Goal: Task Accomplishment & Management: Manage account settings

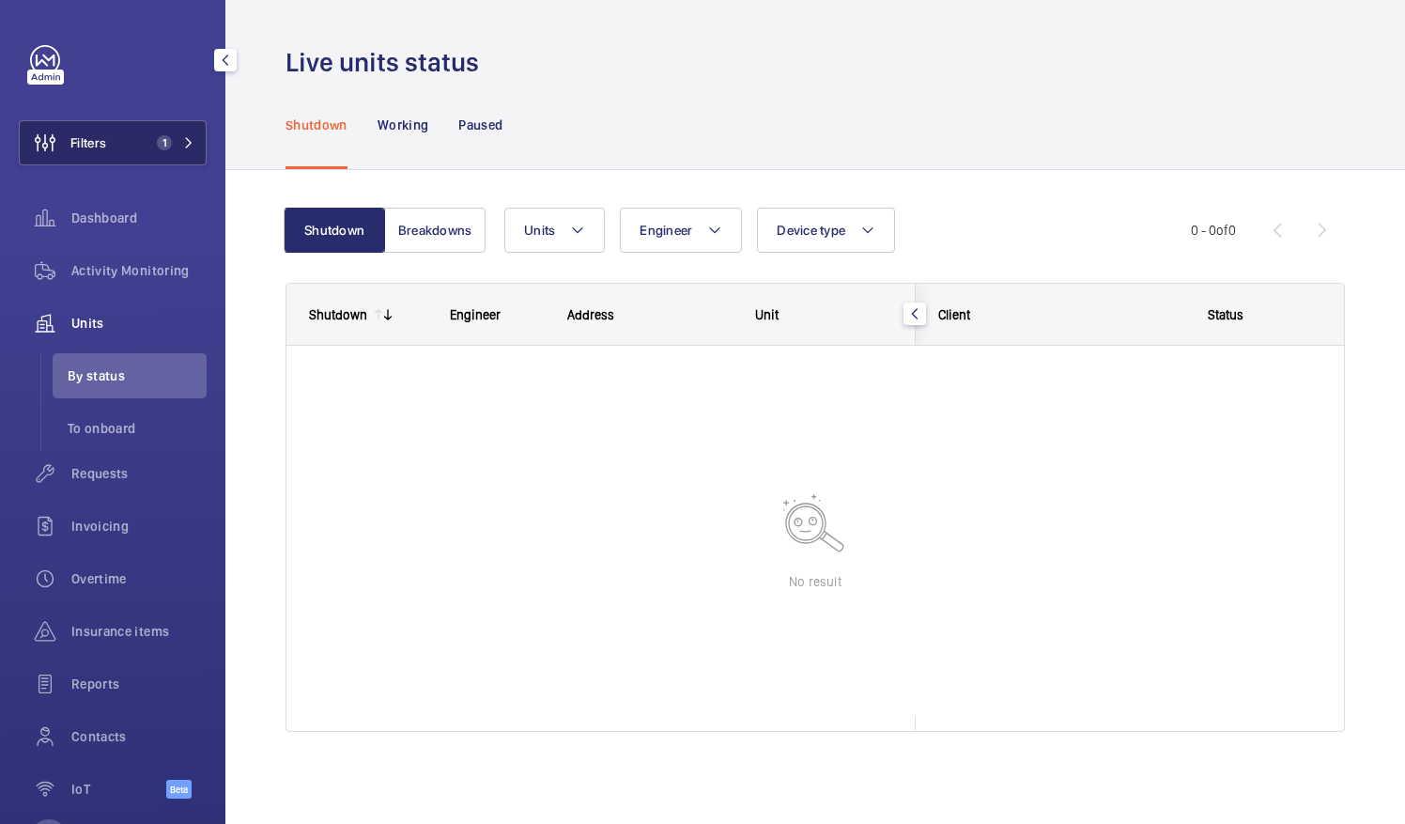
click at [152, 135] on span "1" at bounding box center [160, 142] width 23 height 15
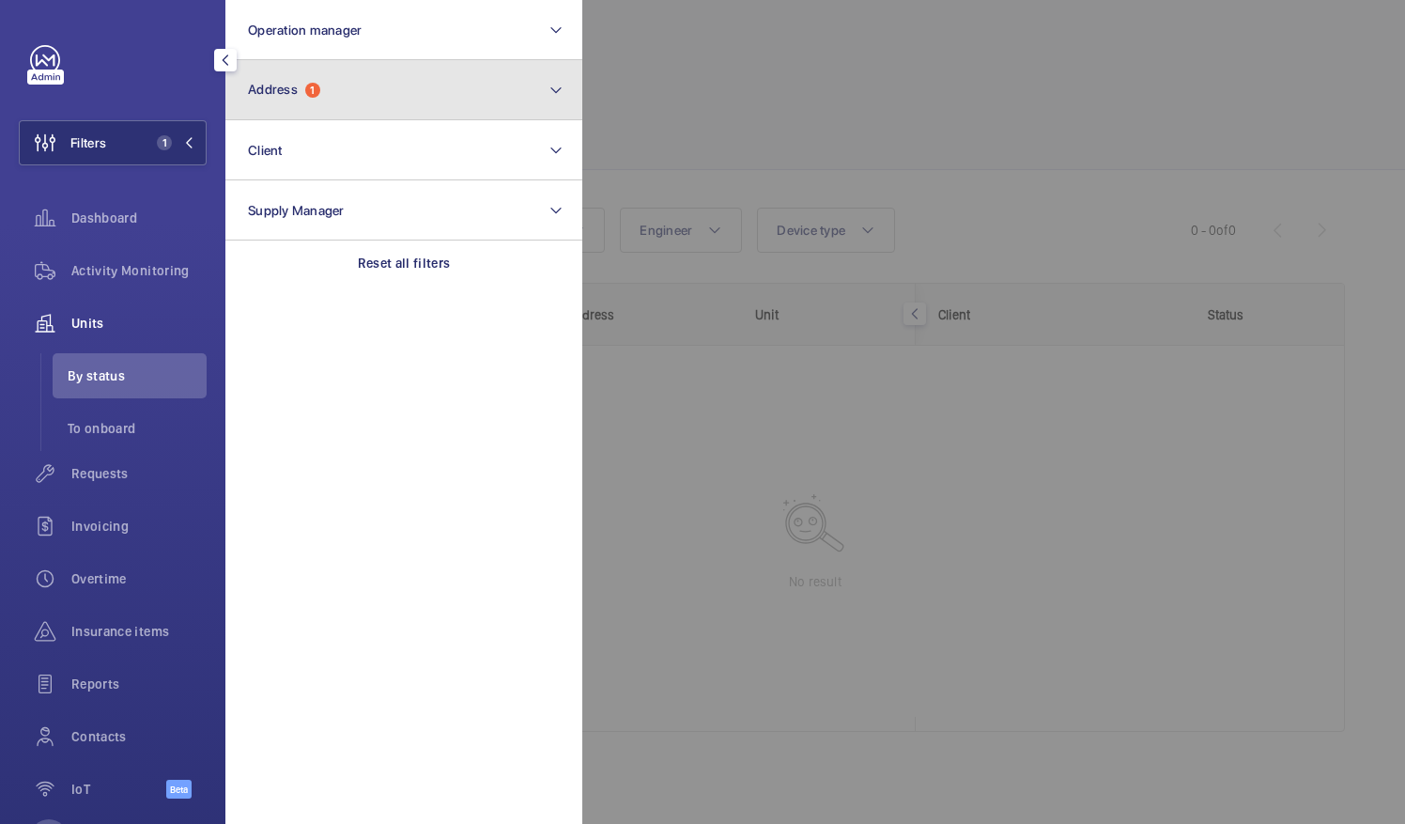
click at [449, 90] on button "Address 1" at bounding box center [403, 90] width 357 height 60
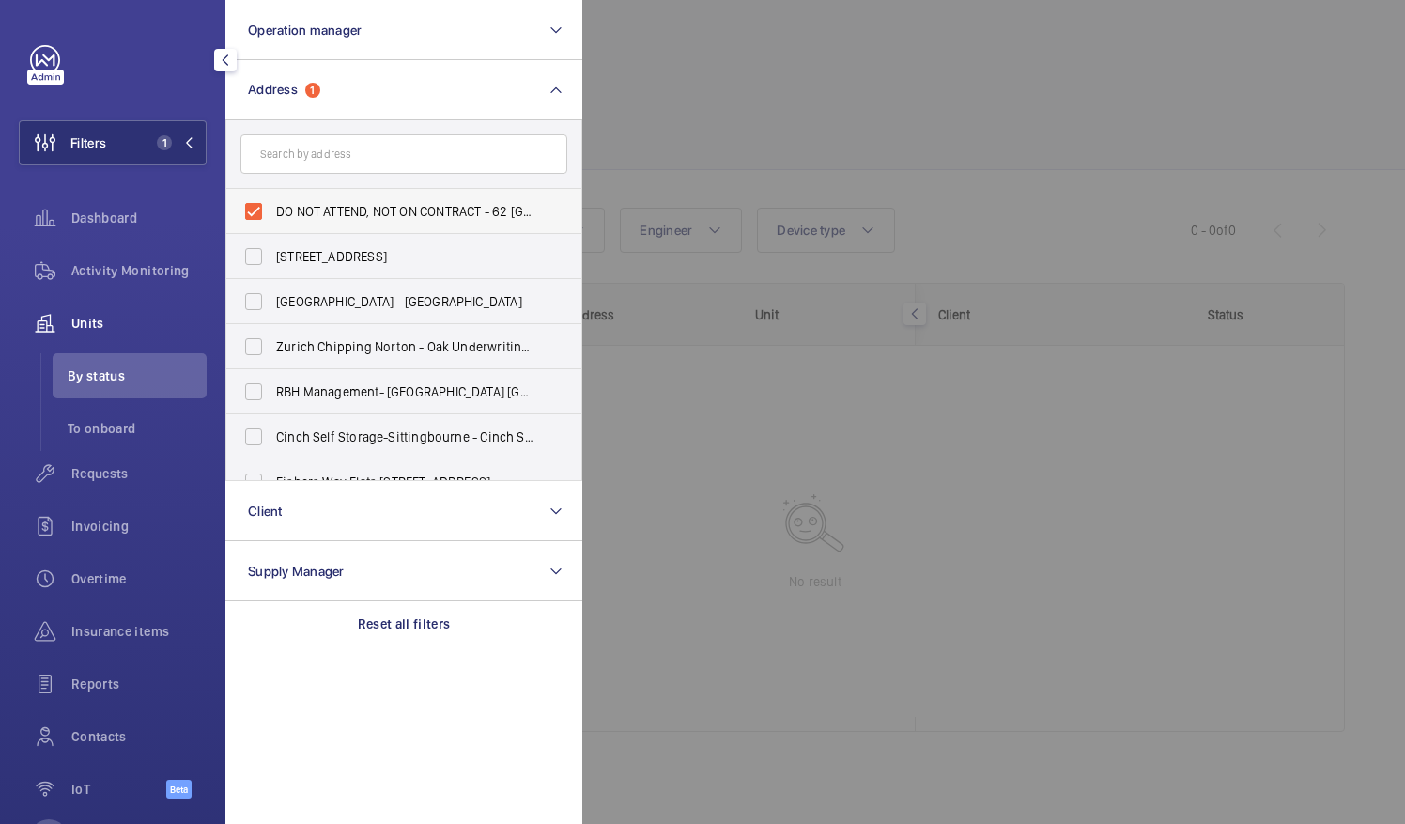
click at [254, 212] on label "DO NOT ATTEND, NOT ON CONTRACT - 62 Roxborough Park - 62 Roxborough Park, LONDO…" at bounding box center [389, 211] width 327 height 45
click at [254, 212] on input "DO NOT ATTEND, NOT ON CONTRACT - 62 Roxborough Park - 62 Roxborough Park, LONDO…" at bounding box center [254, 212] width 38 height 38
checkbox input "false"
click at [708, 78] on div at bounding box center [1284, 412] width 1405 height 824
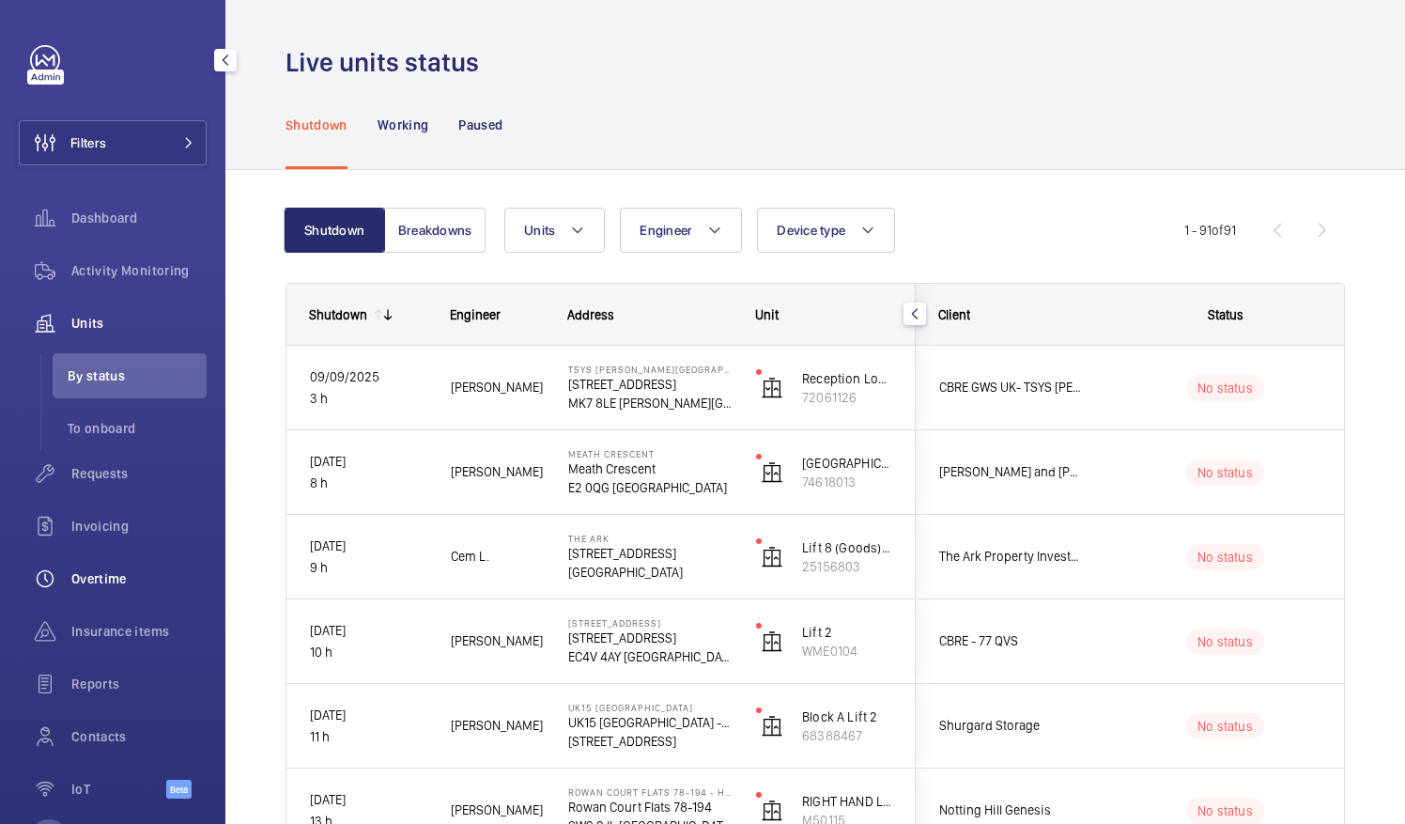
click at [145, 582] on span "Overtime" at bounding box center [138, 578] width 135 height 19
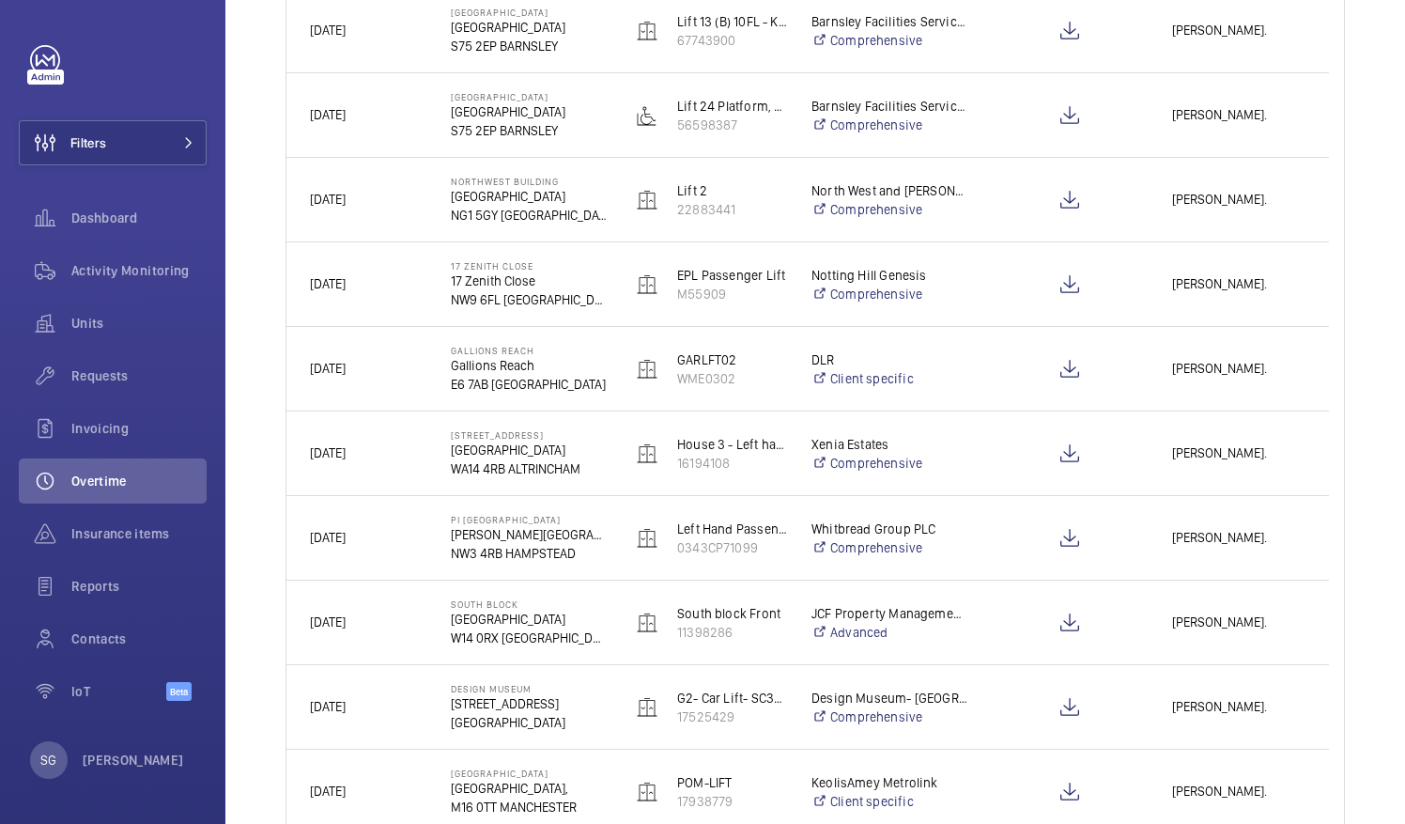
scroll to position [1273, 0]
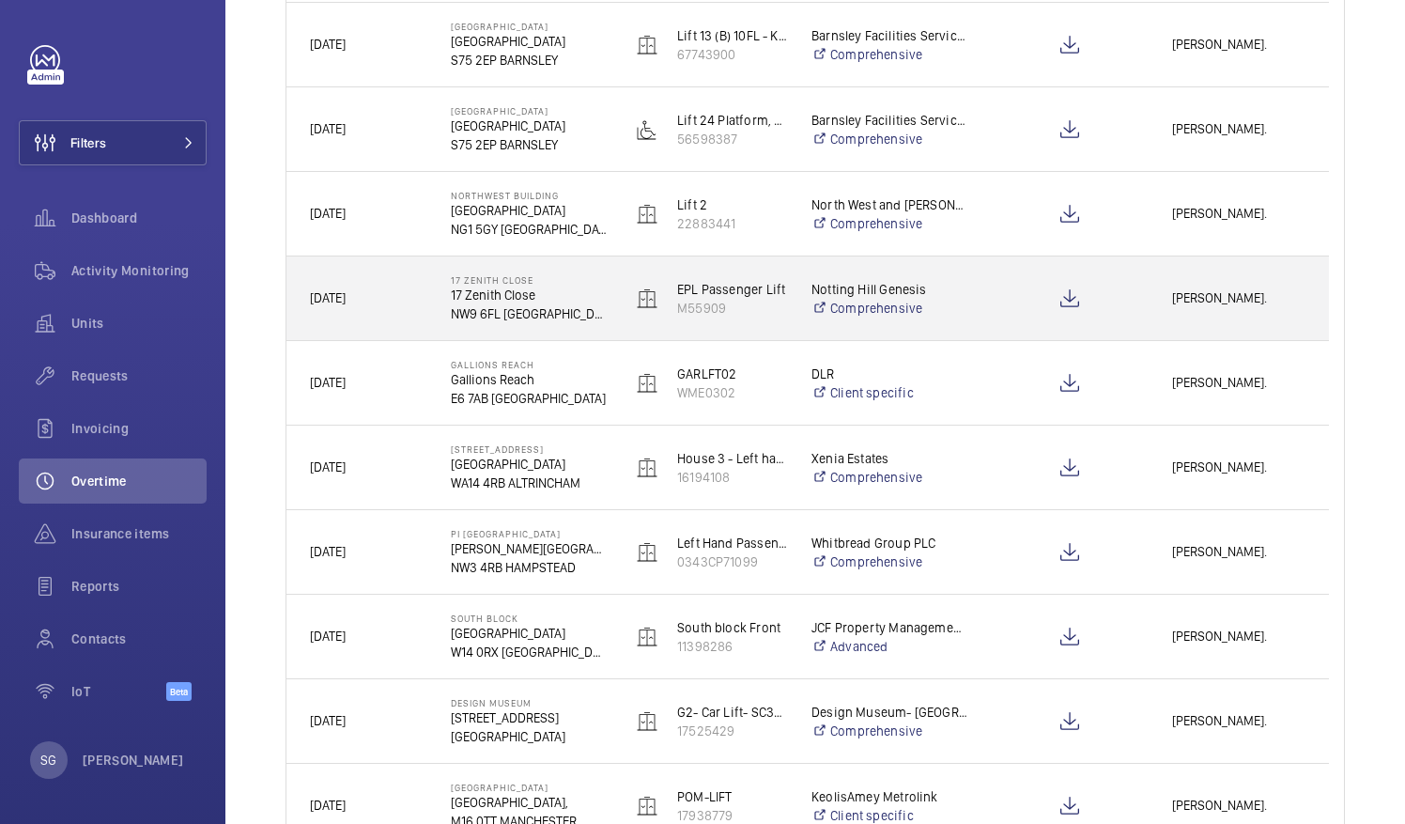
click at [1214, 291] on span "Miguel Castillo." at bounding box center [1238, 298] width 133 height 22
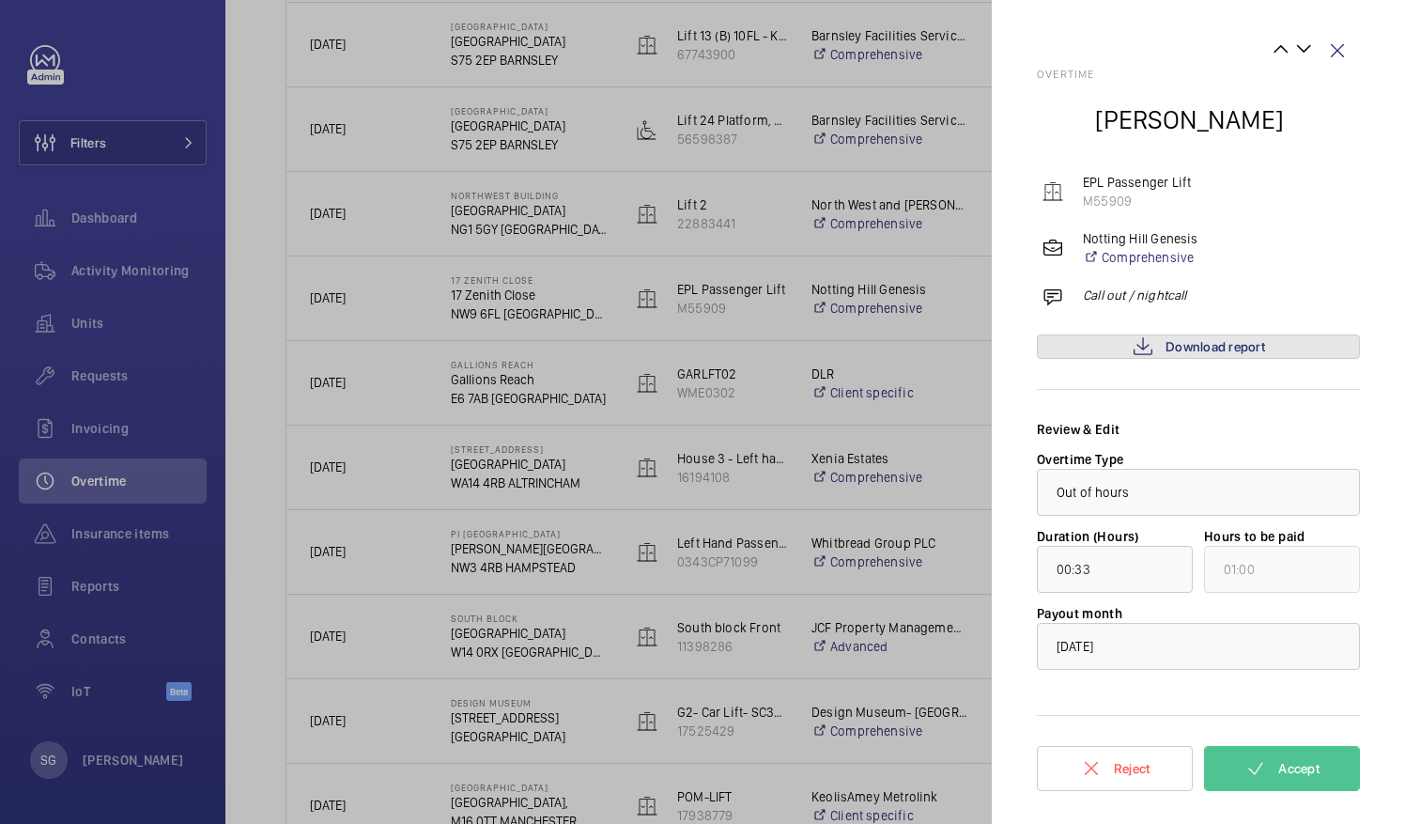
click at [1187, 341] on span "Download report" at bounding box center [1216, 346] width 100 height 15
click at [1292, 767] on span "Accept" at bounding box center [1298, 768] width 41 height 15
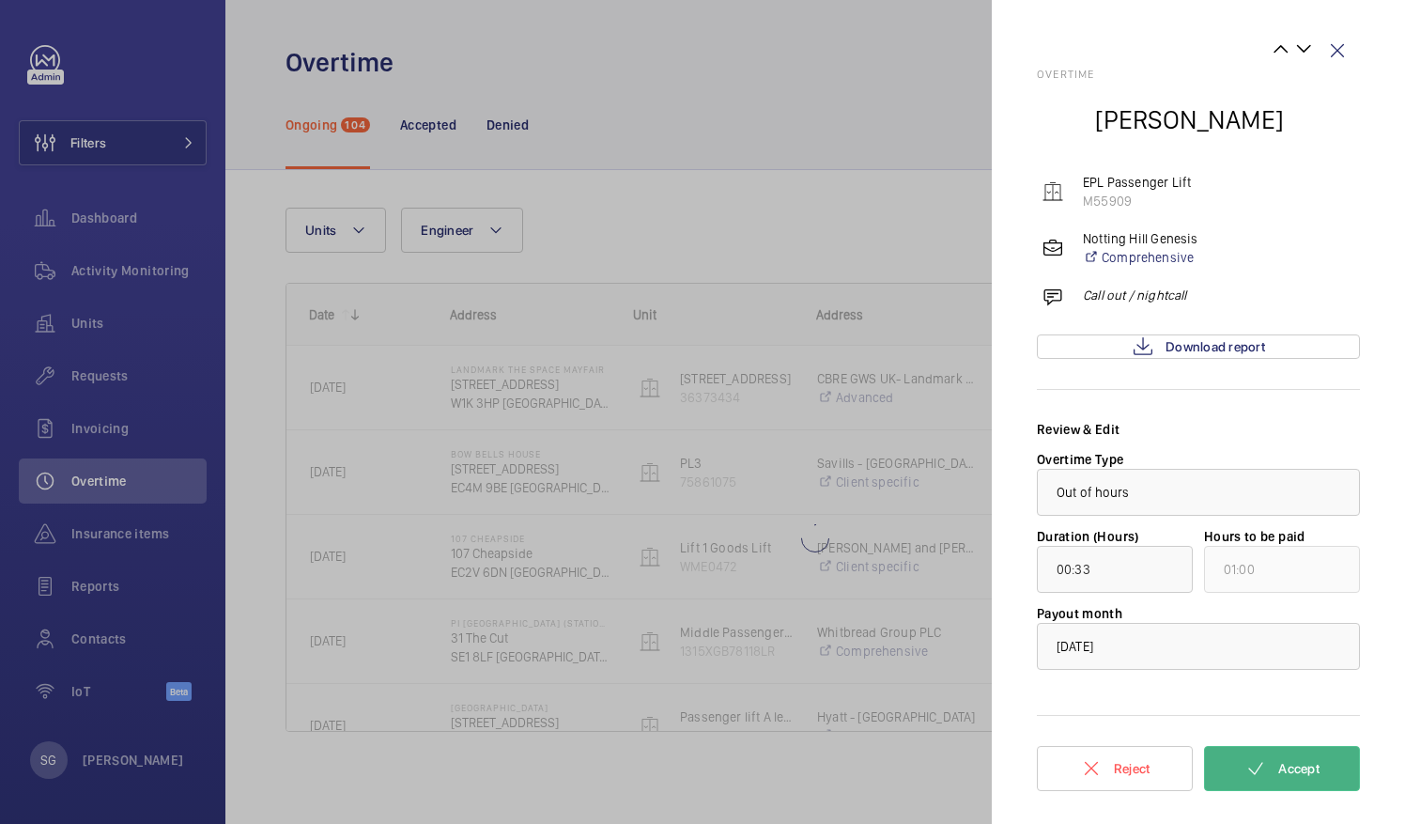
scroll to position [0, 0]
type input "00:27"
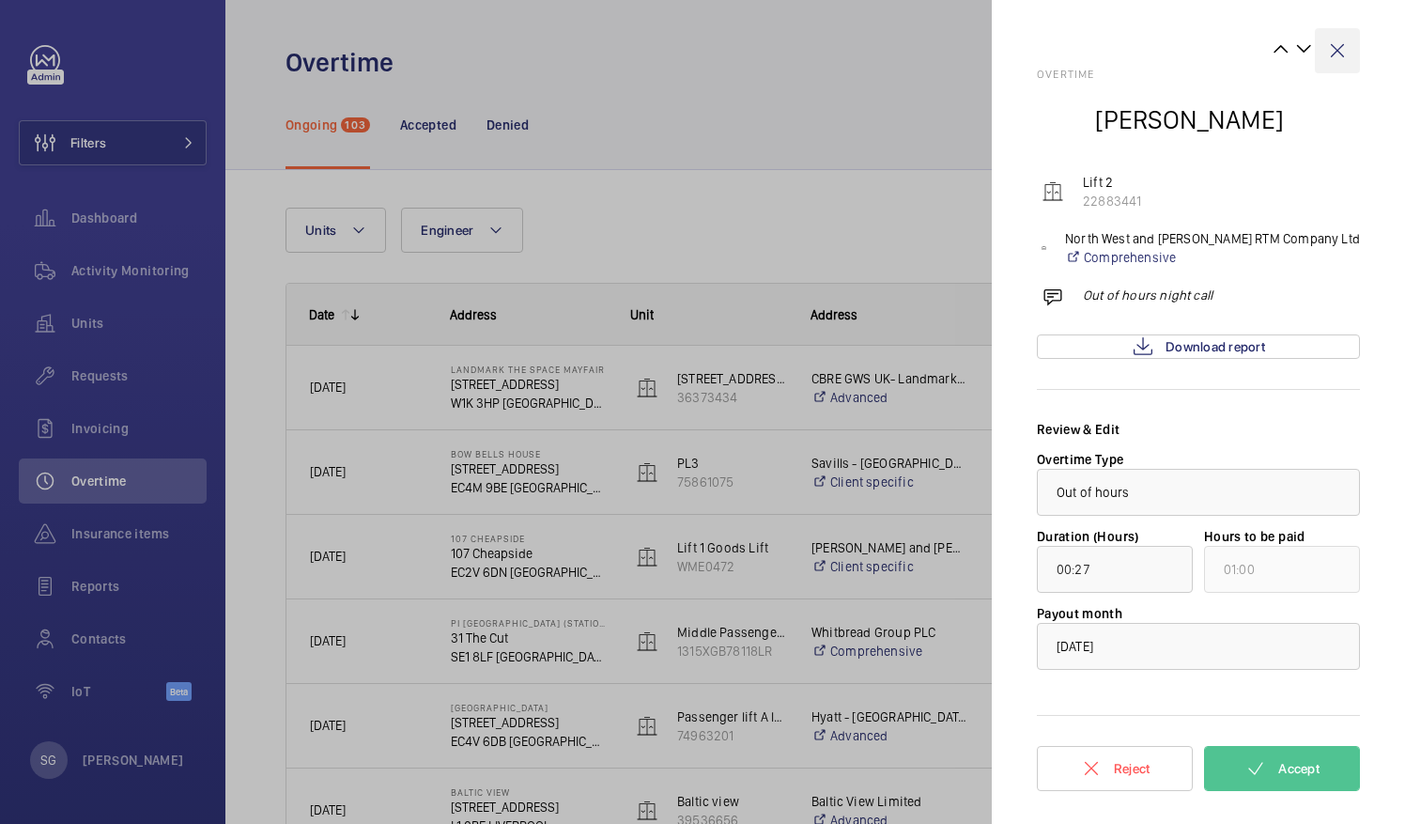
click at [1343, 45] on wm-front-icon-button at bounding box center [1337, 50] width 45 height 45
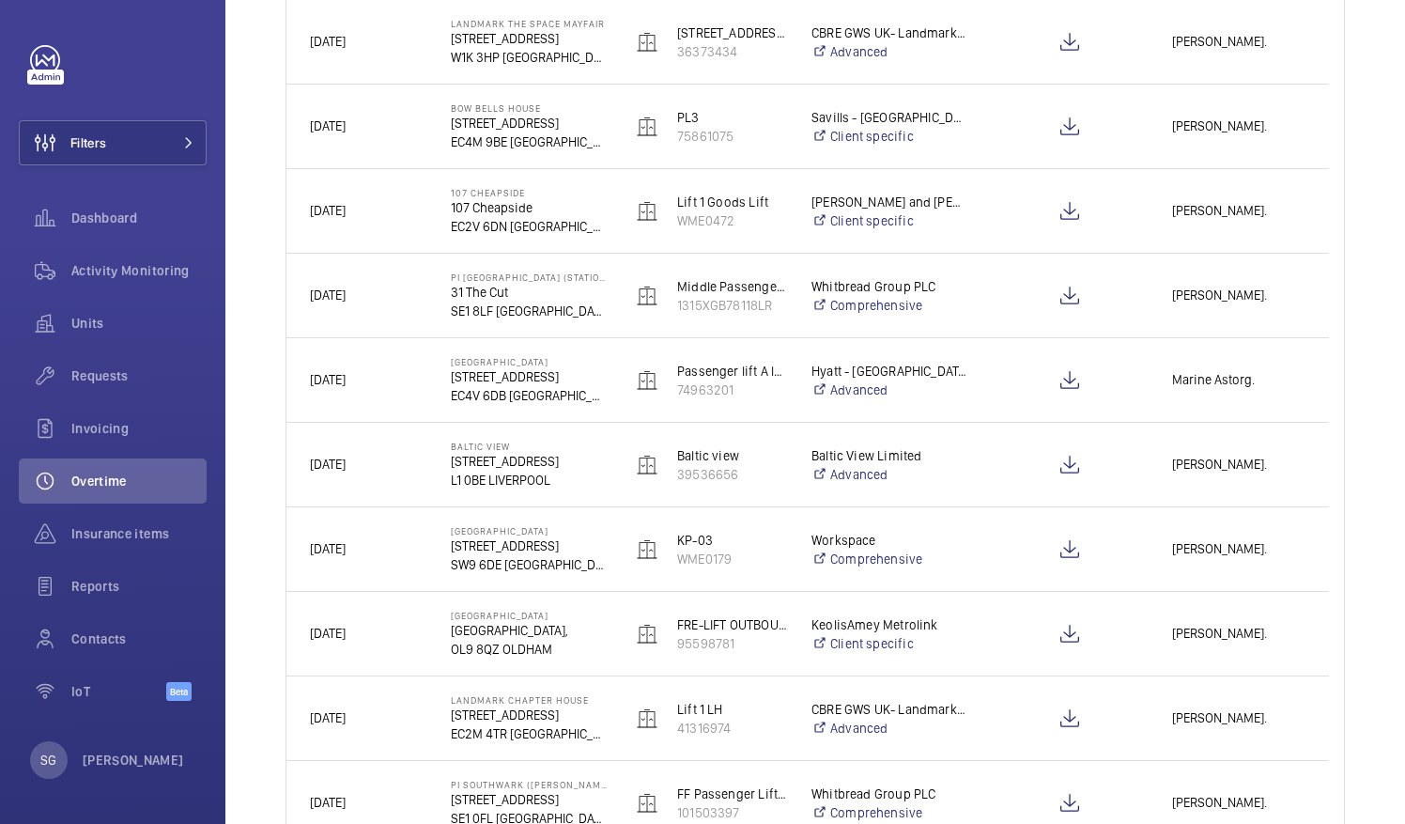
scroll to position [419, 0]
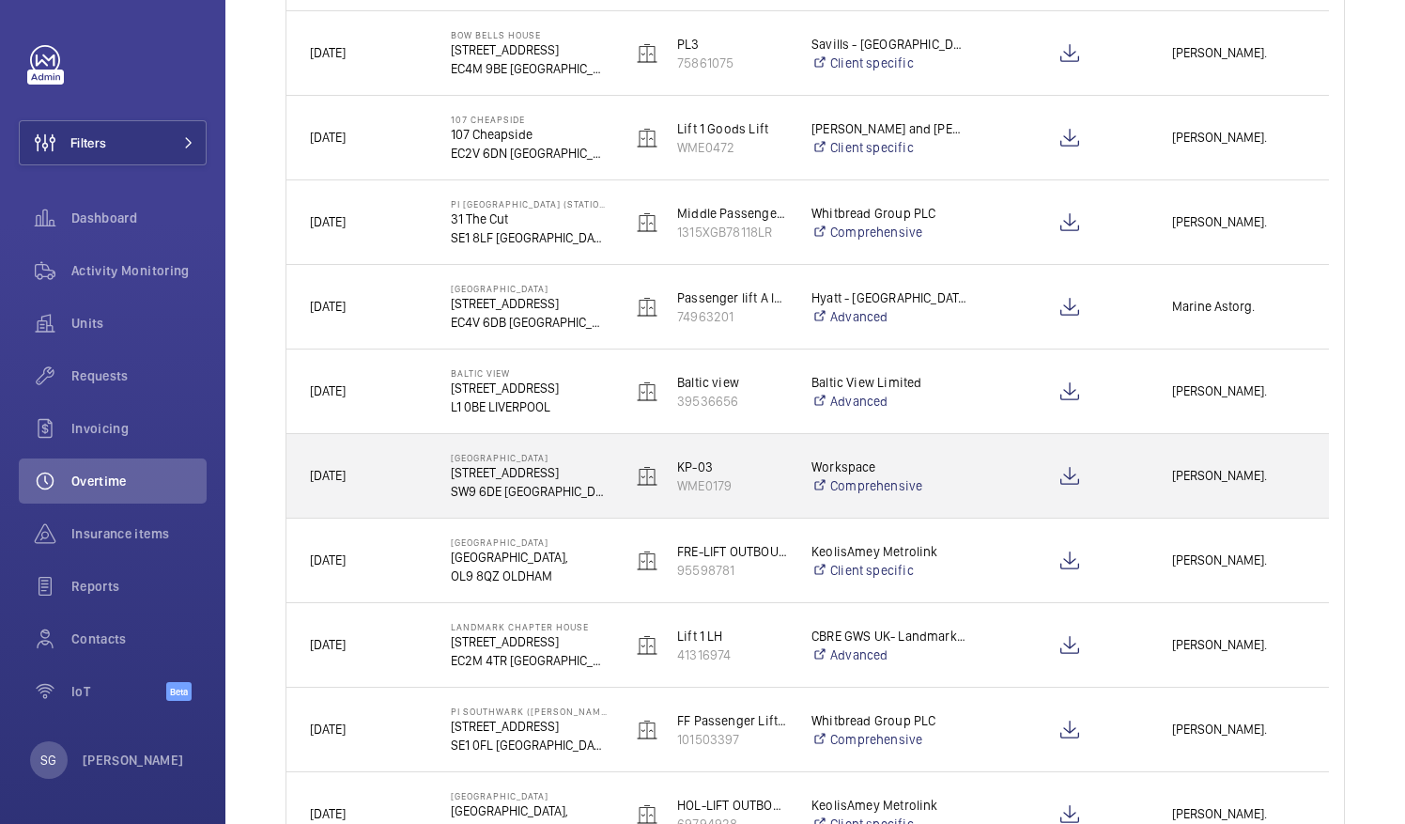
click at [1202, 475] on span "Levi Eames." at bounding box center [1238, 476] width 133 height 22
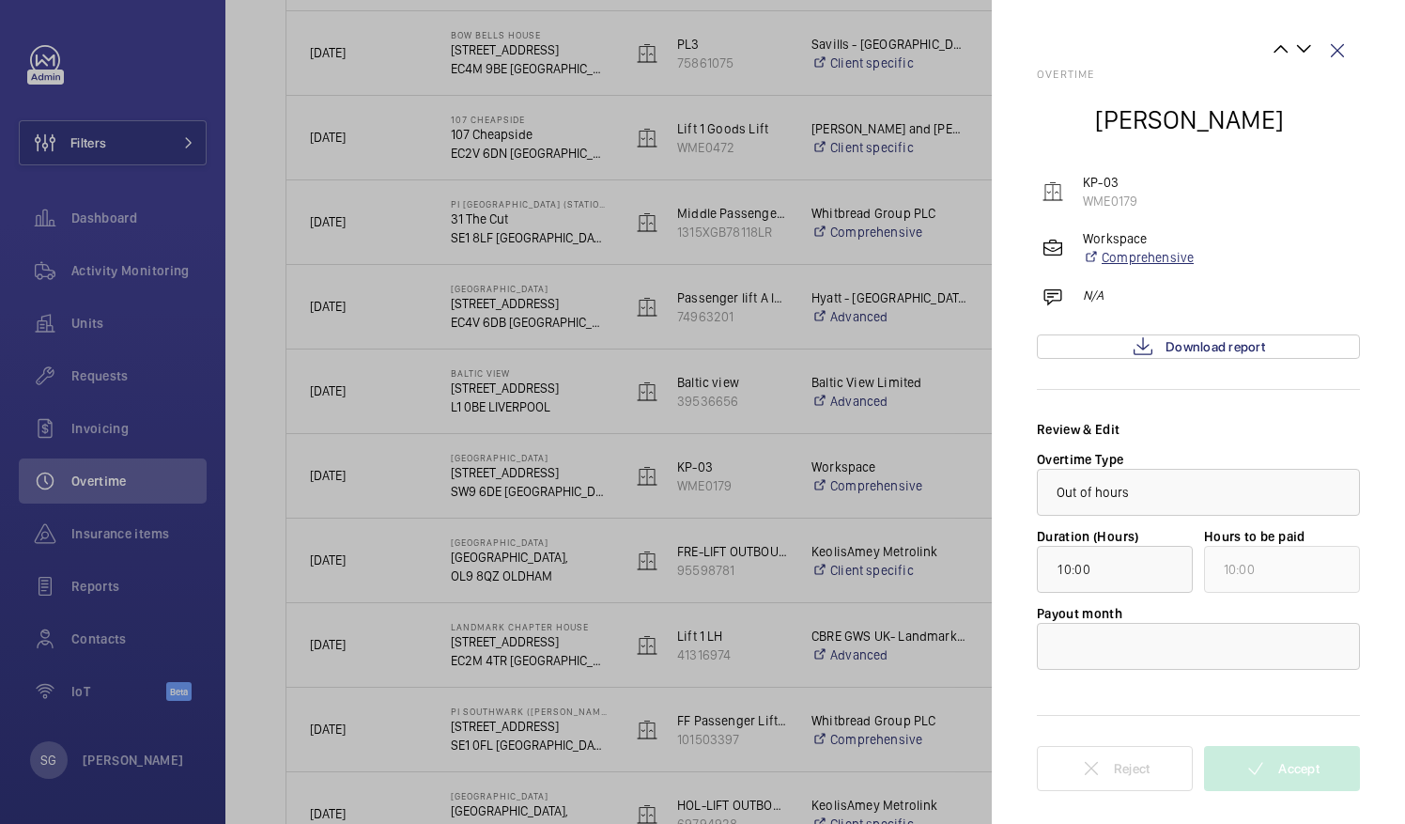
click at [1167, 253] on link "Comprehensive" at bounding box center [1138, 257] width 111 height 19
click at [1178, 348] on span "Download report" at bounding box center [1216, 346] width 100 height 15
click at [1345, 47] on wm-front-icon-button at bounding box center [1337, 50] width 45 height 45
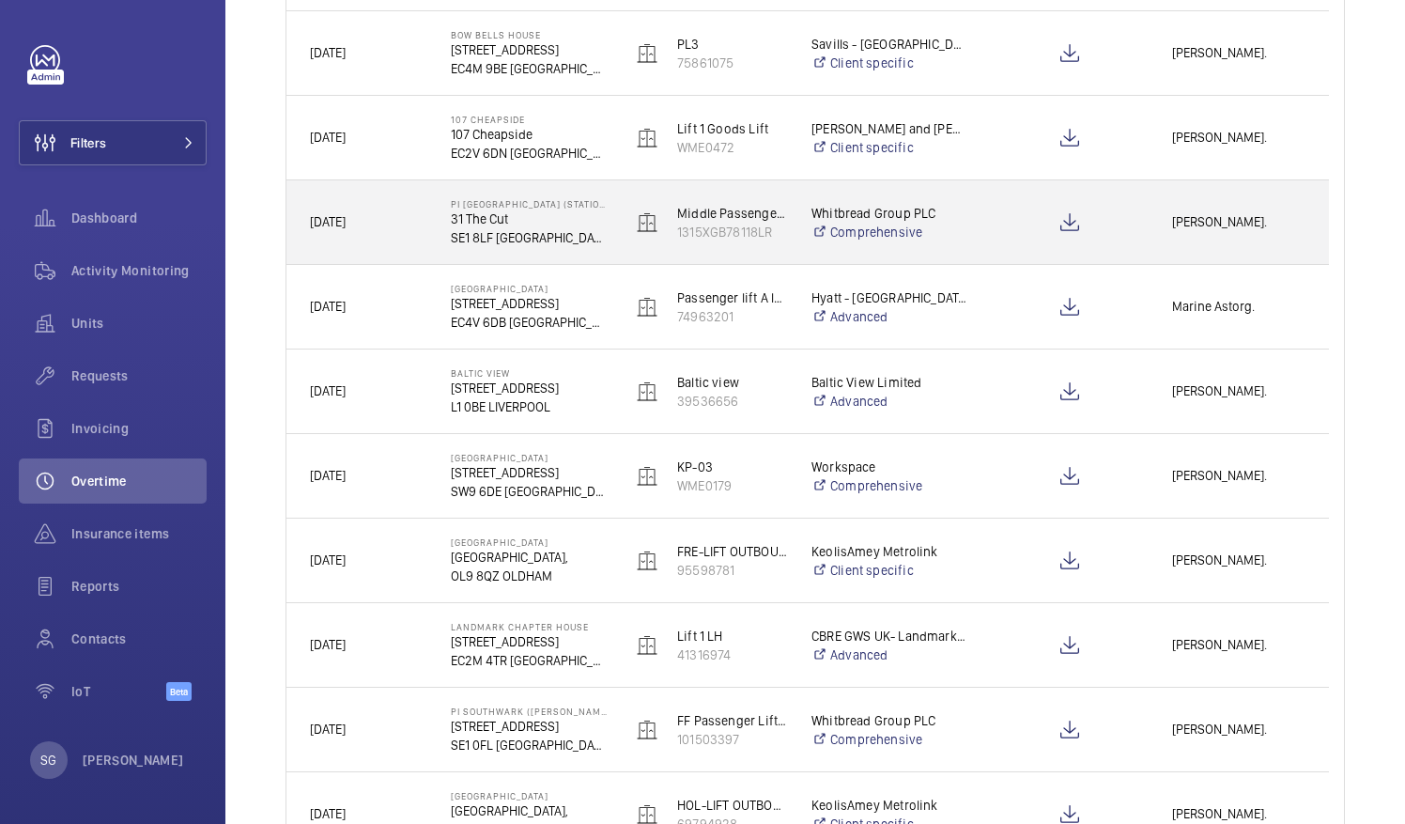
click at [1218, 226] on span "Lewis Wormleighton." at bounding box center [1238, 222] width 133 height 22
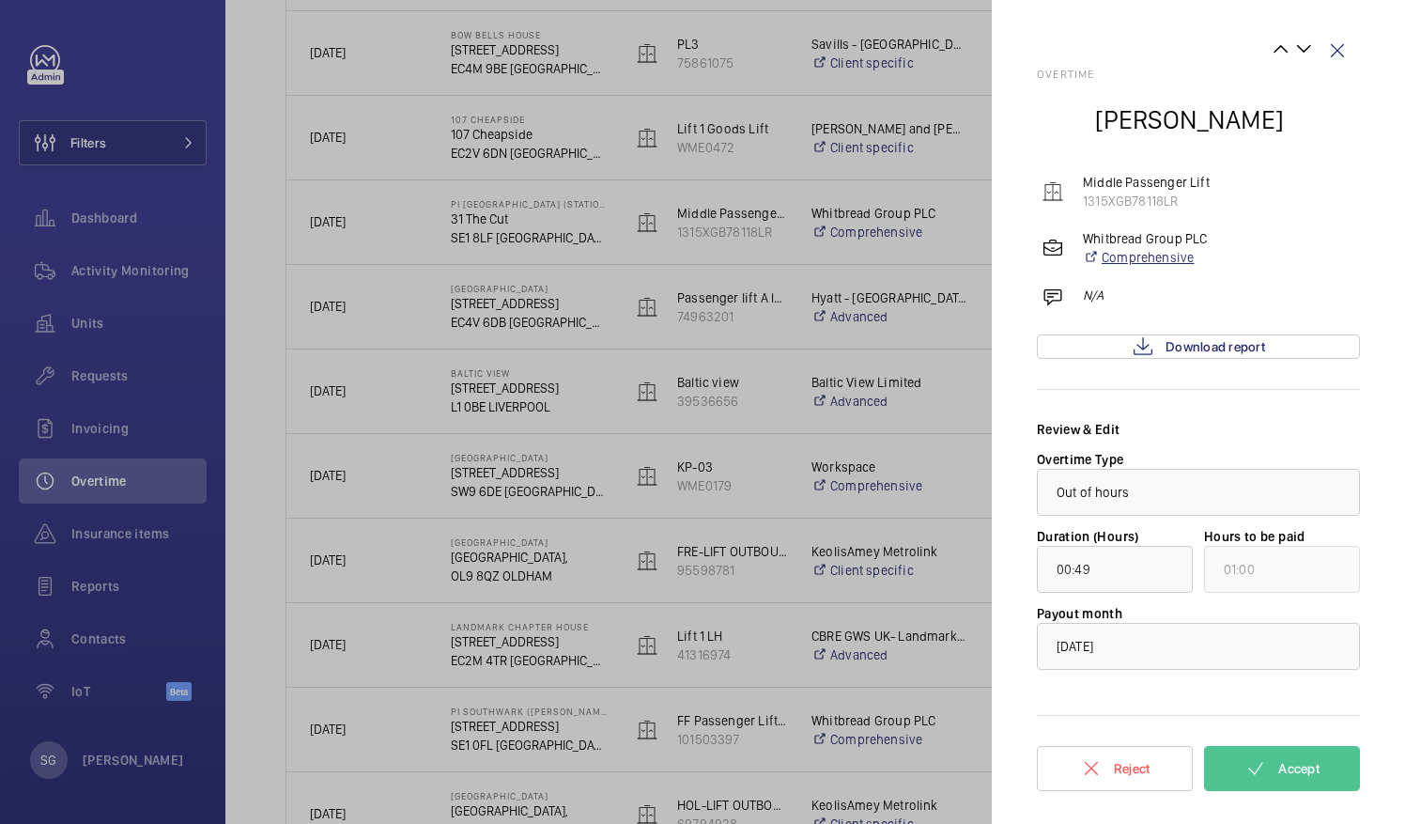
click at [1148, 252] on link "Comprehensive" at bounding box center [1145, 257] width 124 height 19
click at [1240, 344] on span "Download report" at bounding box center [1216, 346] width 100 height 15
click at [1277, 771] on button "Accept" at bounding box center [1282, 768] width 156 height 45
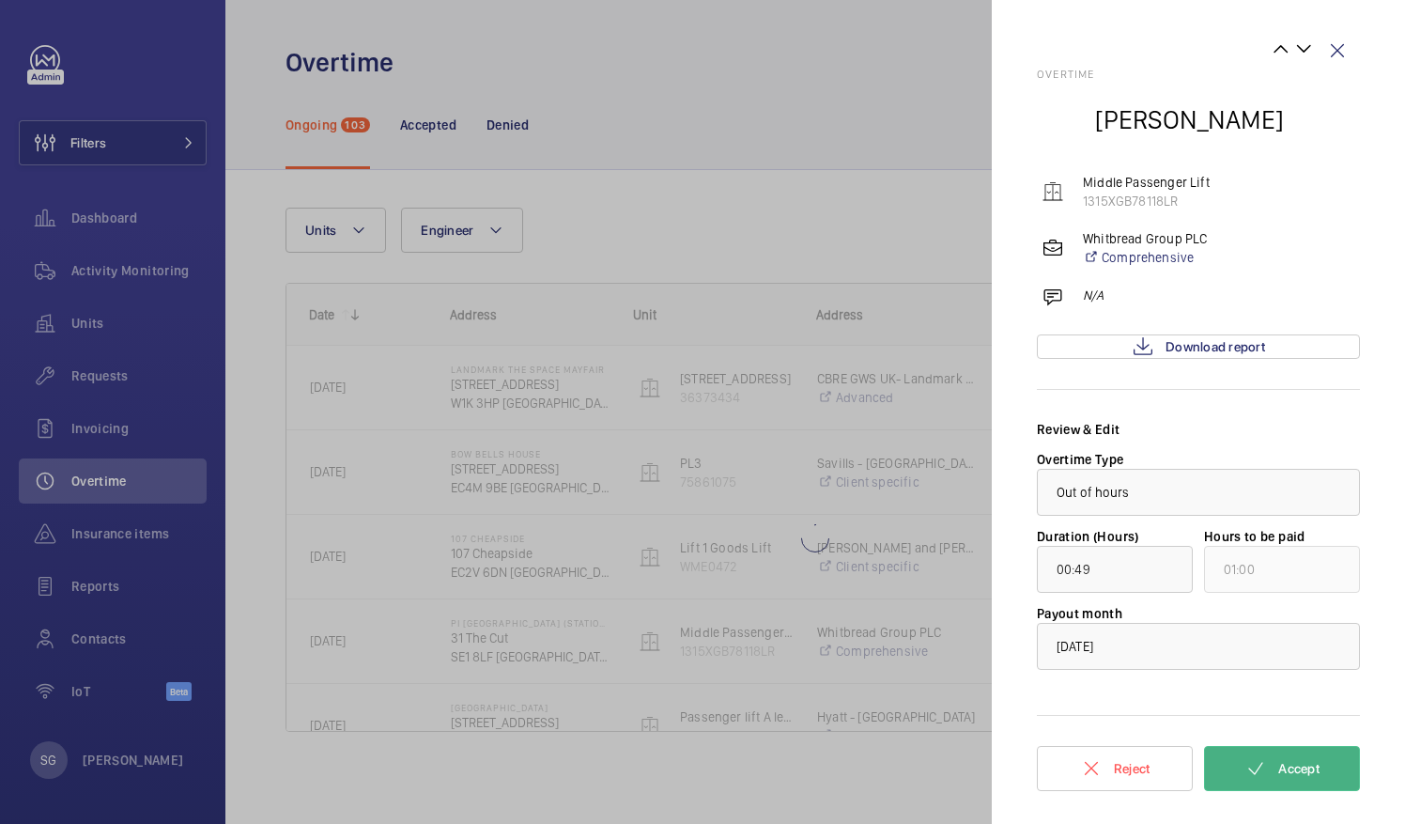
scroll to position [0, 0]
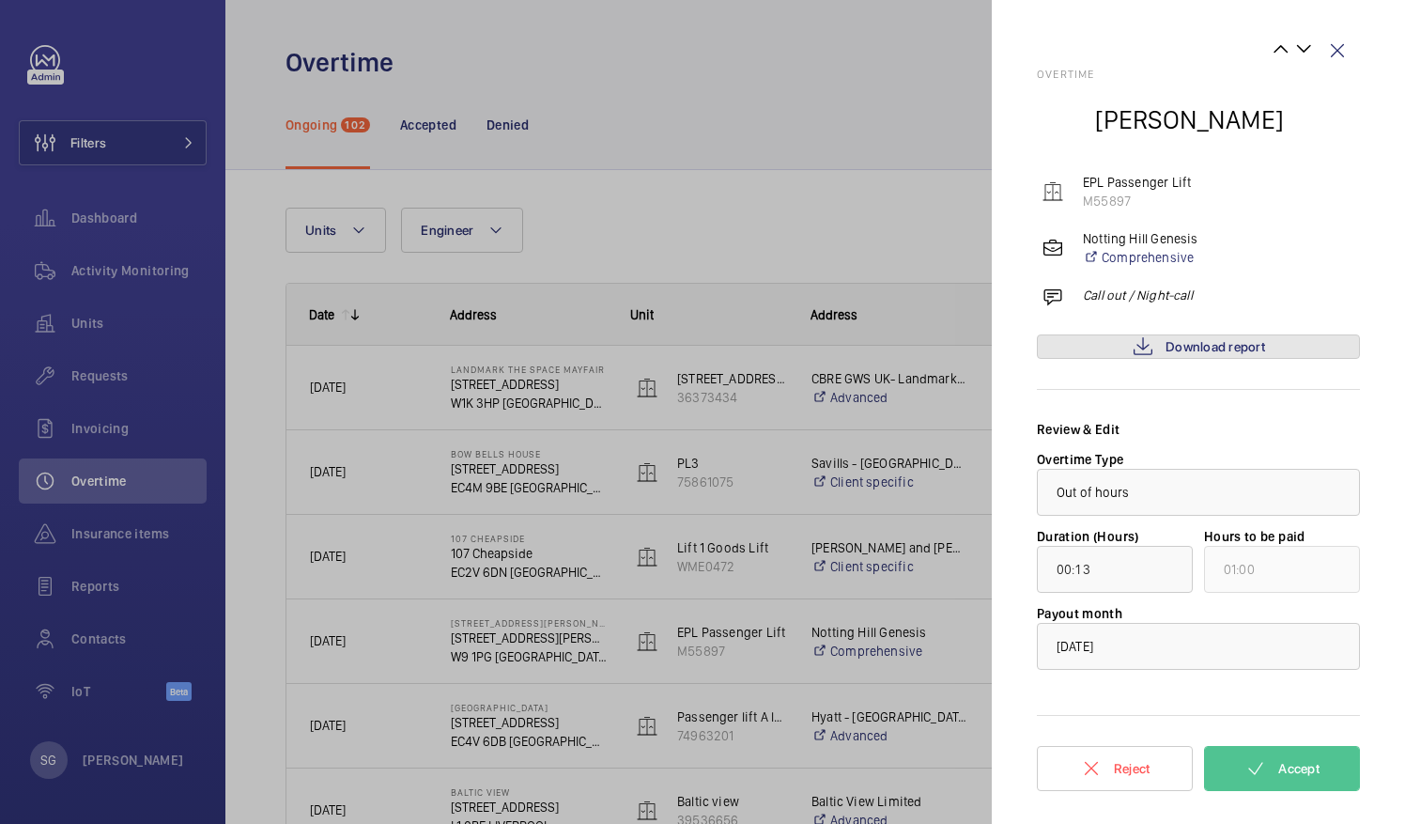
click at [1173, 352] on span "Download report" at bounding box center [1216, 346] width 100 height 15
click at [1276, 763] on button "Accept" at bounding box center [1282, 768] width 156 height 45
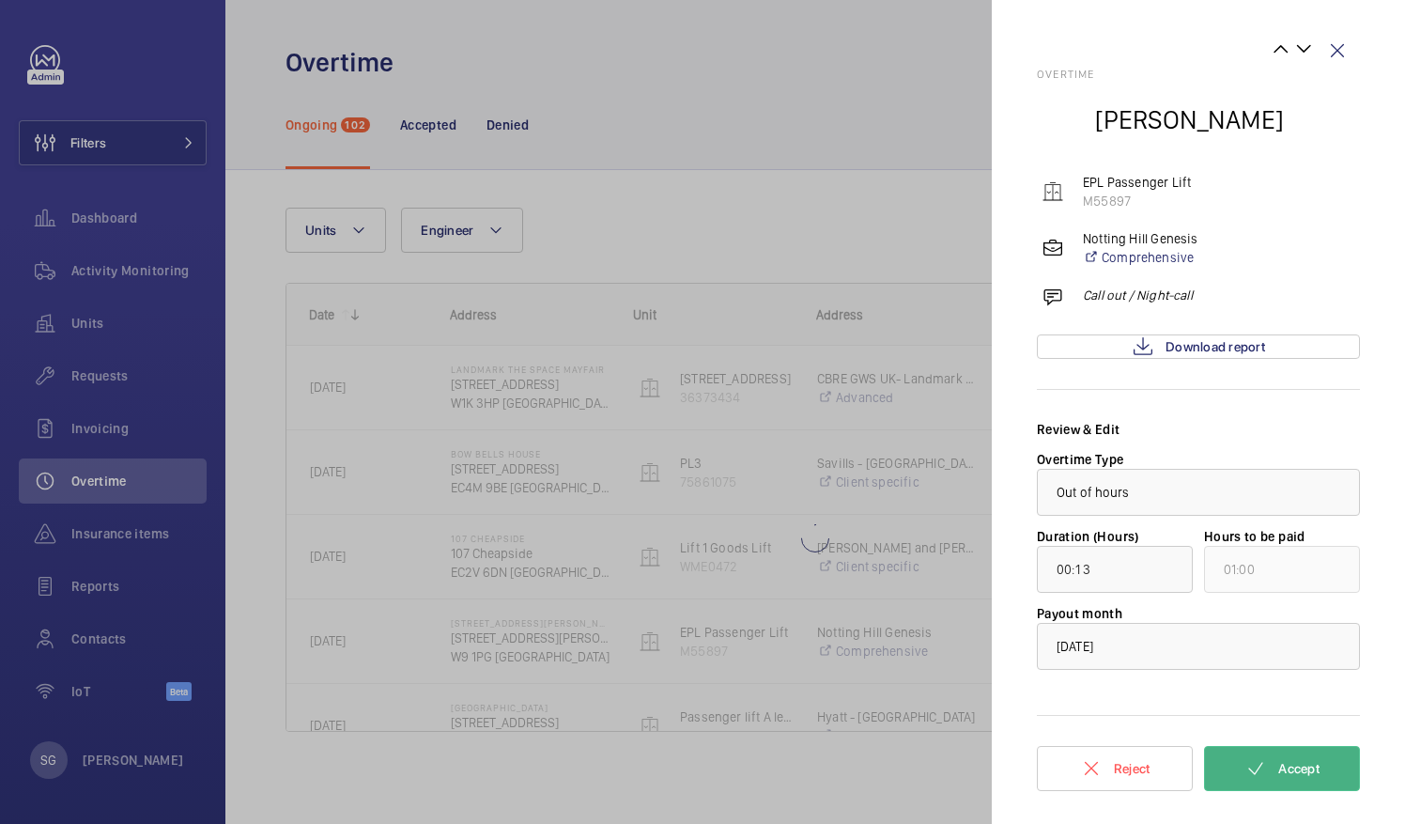
type input "154:12"
type input "155:00"
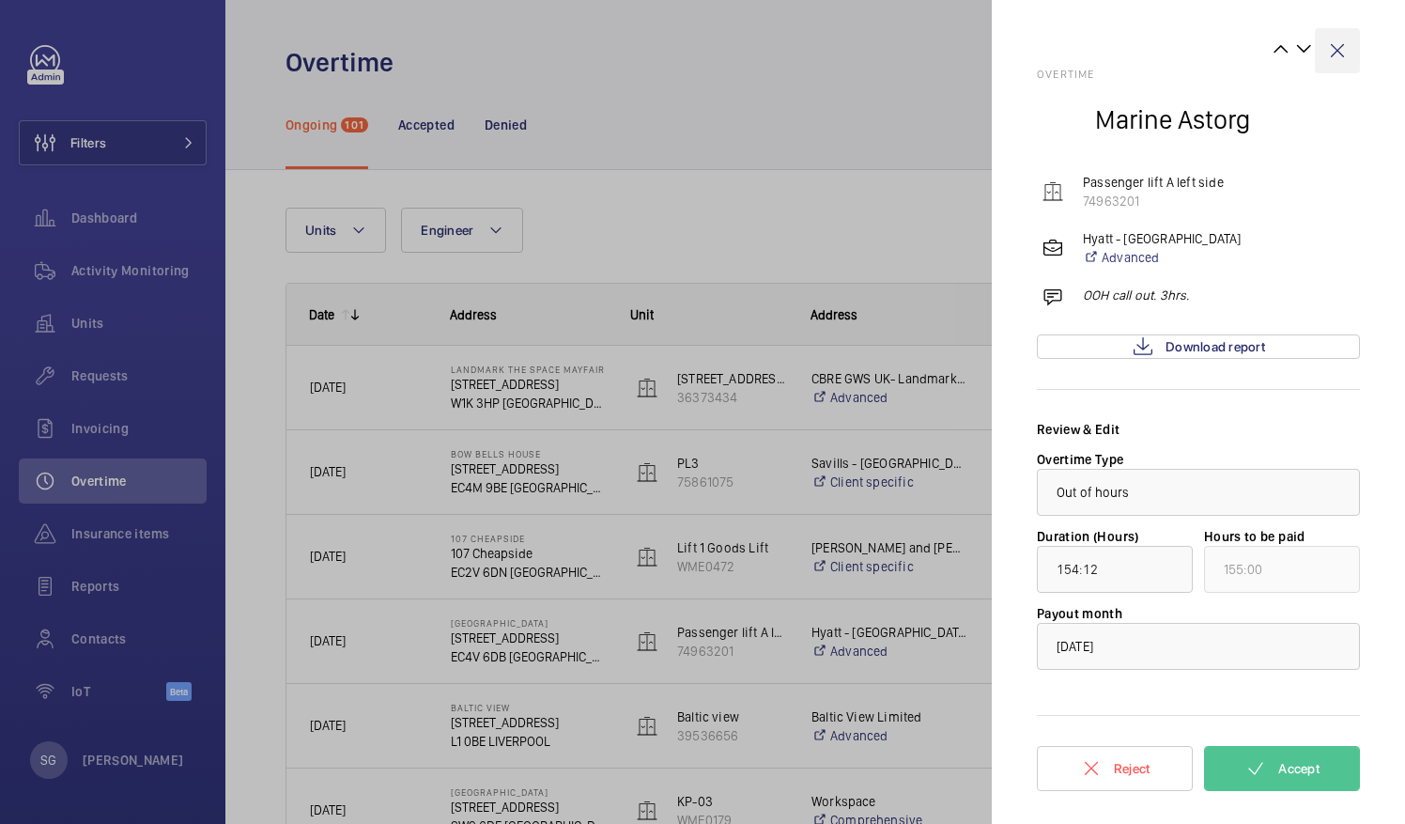
click at [1341, 39] on wm-front-icon-button at bounding box center [1337, 50] width 45 height 45
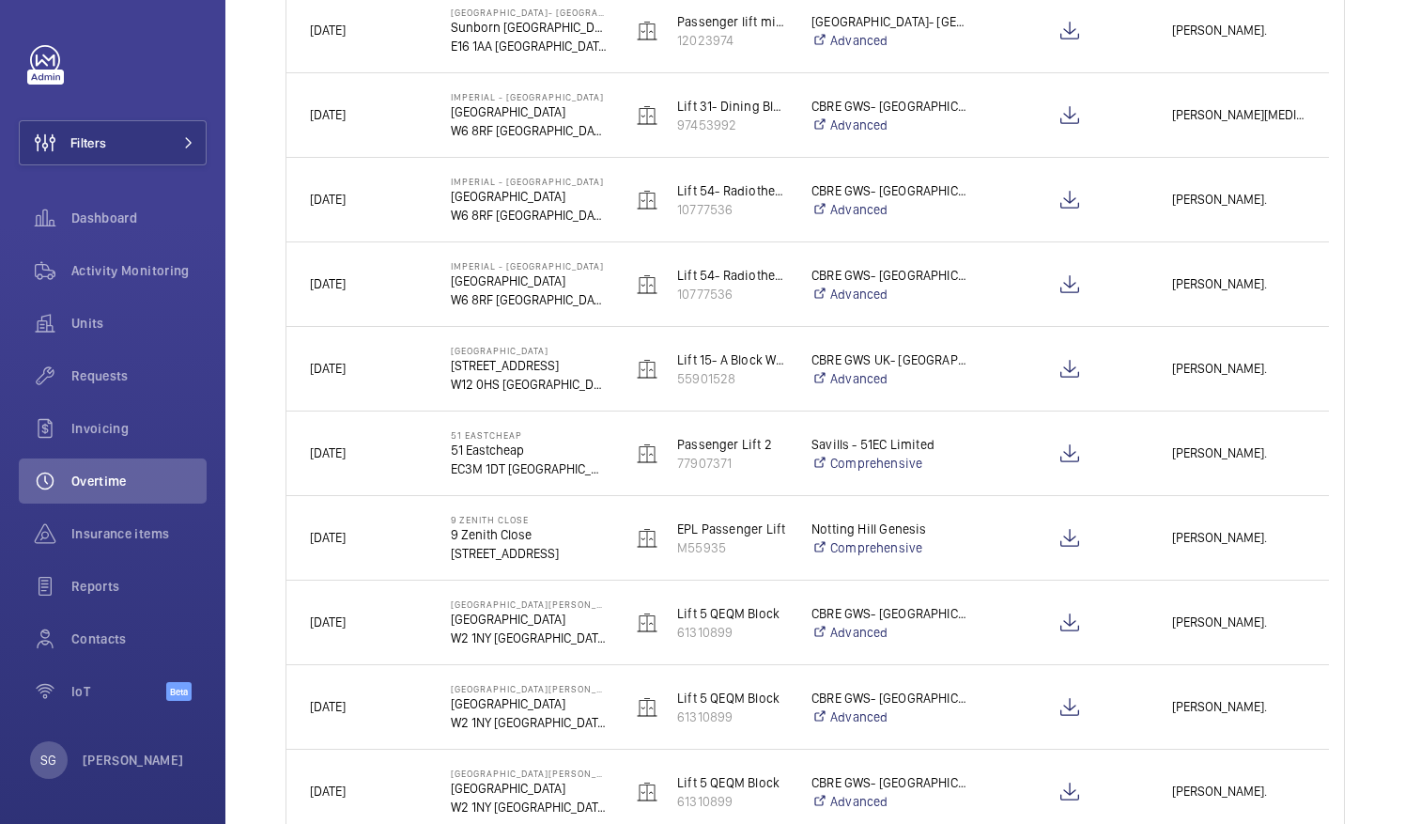
scroll to position [2148, 0]
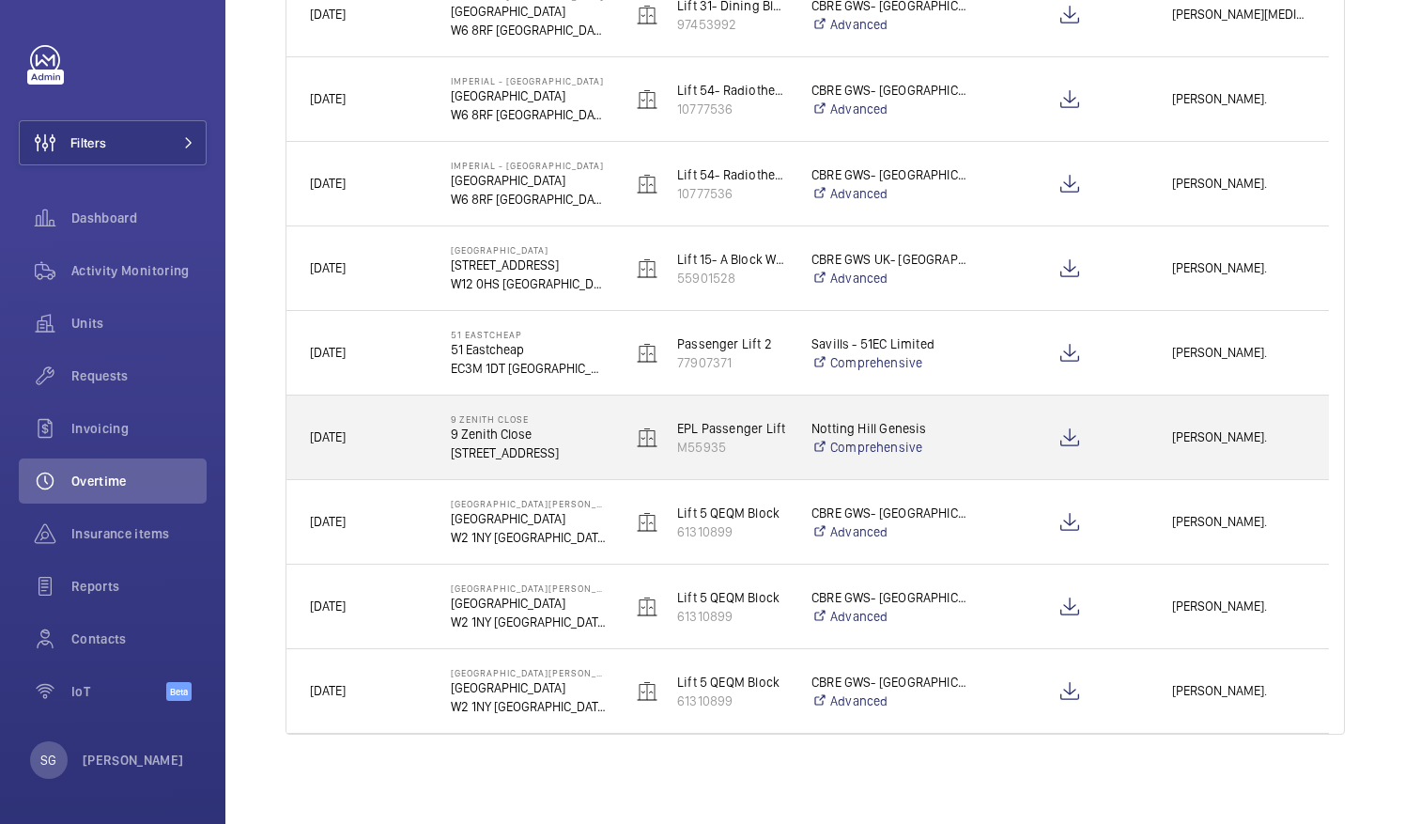
click at [1202, 439] on span "Lewis Saville." at bounding box center [1238, 437] width 133 height 22
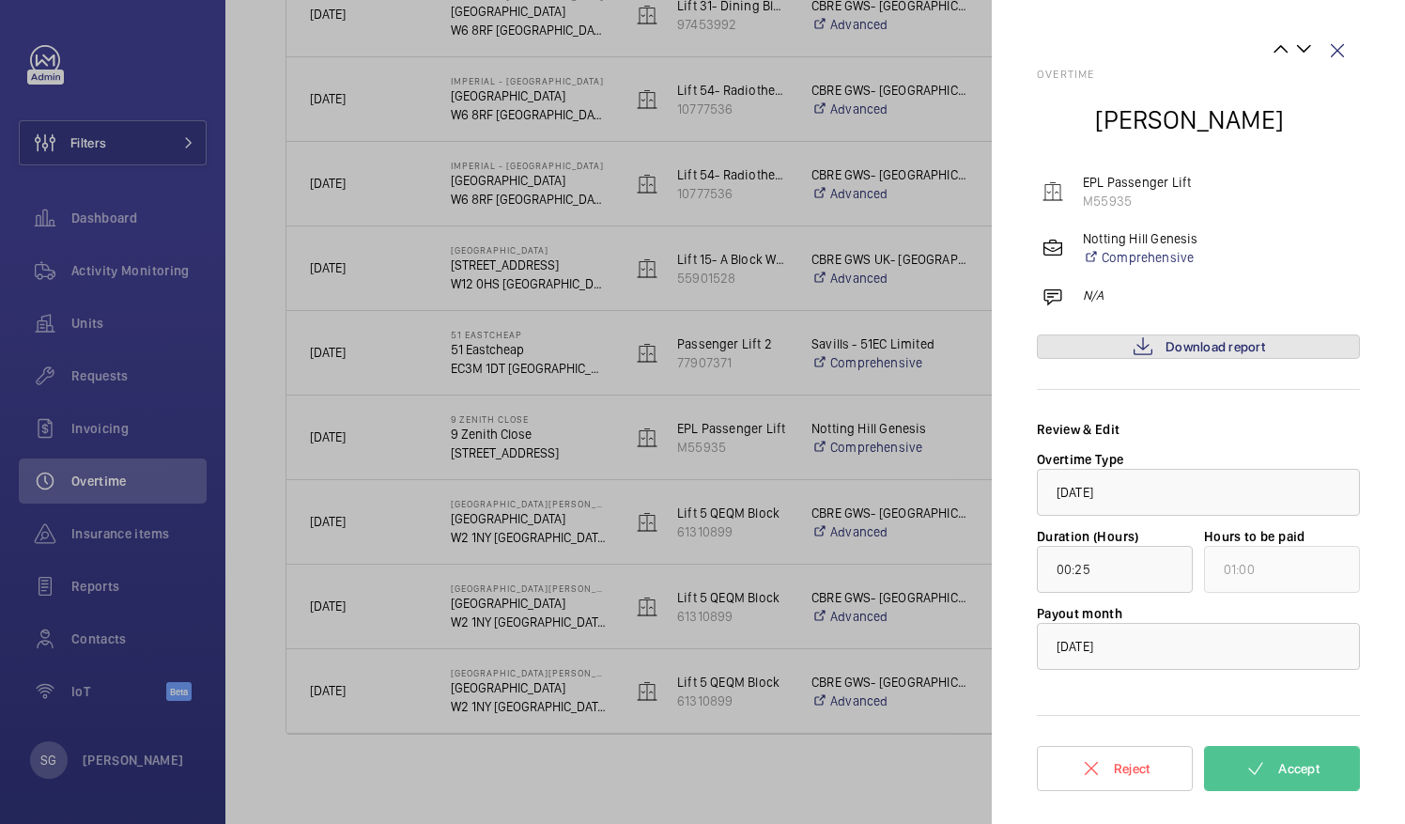
click at [1200, 346] on span "Download report" at bounding box center [1216, 346] width 100 height 15
click at [1296, 776] on button "Accept" at bounding box center [1282, 768] width 156 height 45
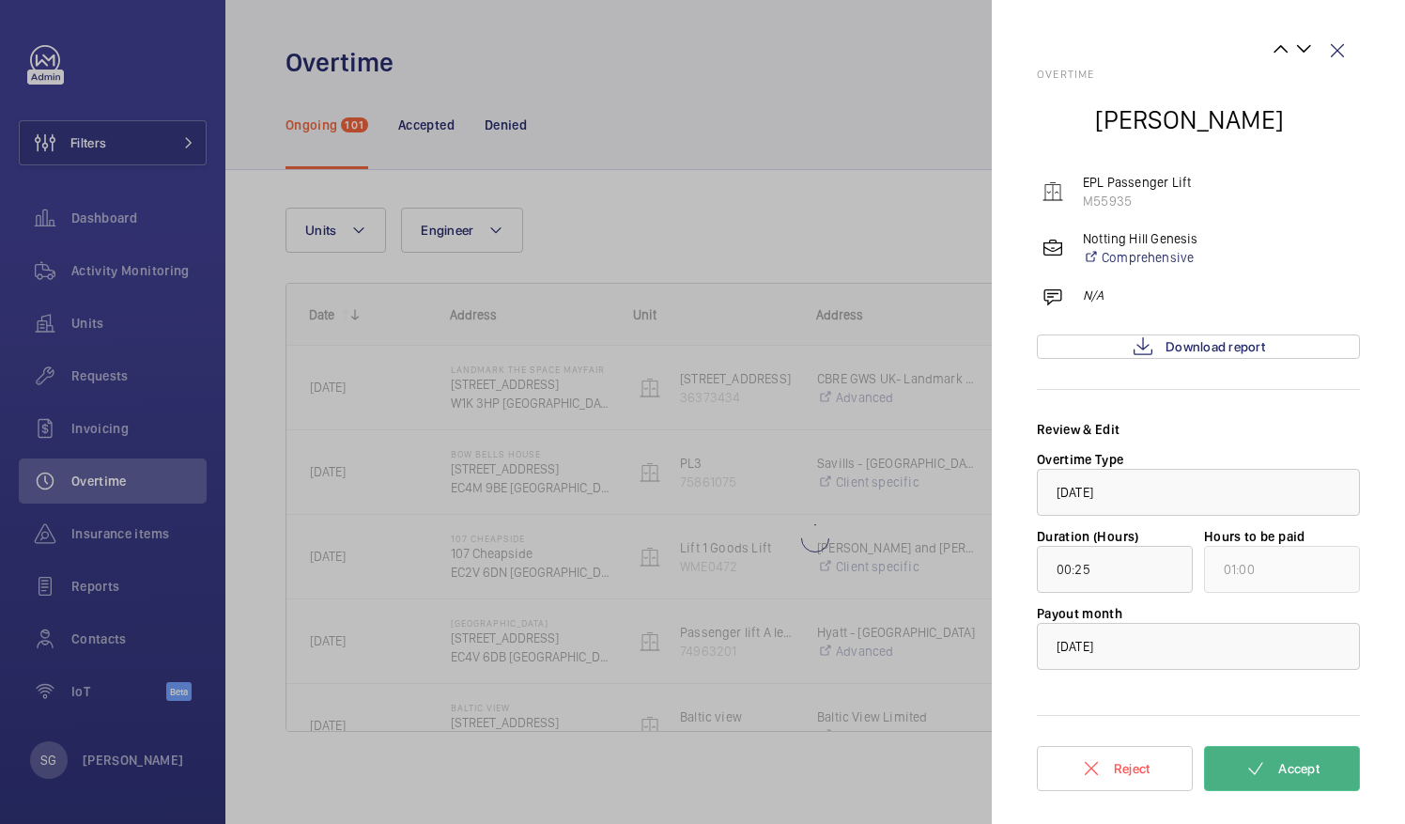
scroll to position [0, 0]
type input "00:01"
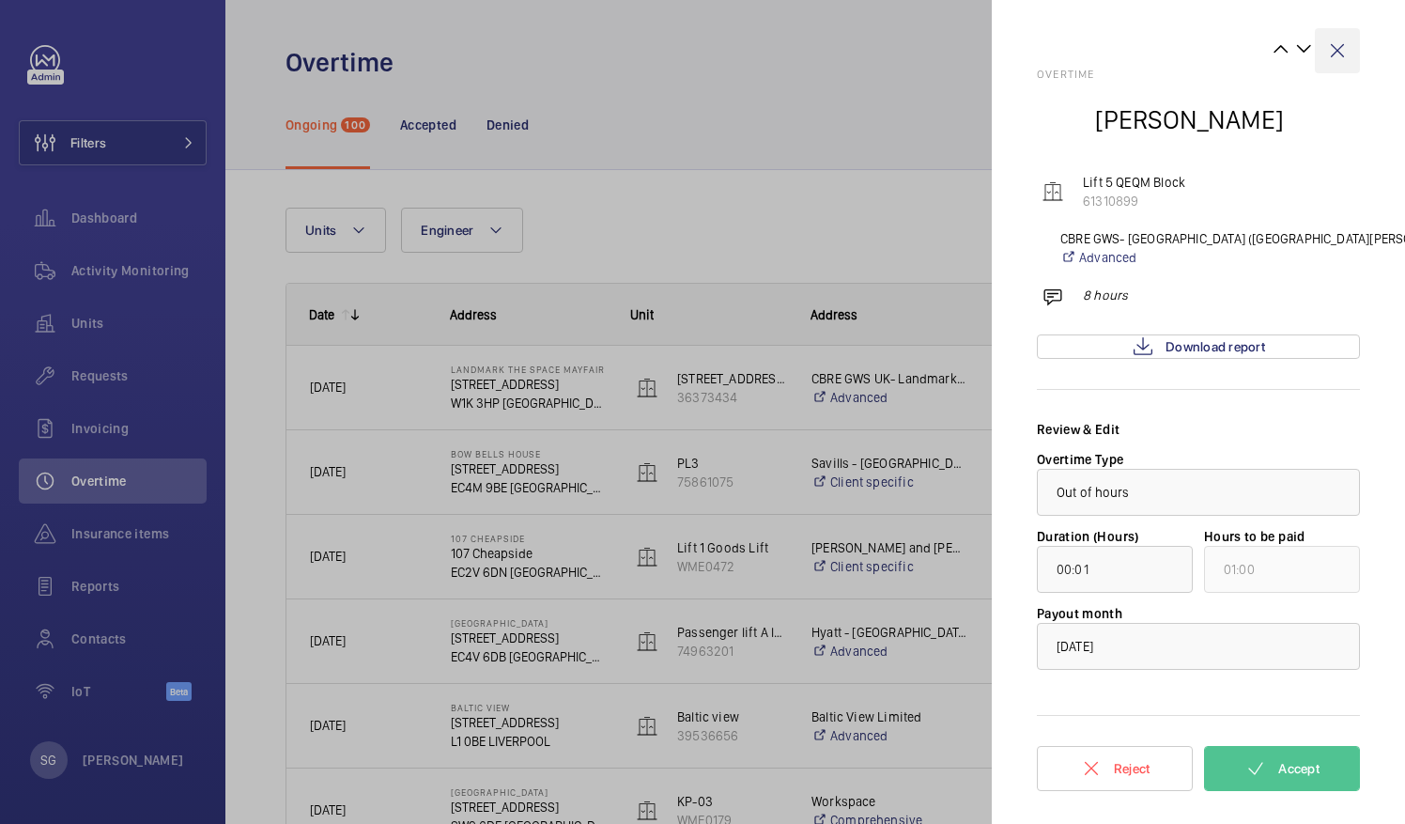
click at [1343, 49] on wm-front-icon-button at bounding box center [1337, 50] width 45 height 45
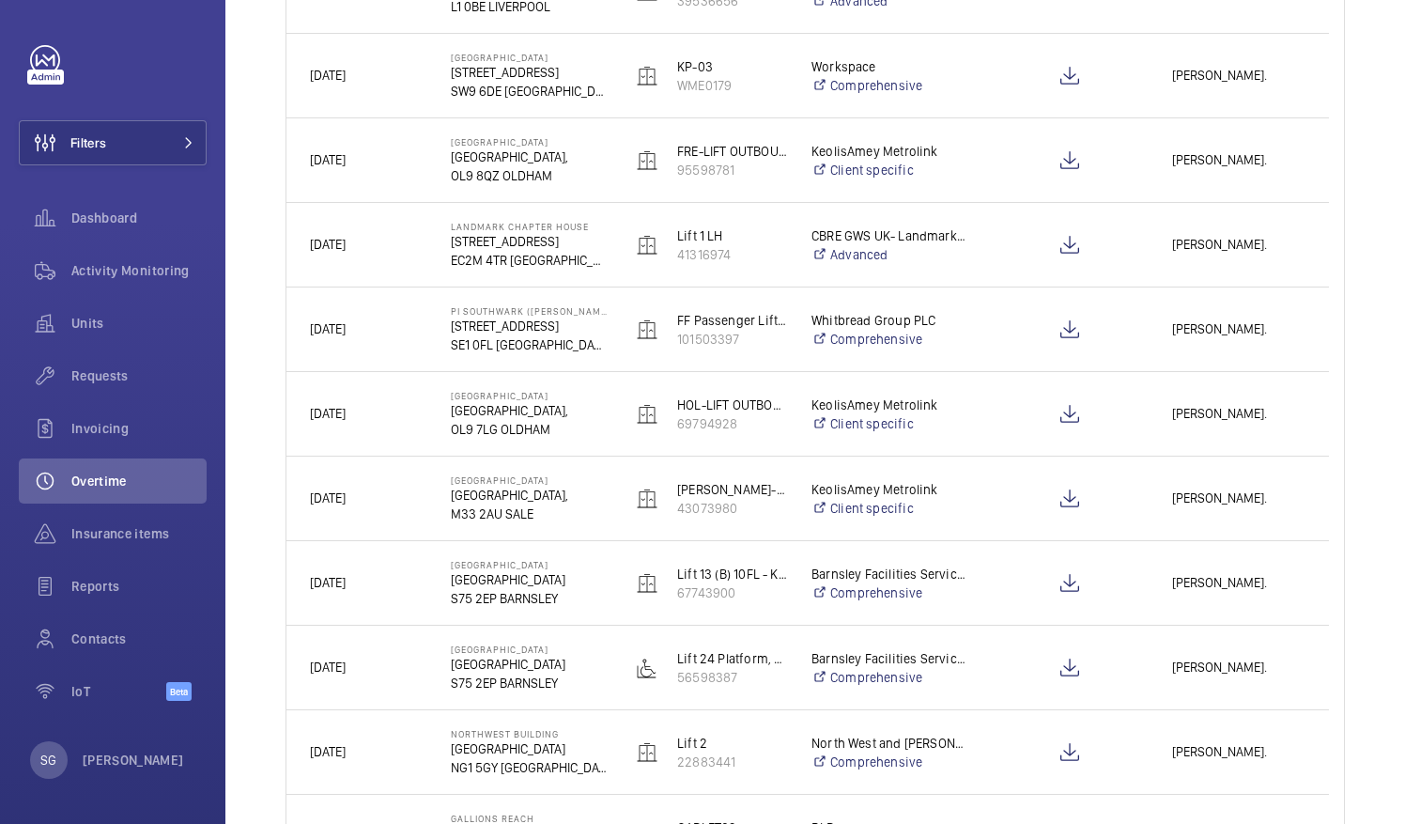
scroll to position [715, 0]
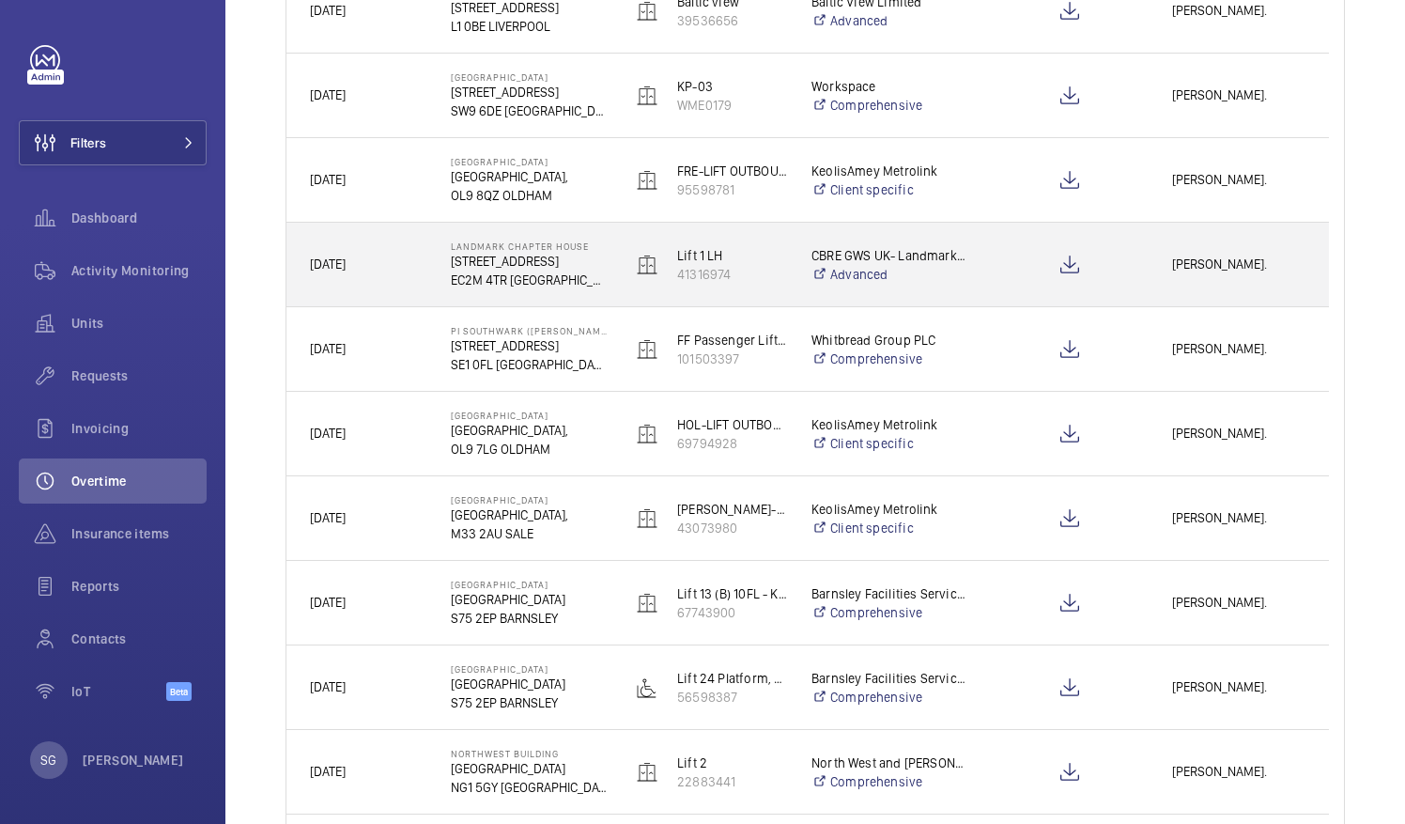
click at [1224, 252] on div "Alfred Rickard." at bounding box center [1239, 264] width 178 height 59
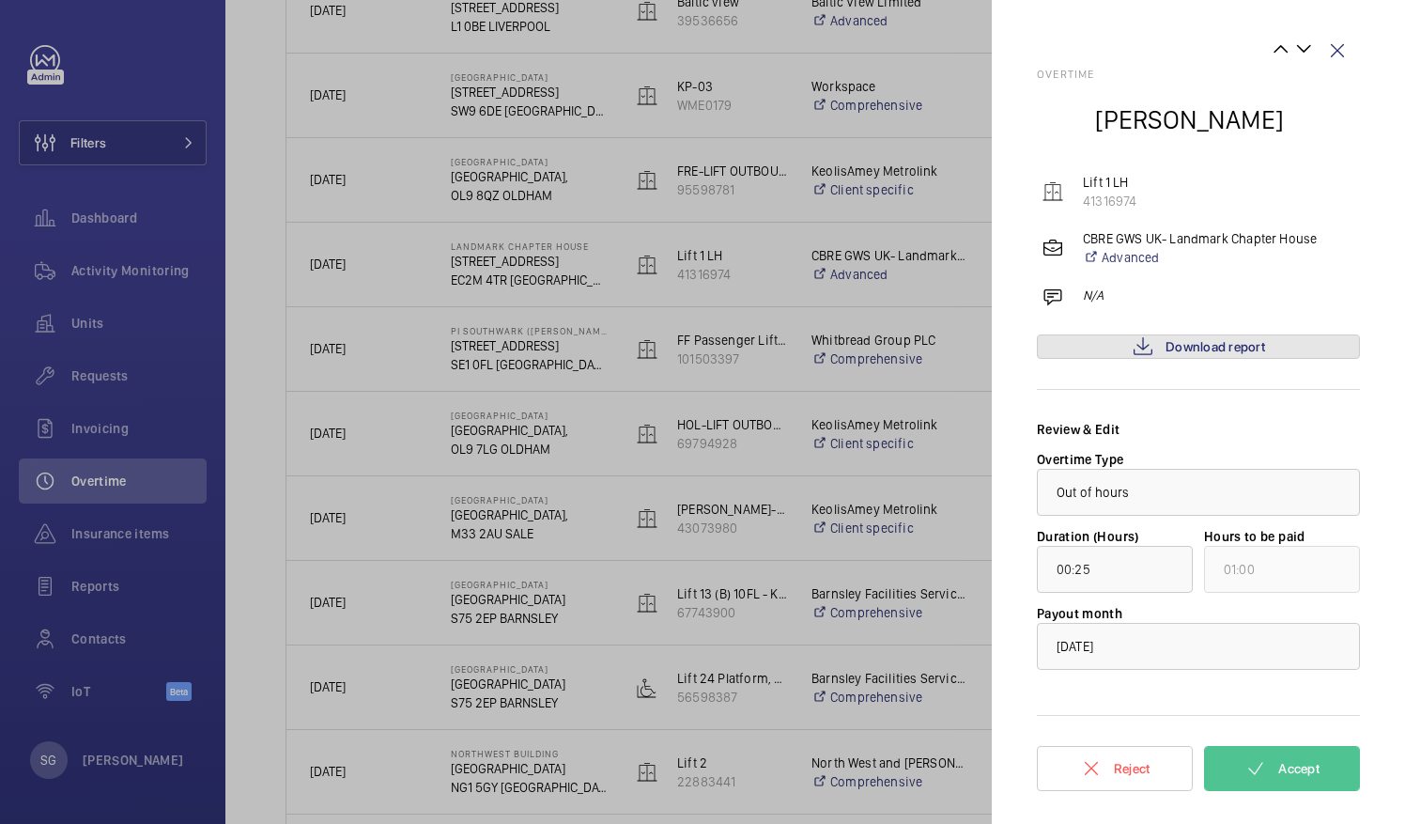
click at [1199, 341] on span "Download report" at bounding box center [1216, 346] width 100 height 15
click at [1335, 50] on wm-front-icon-button at bounding box center [1337, 50] width 45 height 45
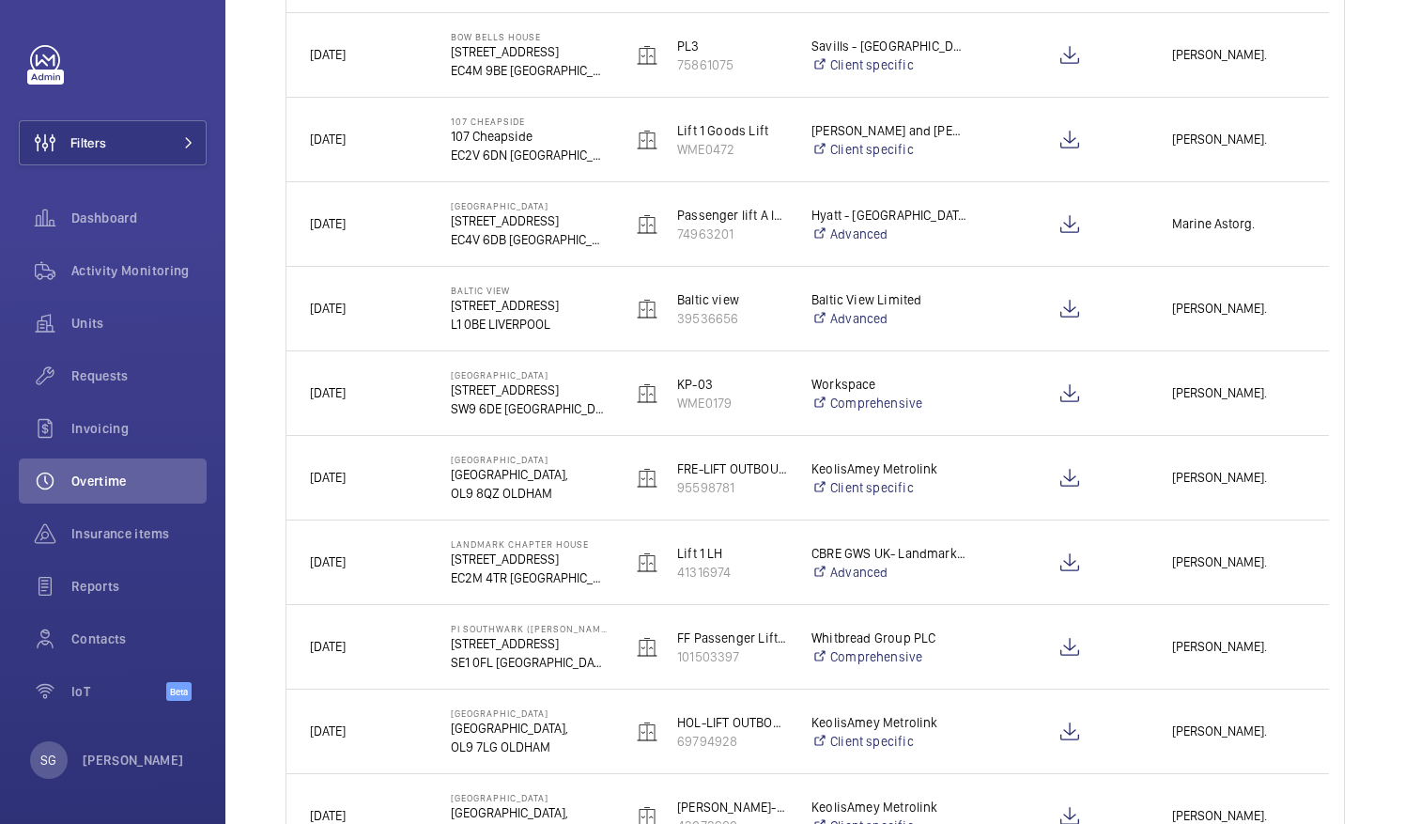
scroll to position [0, 0]
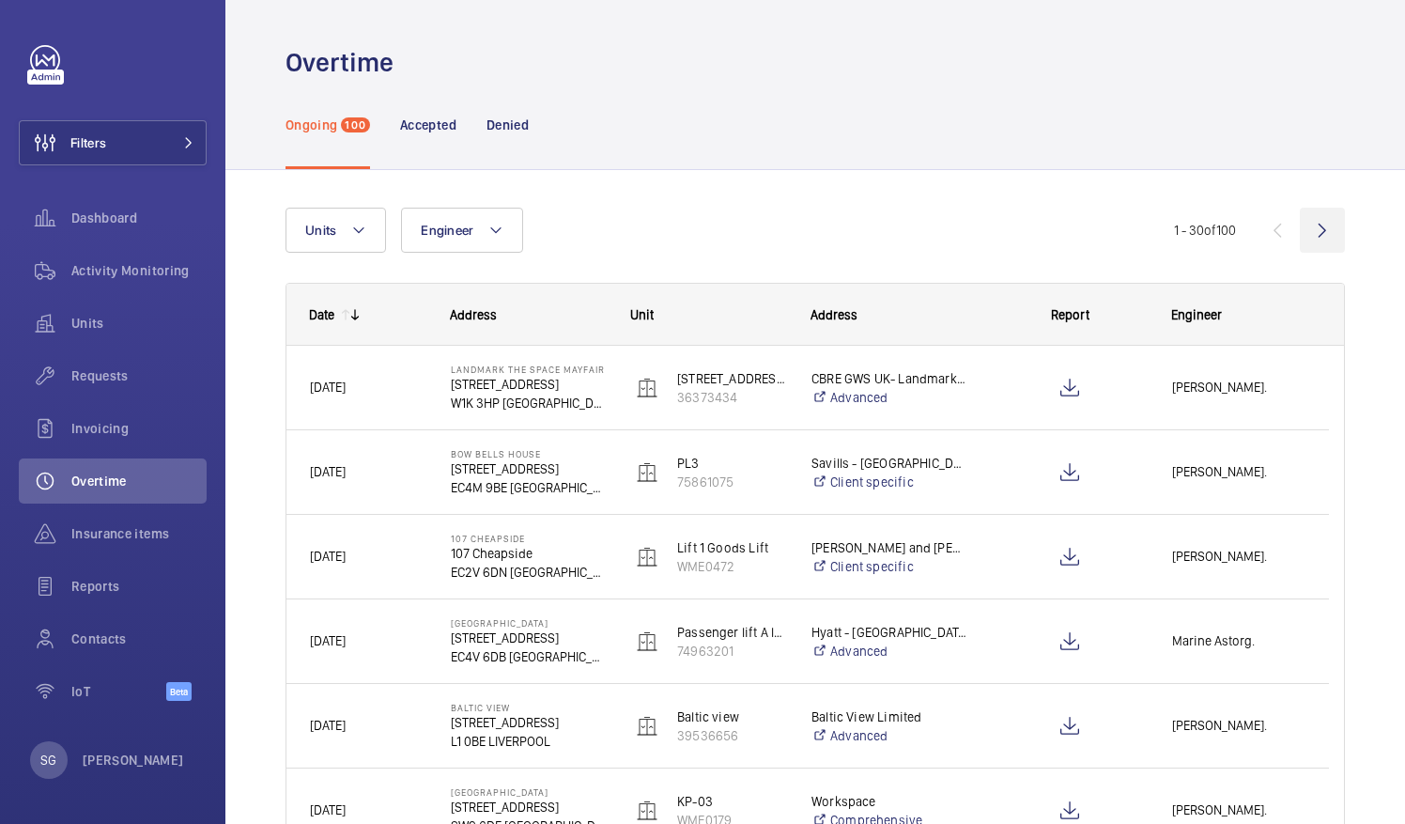
click at [1310, 235] on wm-front-icon-button at bounding box center [1322, 230] width 45 height 45
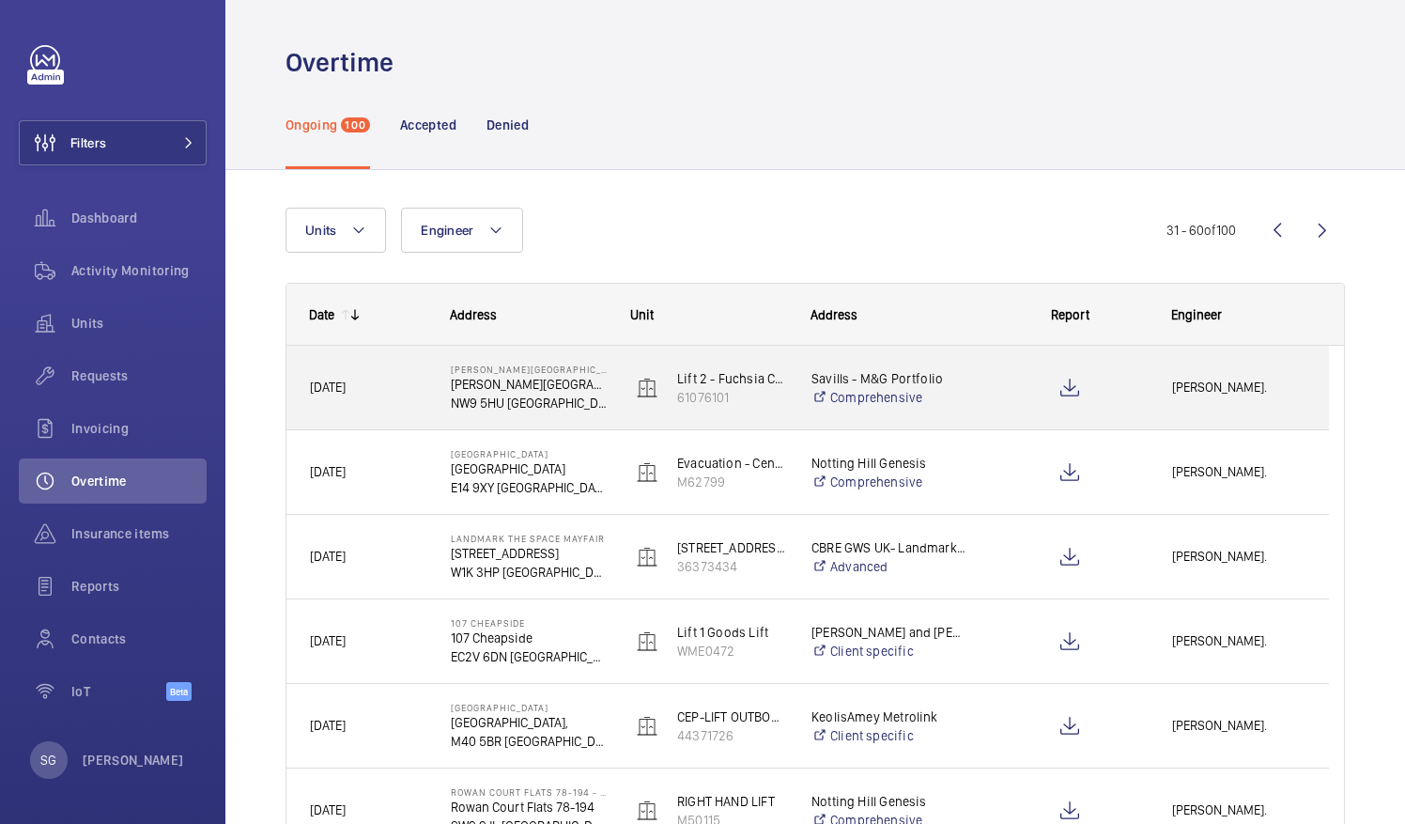
click at [1263, 382] on span "Lewis Wormleighton." at bounding box center [1238, 388] width 133 height 22
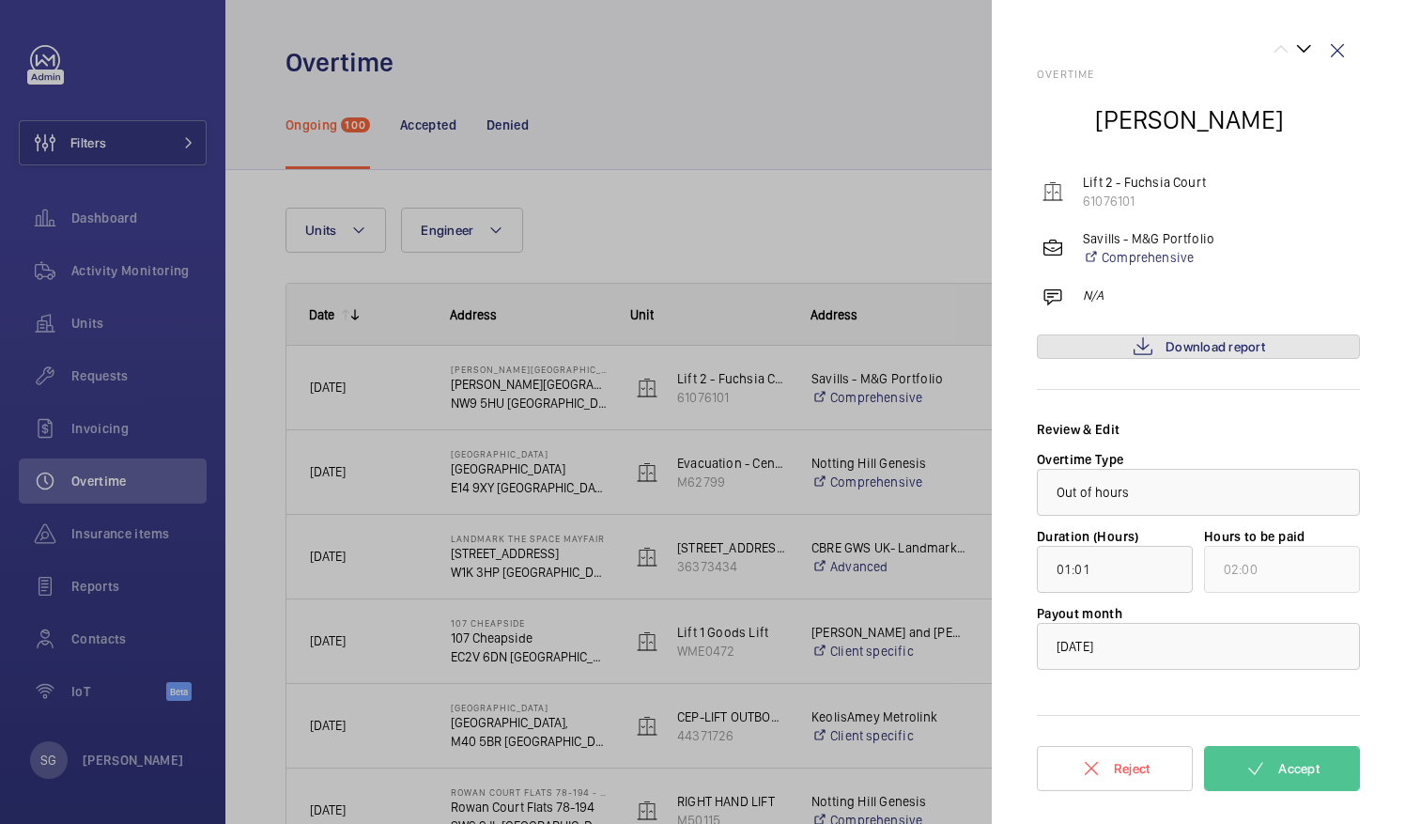
click at [1197, 348] on span "Download report" at bounding box center [1216, 346] width 100 height 15
click at [1315, 762] on span "Accept" at bounding box center [1298, 768] width 41 height 15
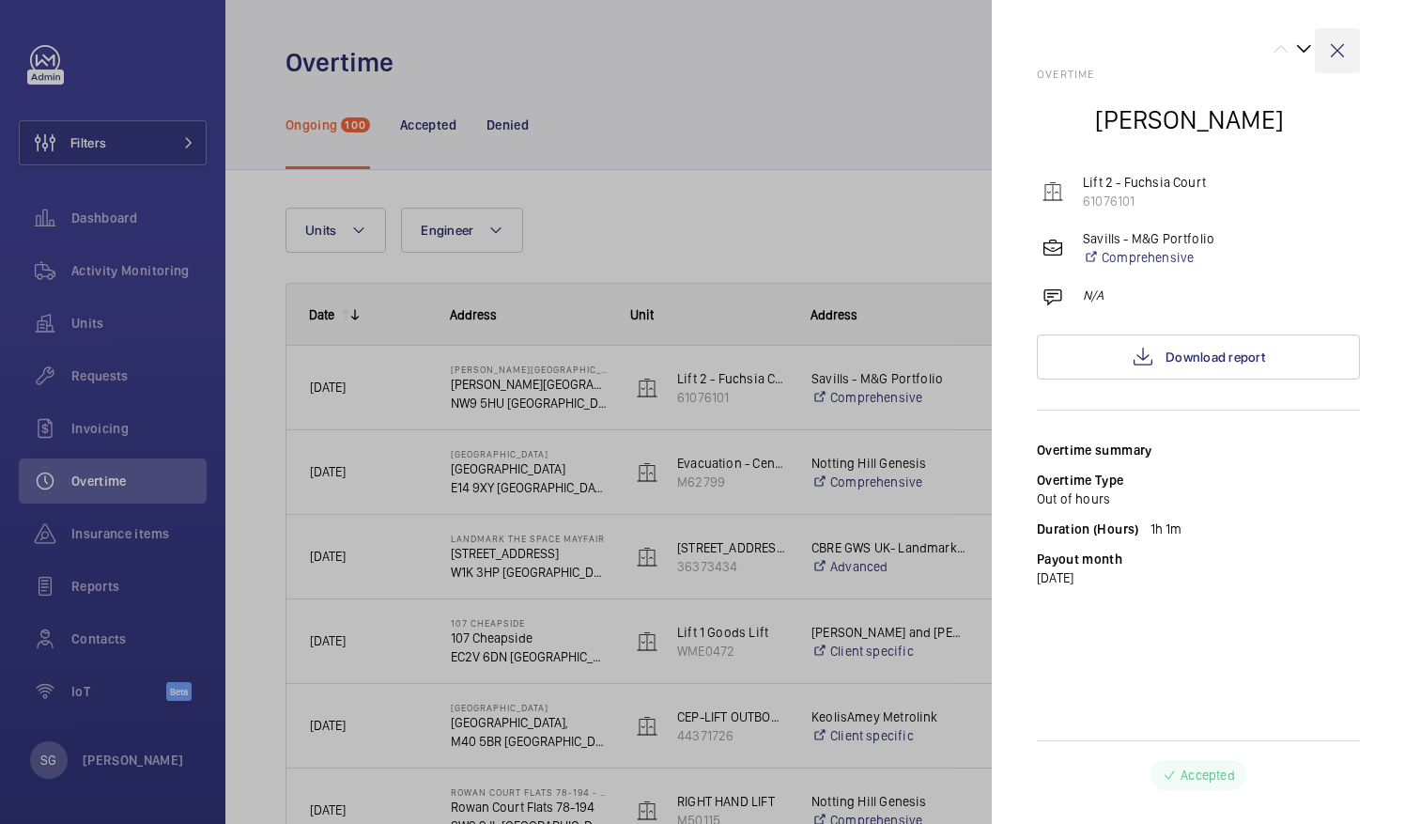
click at [1338, 51] on wm-front-icon-button at bounding box center [1337, 50] width 45 height 45
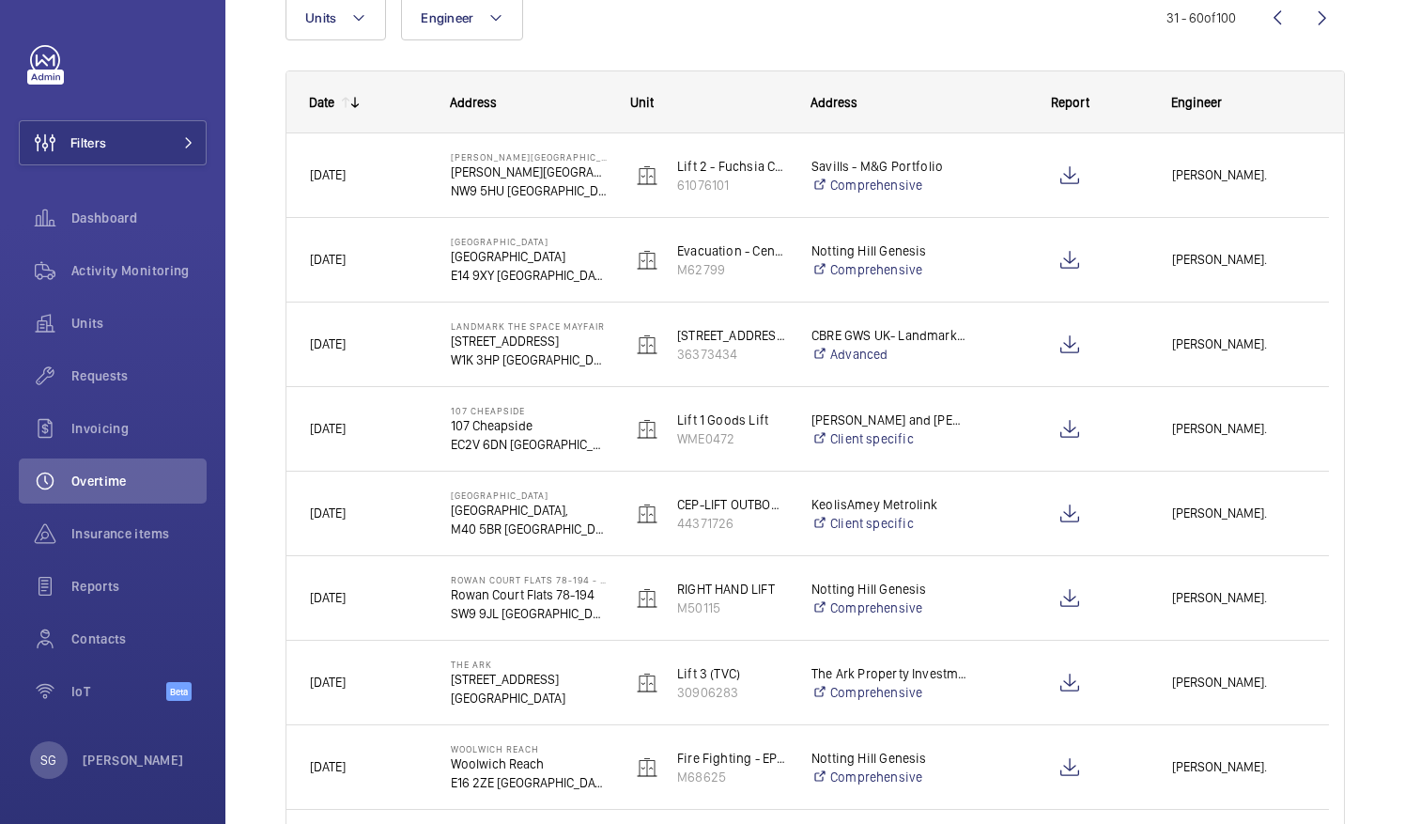
scroll to position [224, 0]
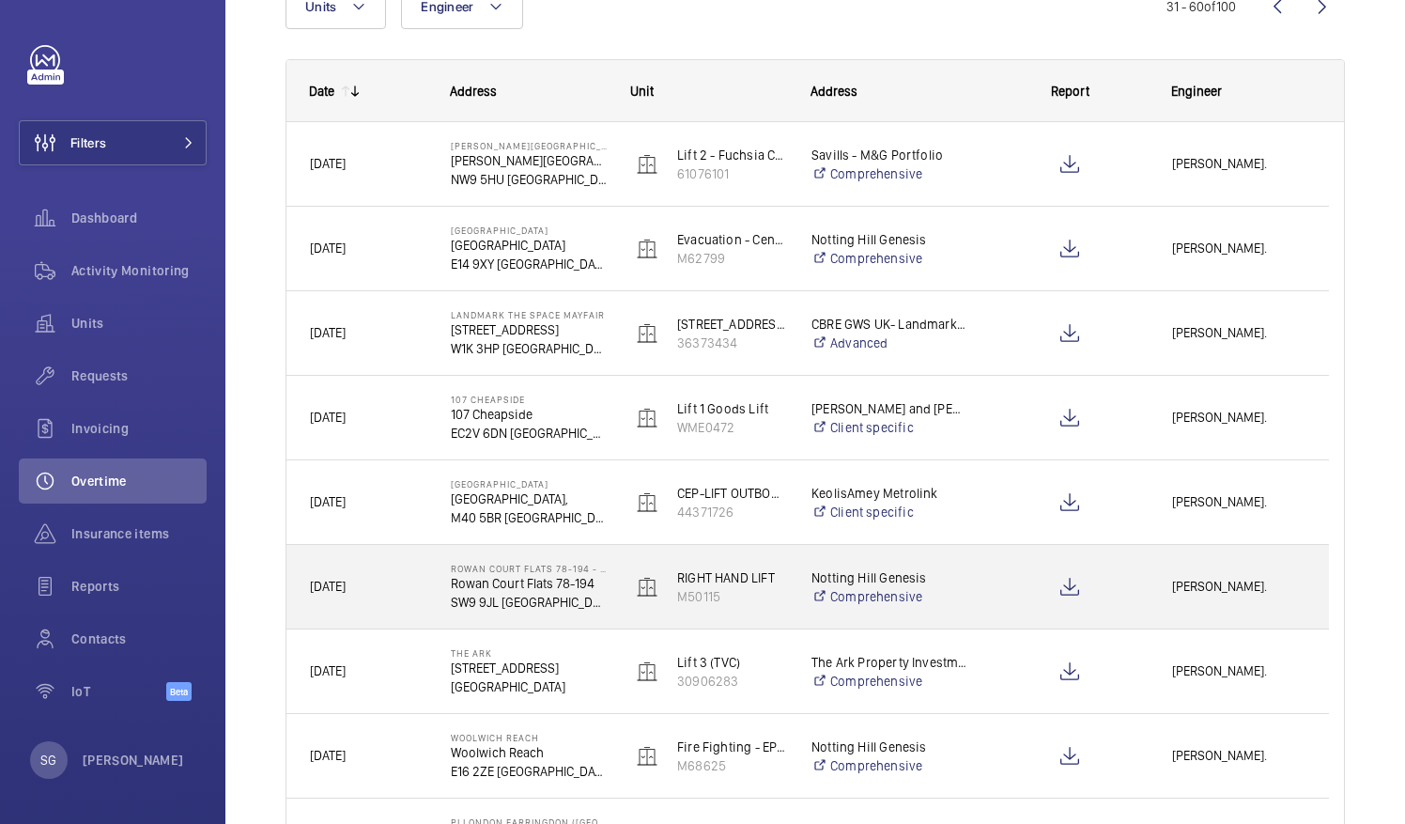
click at [1194, 576] on span "Lewis Wormleighton." at bounding box center [1238, 587] width 133 height 22
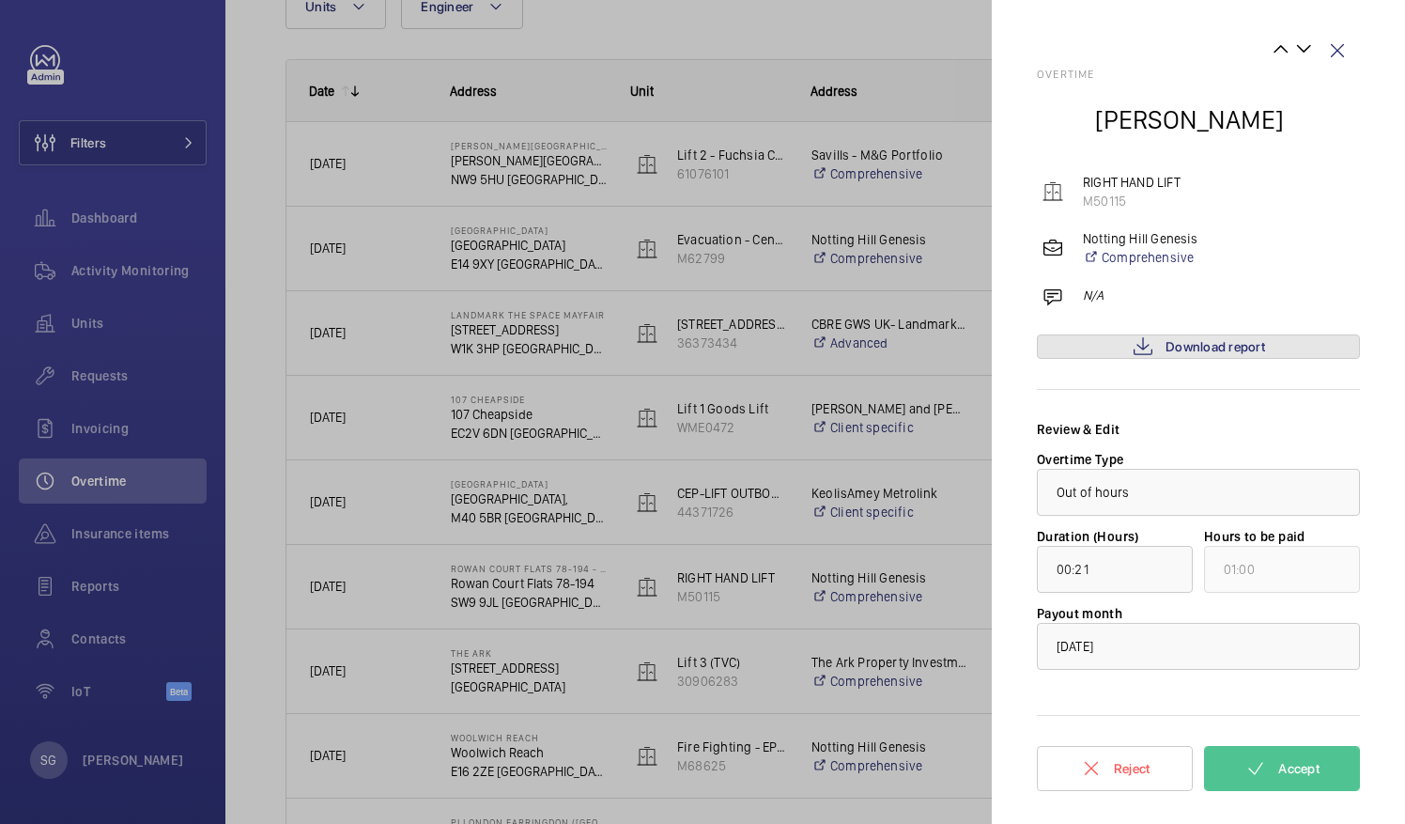
click at [1191, 349] on span "Download report" at bounding box center [1216, 346] width 100 height 15
click at [1287, 780] on button "Accept" at bounding box center [1282, 768] width 156 height 45
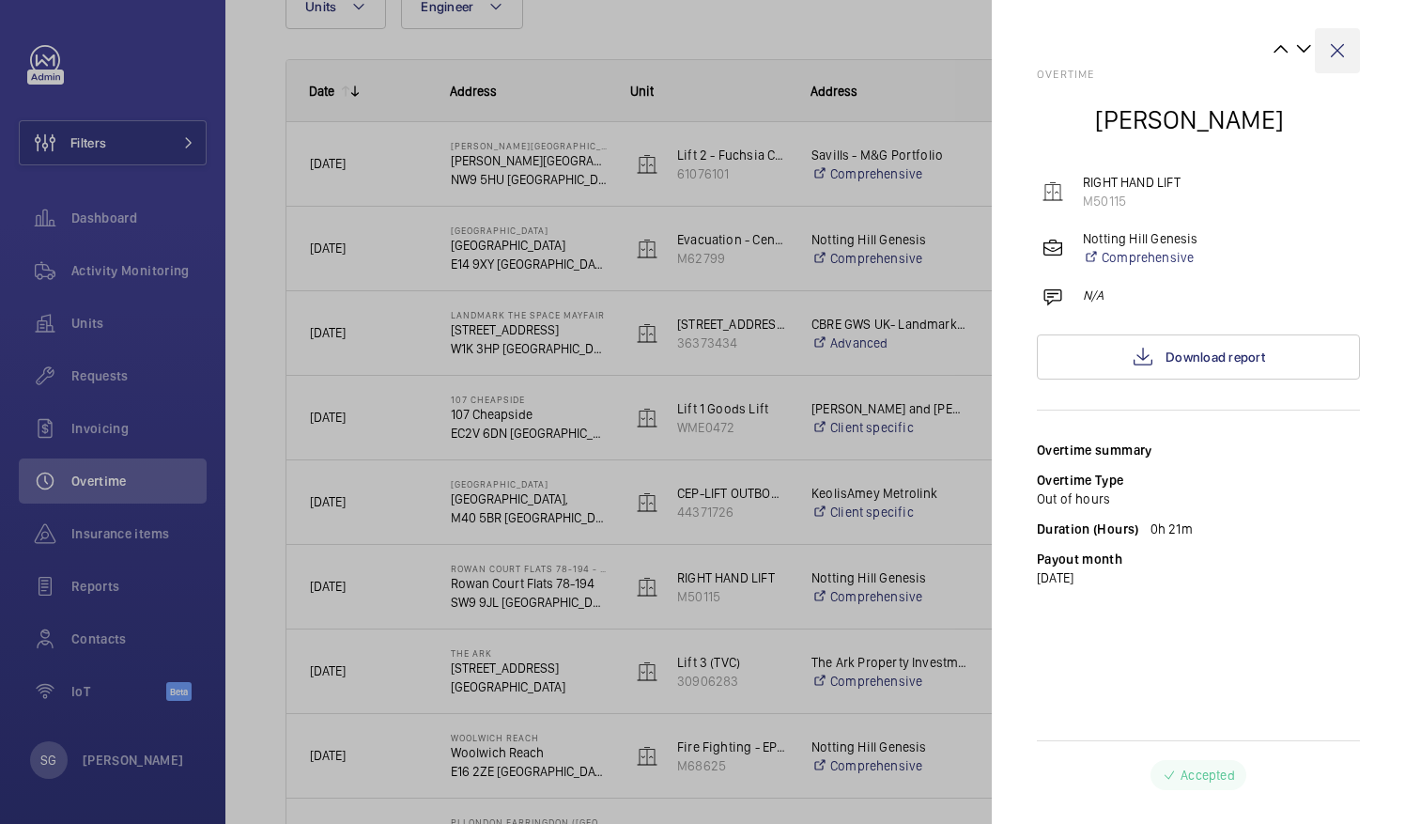
click at [1336, 64] on wm-front-icon-button at bounding box center [1337, 50] width 45 height 45
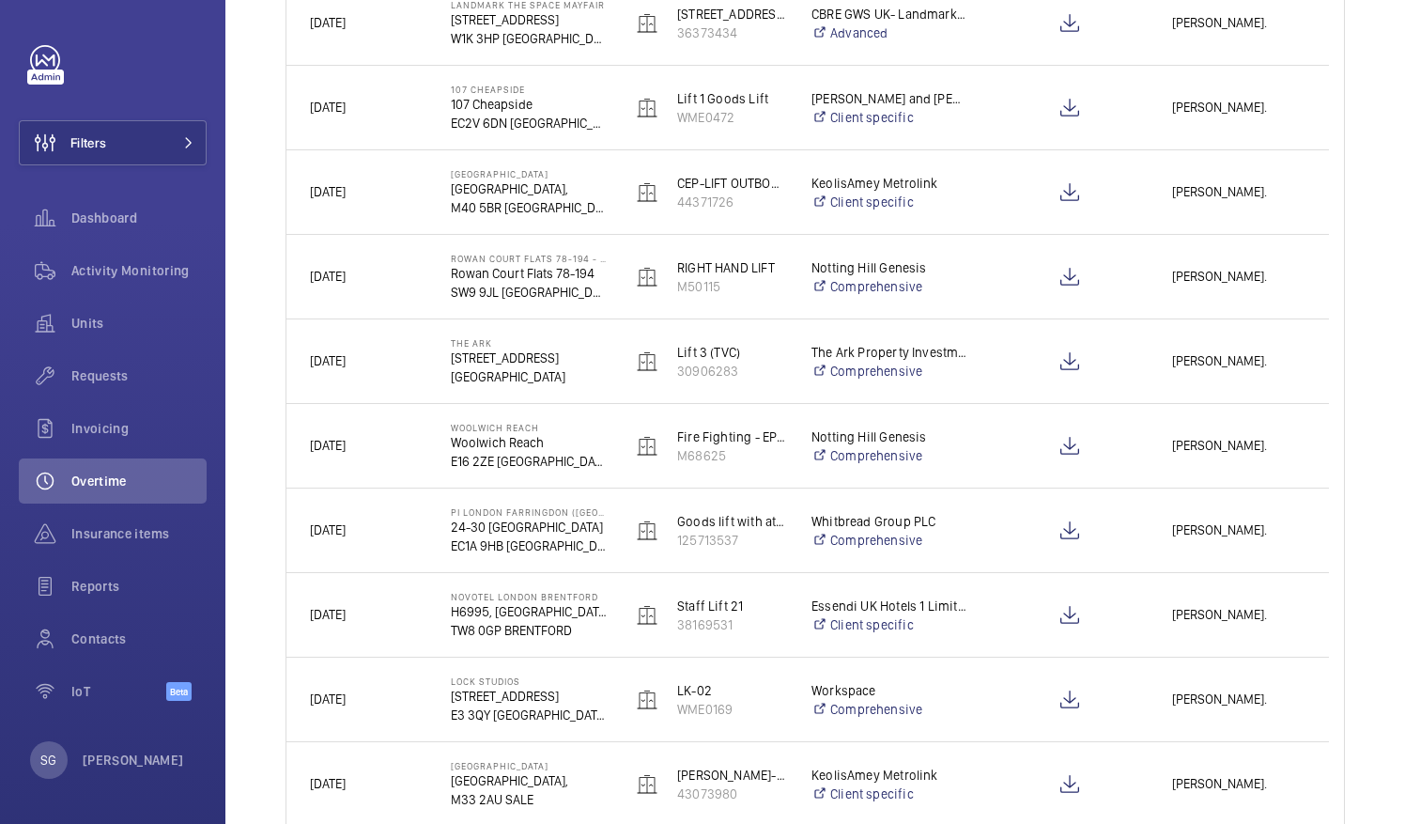
scroll to position [543, 0]
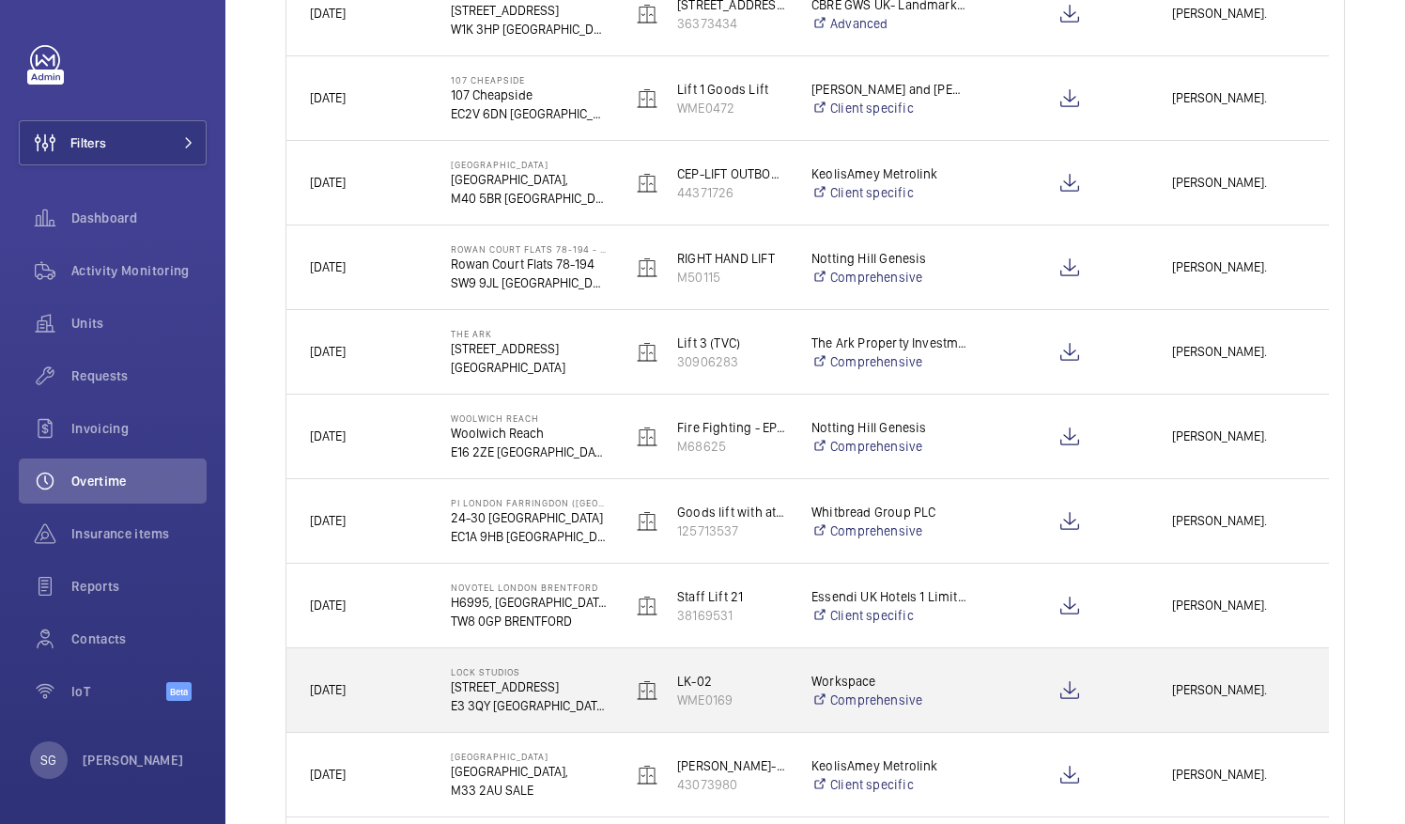
click at [1204, 674] on div "Miguel Castillo." at bounding box center [1239, 689] width 178 height 59
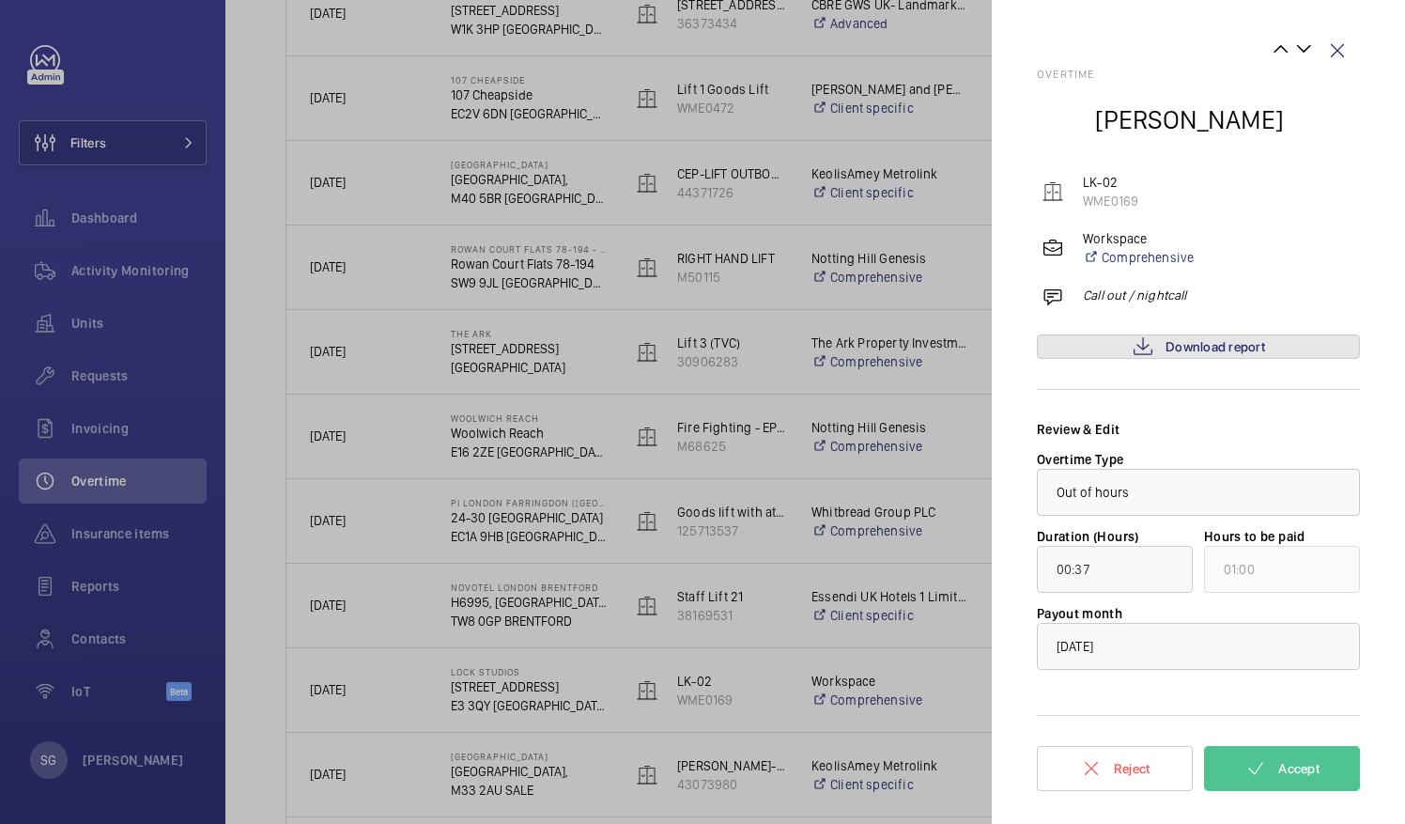
click at [1197, 341] on span "Download report" at bounding box center [1216, 346] width 100 height 15
click at [1338, 44] on wm-front-icon-button at bounding box center [1337, 50] width 45 height 45
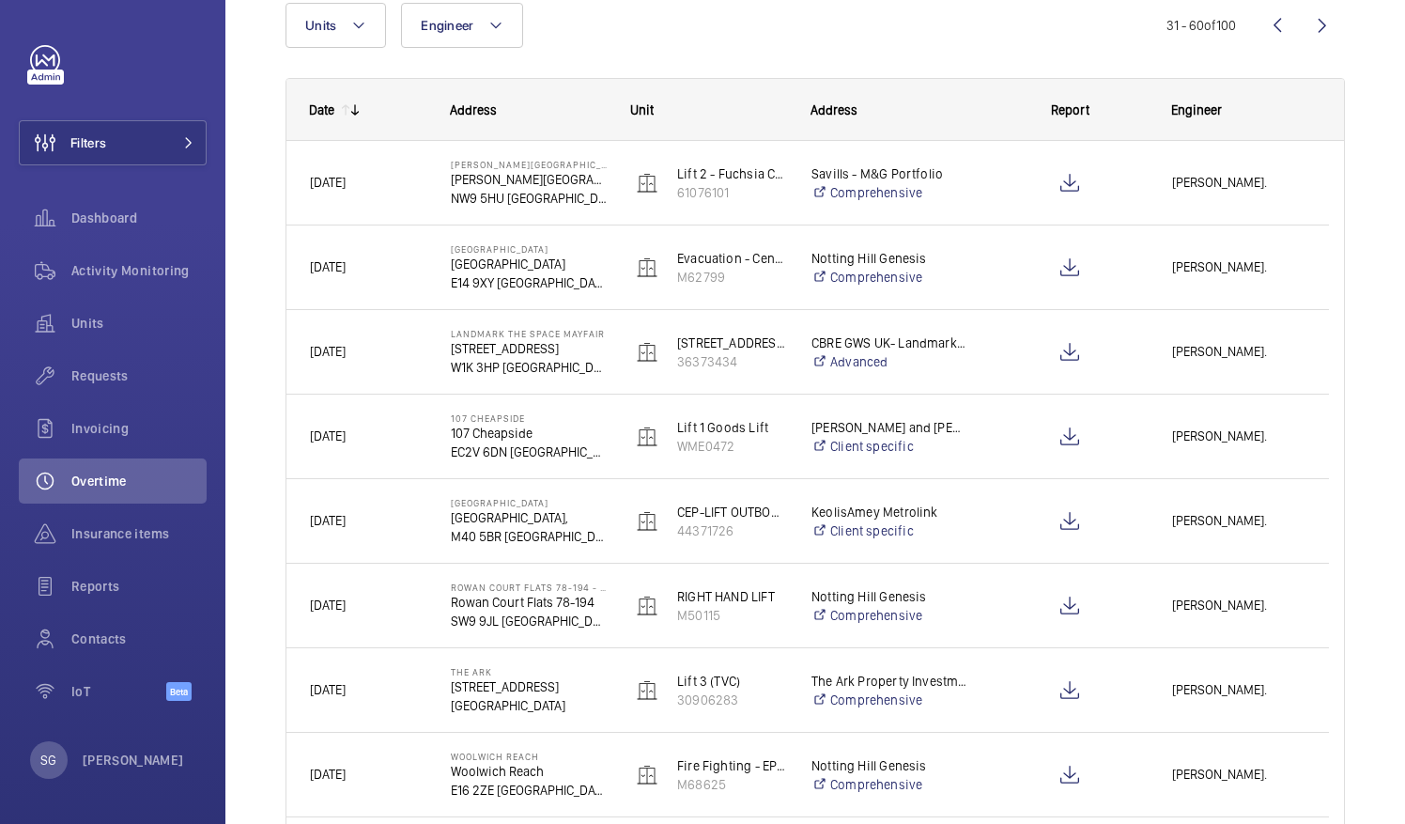
scroll to position [0, 0]
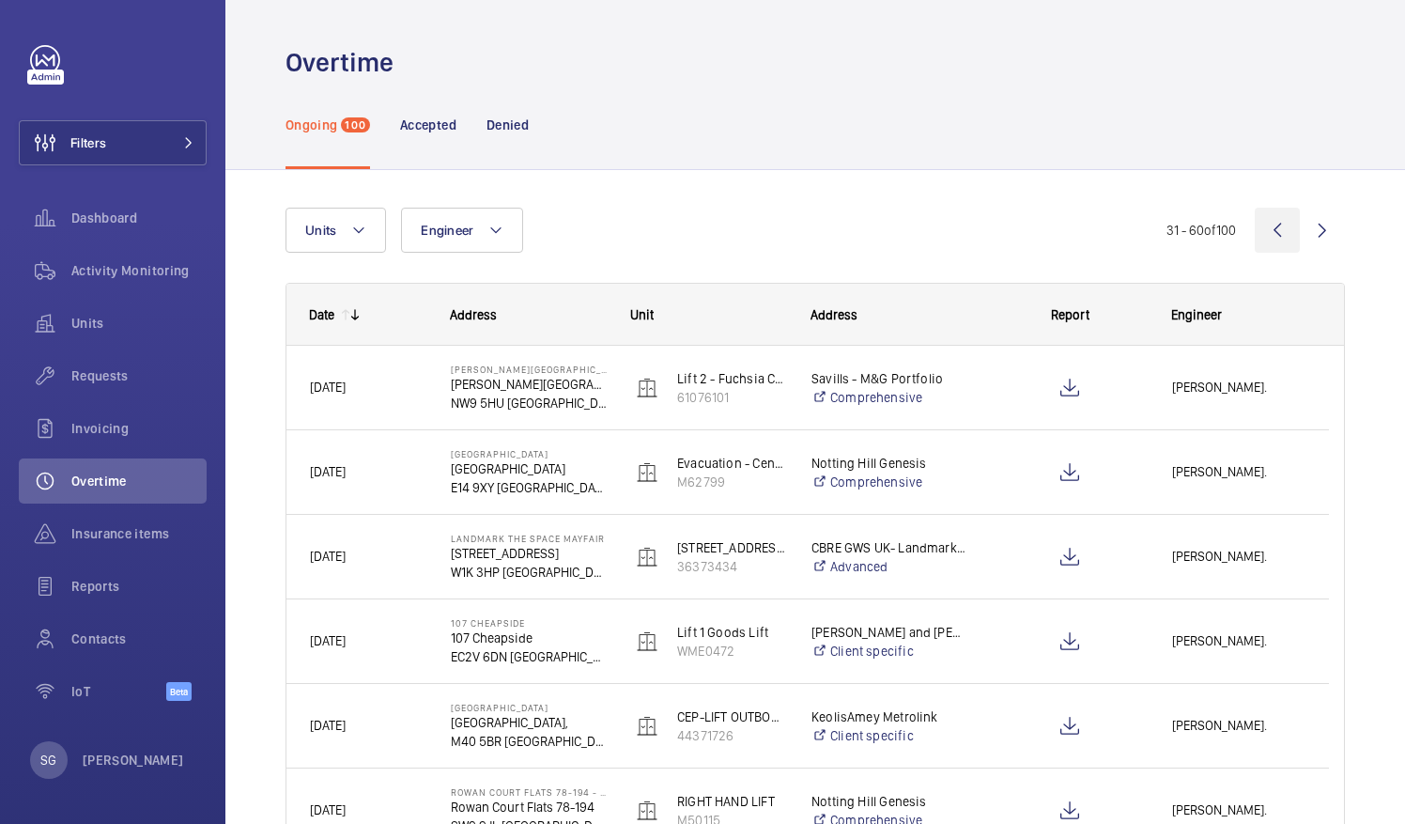
click at [1259, 227] on wm-front-icon-button at bounding box center [1277, 230] width 45 height 45
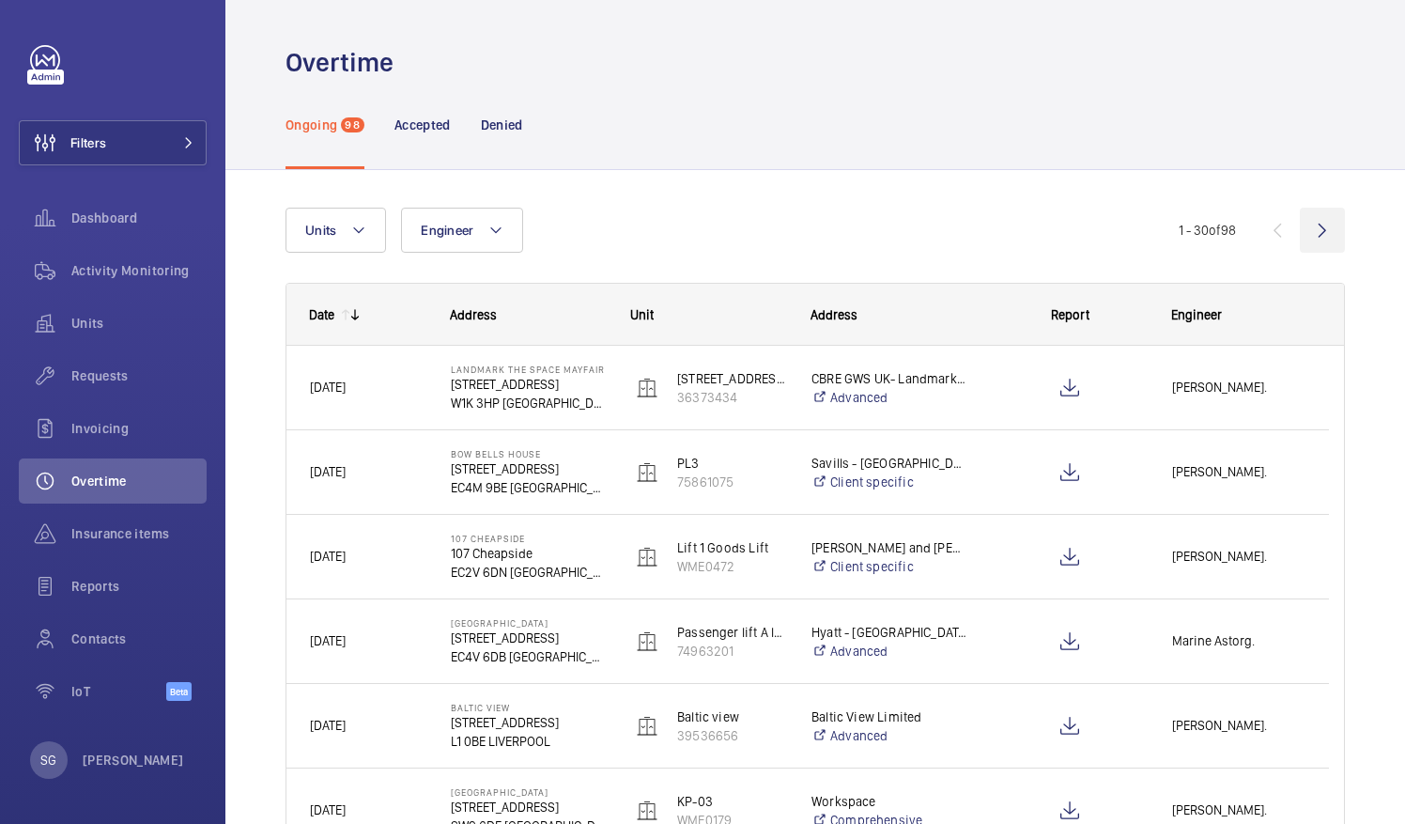
click at [1313, 226] on wm-front-icon-button at bounding box center [1322, 230] width 45 height 45
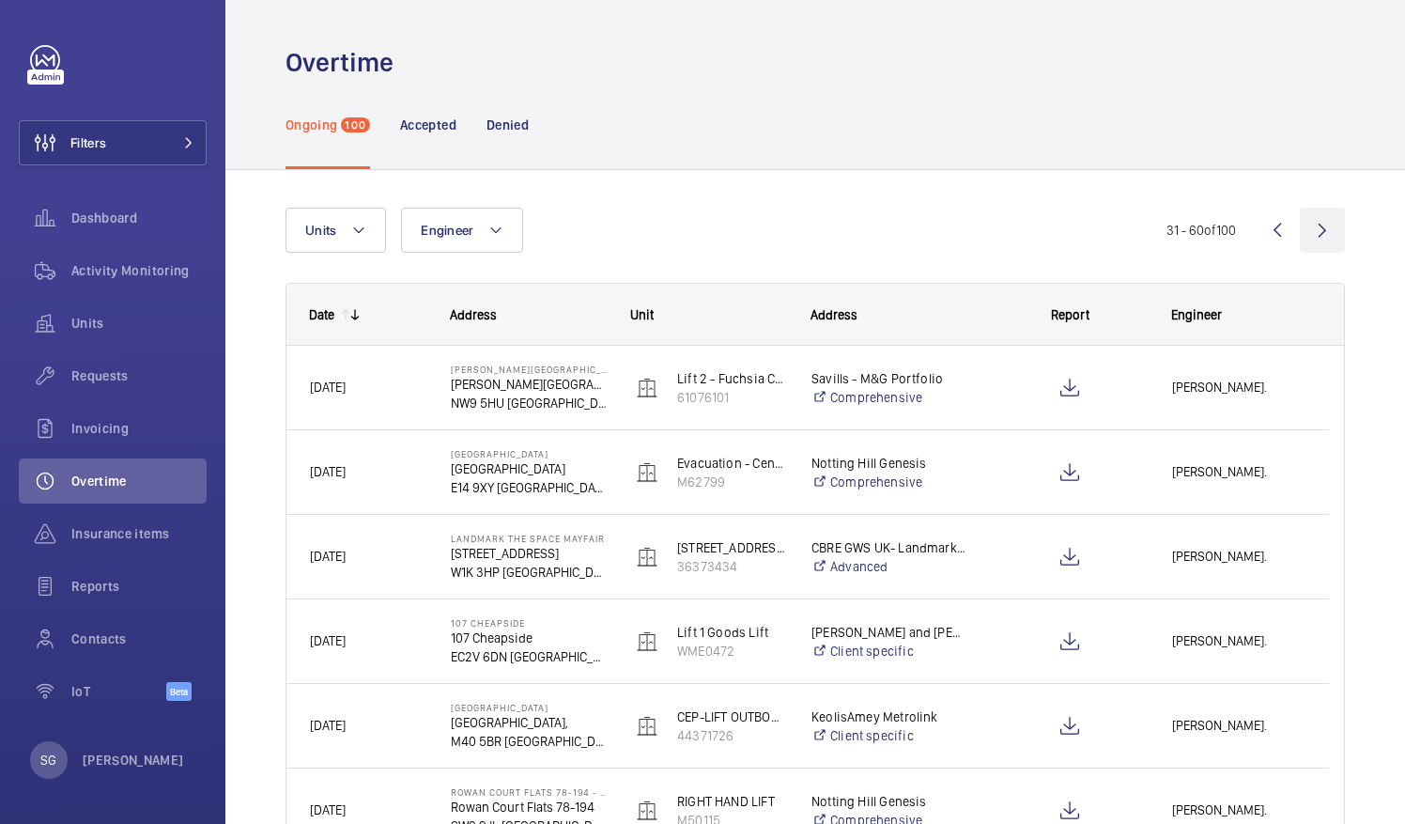
click at [1306, 237] on wm-front-icon-button at bounding box center [1322, 230] width 45 height 45
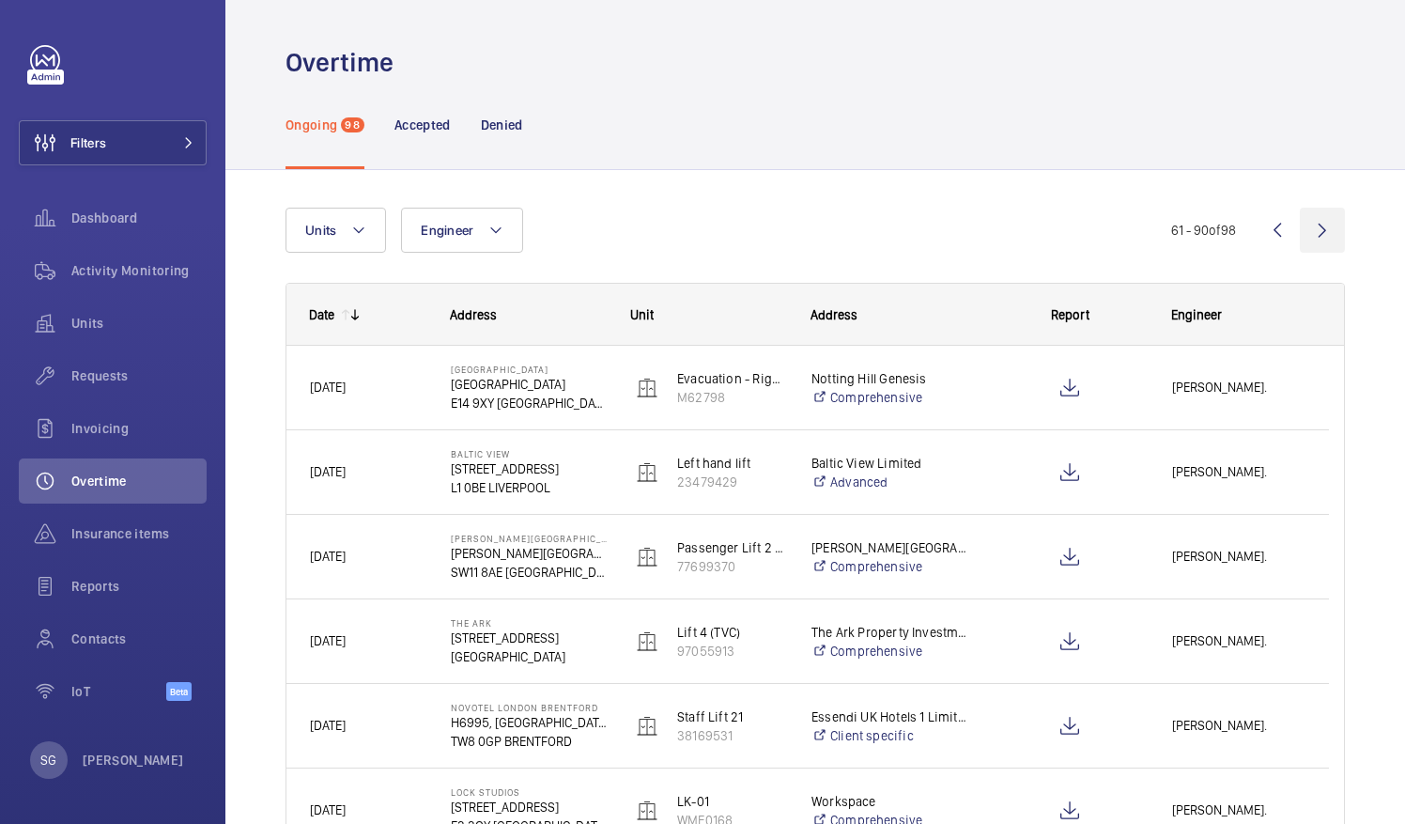
click at [1313, 227] on wm-front-icon-button at bounding box center [1322, 230] width 45 height 45
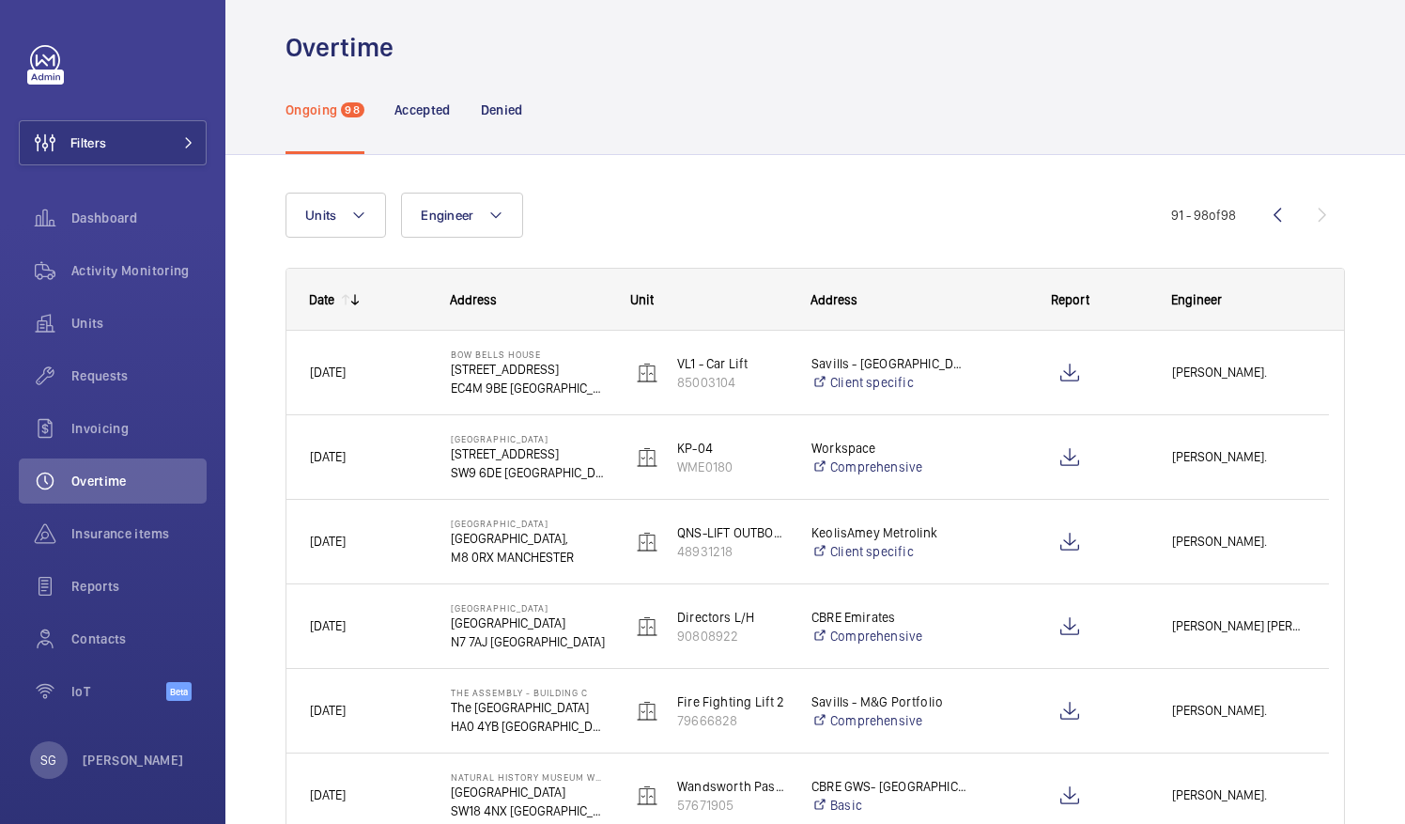
scroll to position [6, 0]
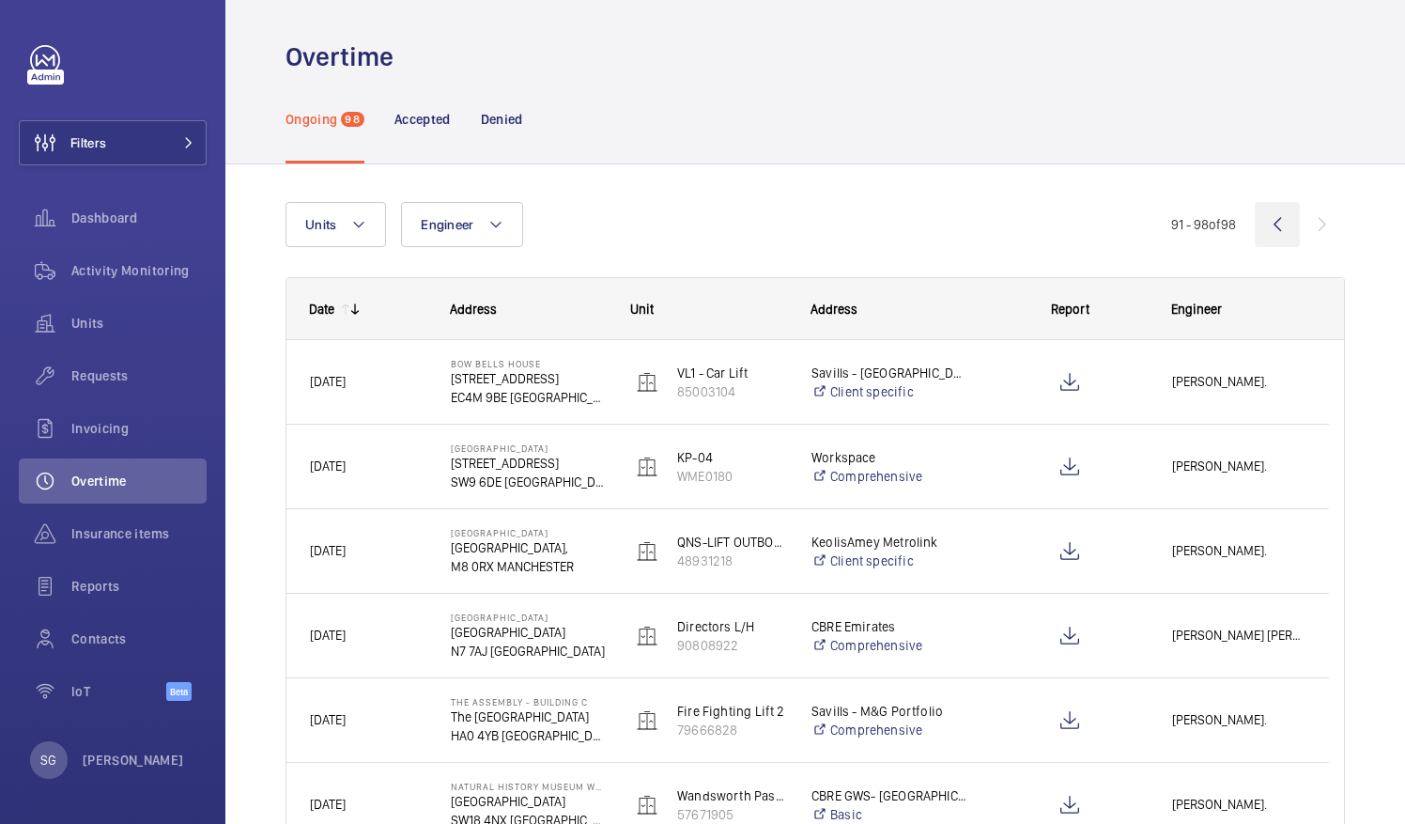
click at [1259, 216] on wm-front-icon-button at bounding box center [1277, 224] width 45 height 45
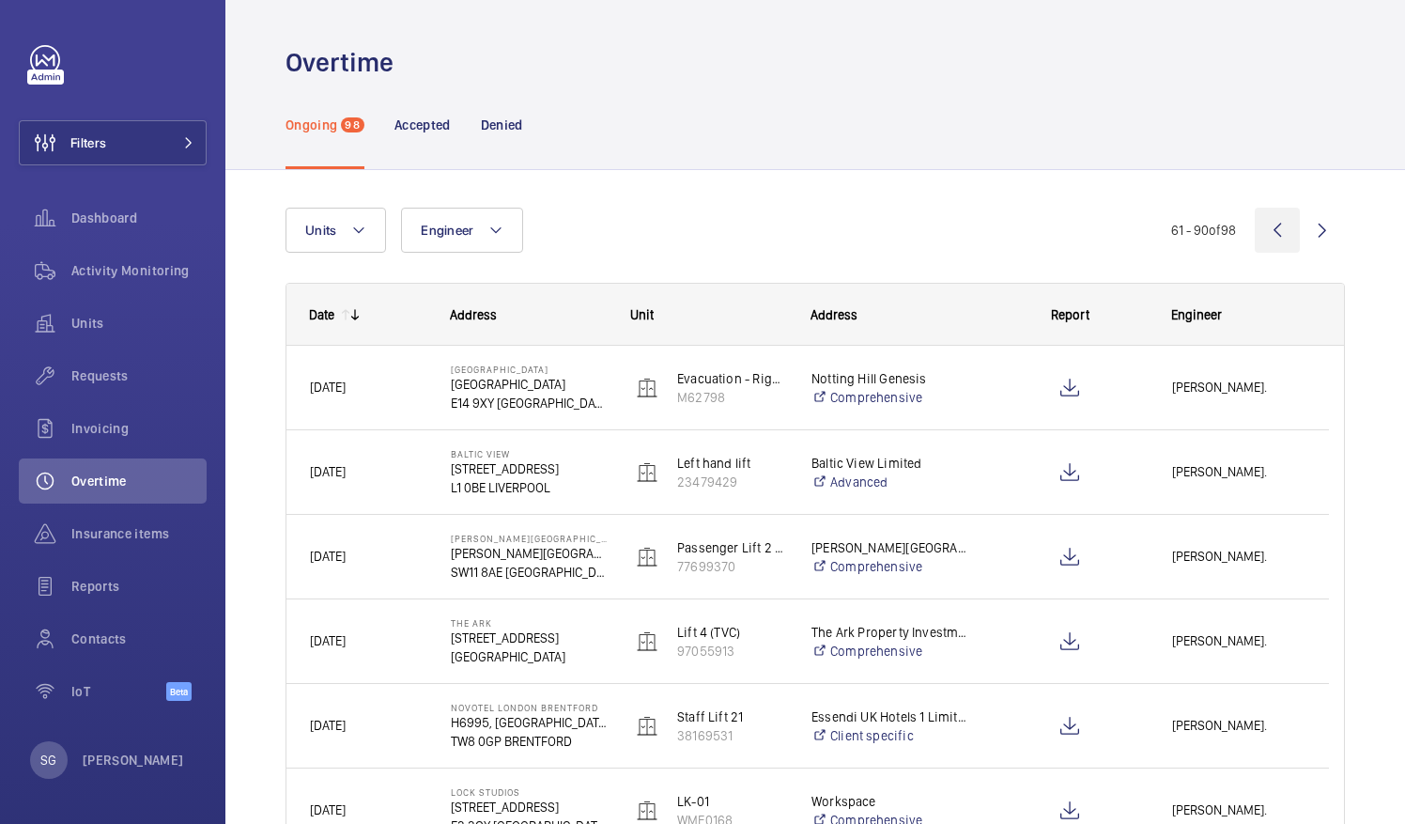
click at [1259, 216] on wm-front-icon-button at bounding box center [1277, 230] width 45 height 45
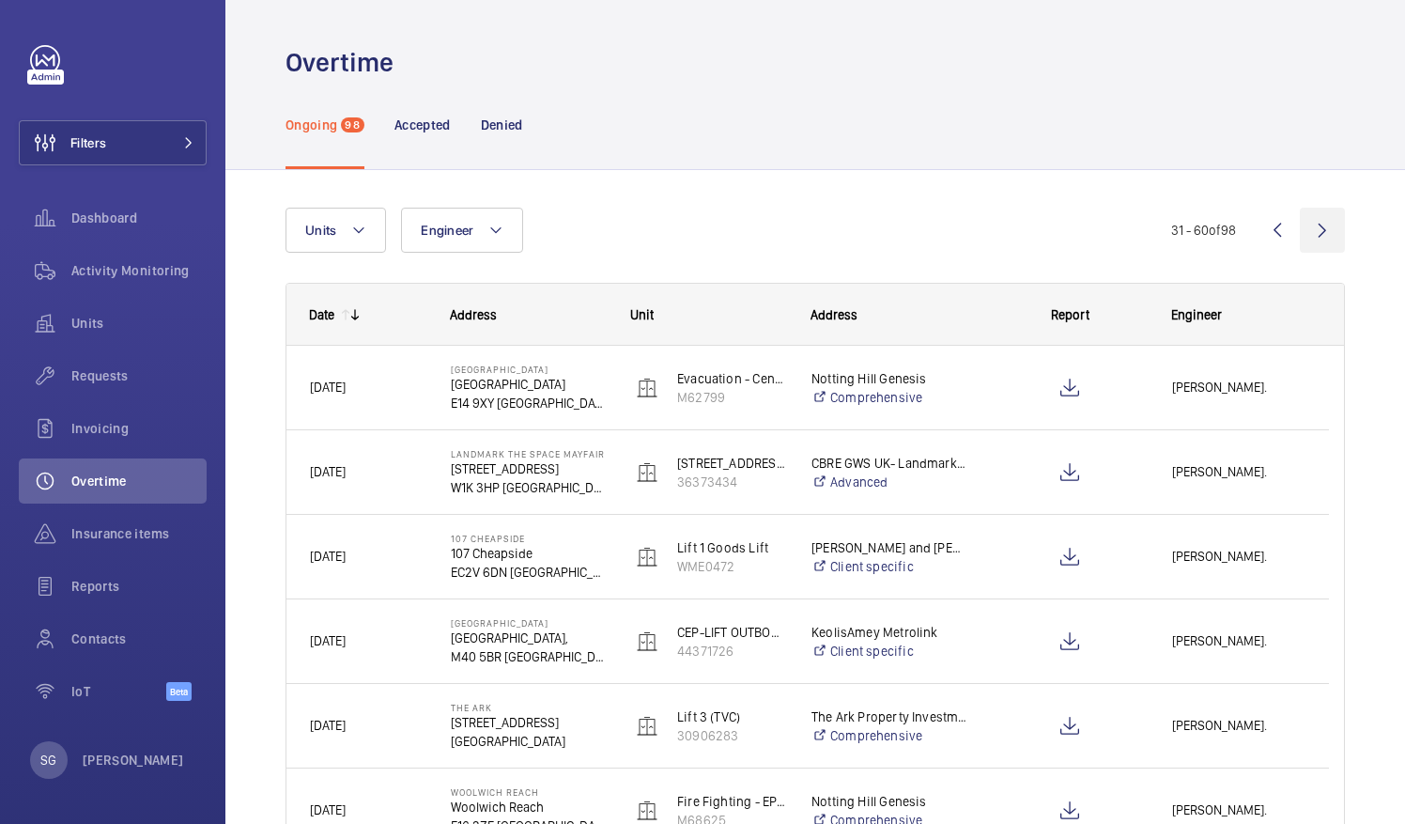
click at [1300, 231] on wm-front-icon-button at bounding box center [1322, 230] width 45 height 45
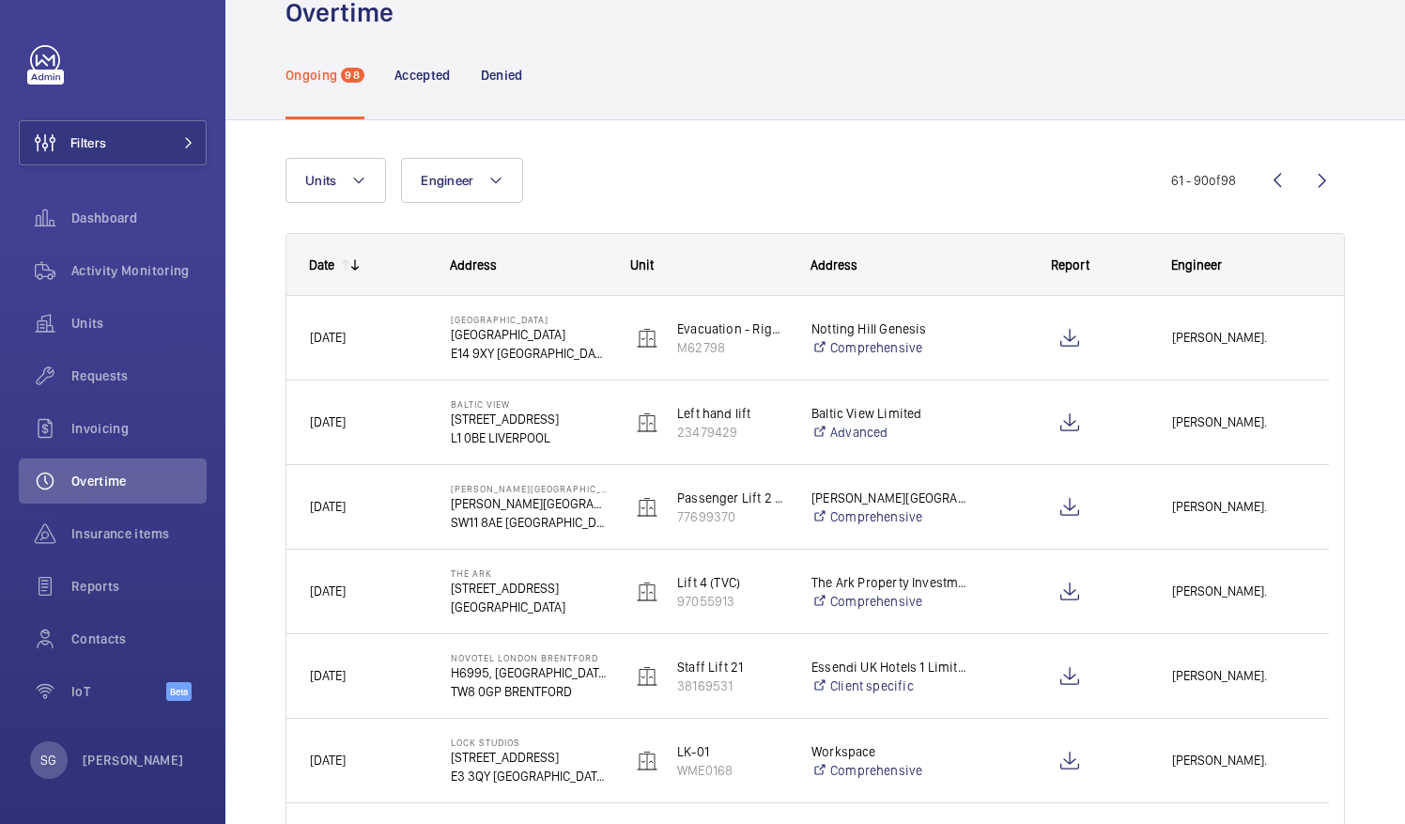
scroll to position [45, 0]
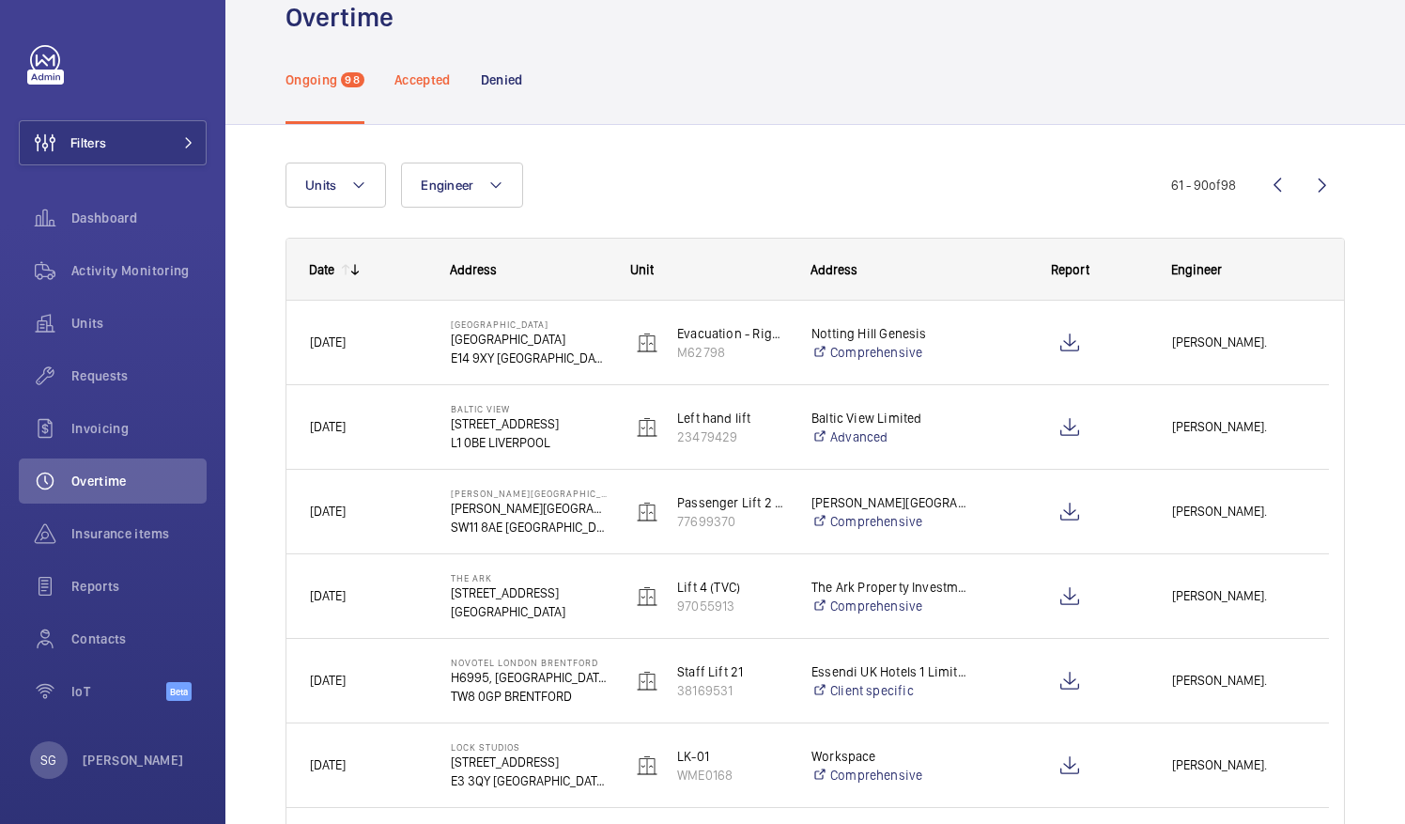
click at [447, 82] on p "Accepted" at bounding box center [423, 79] width 56 height 19
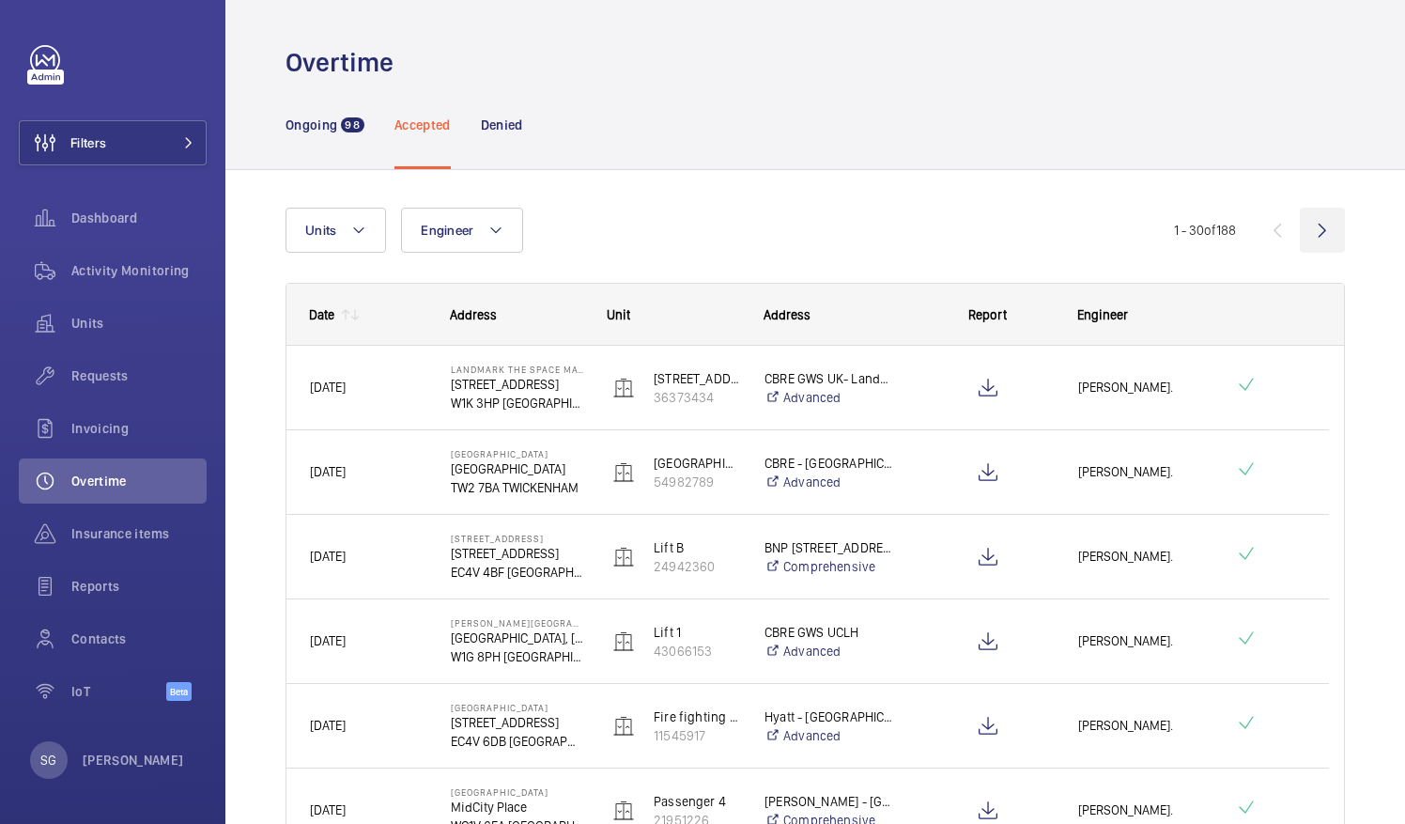
click at [1308, 215] on wm-front-icon-button at bounding box center [1322, 230] width 45 height 45
click at [1308, 225] on wm-front-icon-button at bounding box center [1322, 230] width 45 height 45
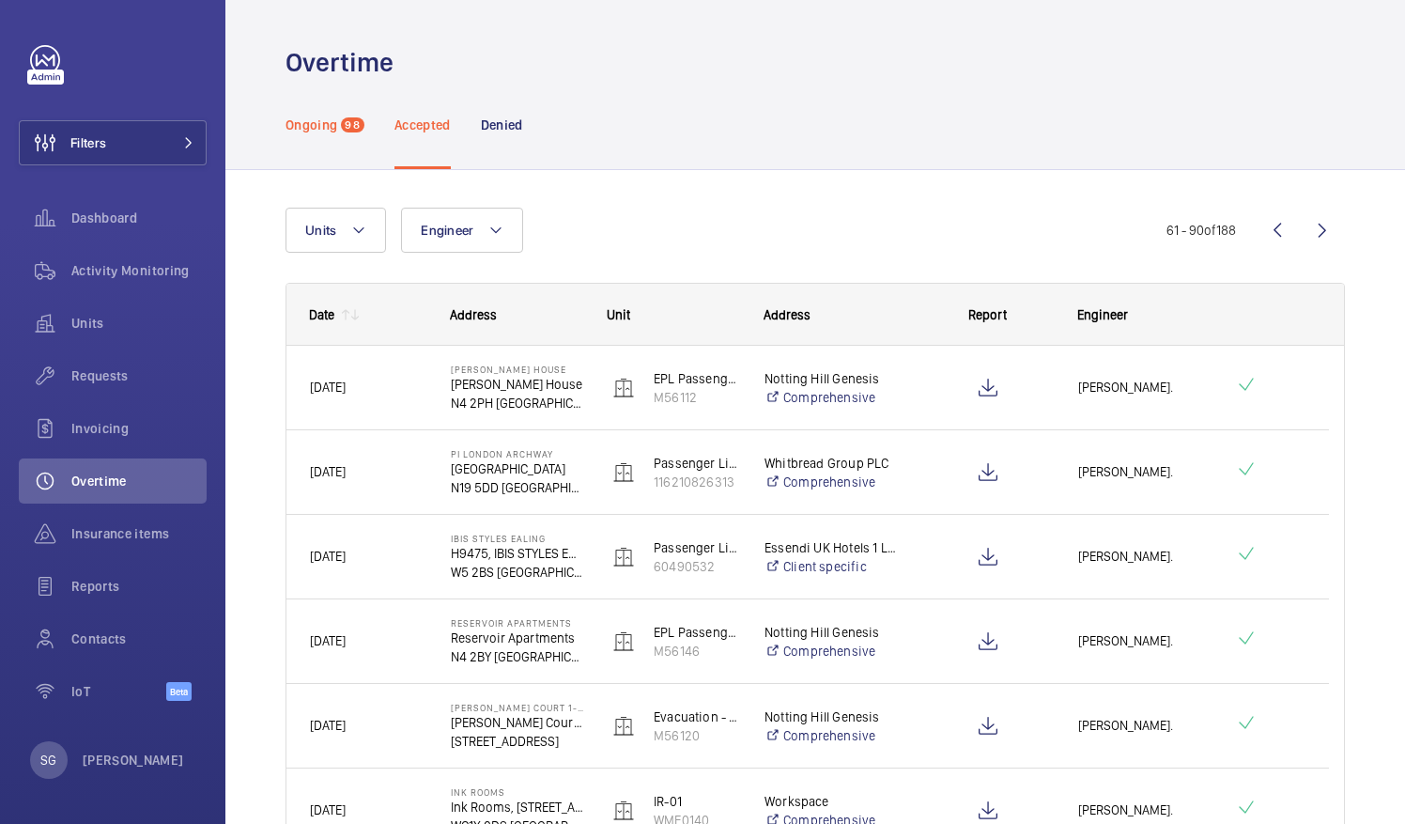
click at [321, 132] on p "Ongoing" at bounding box center [312, 125] width 52 height 19
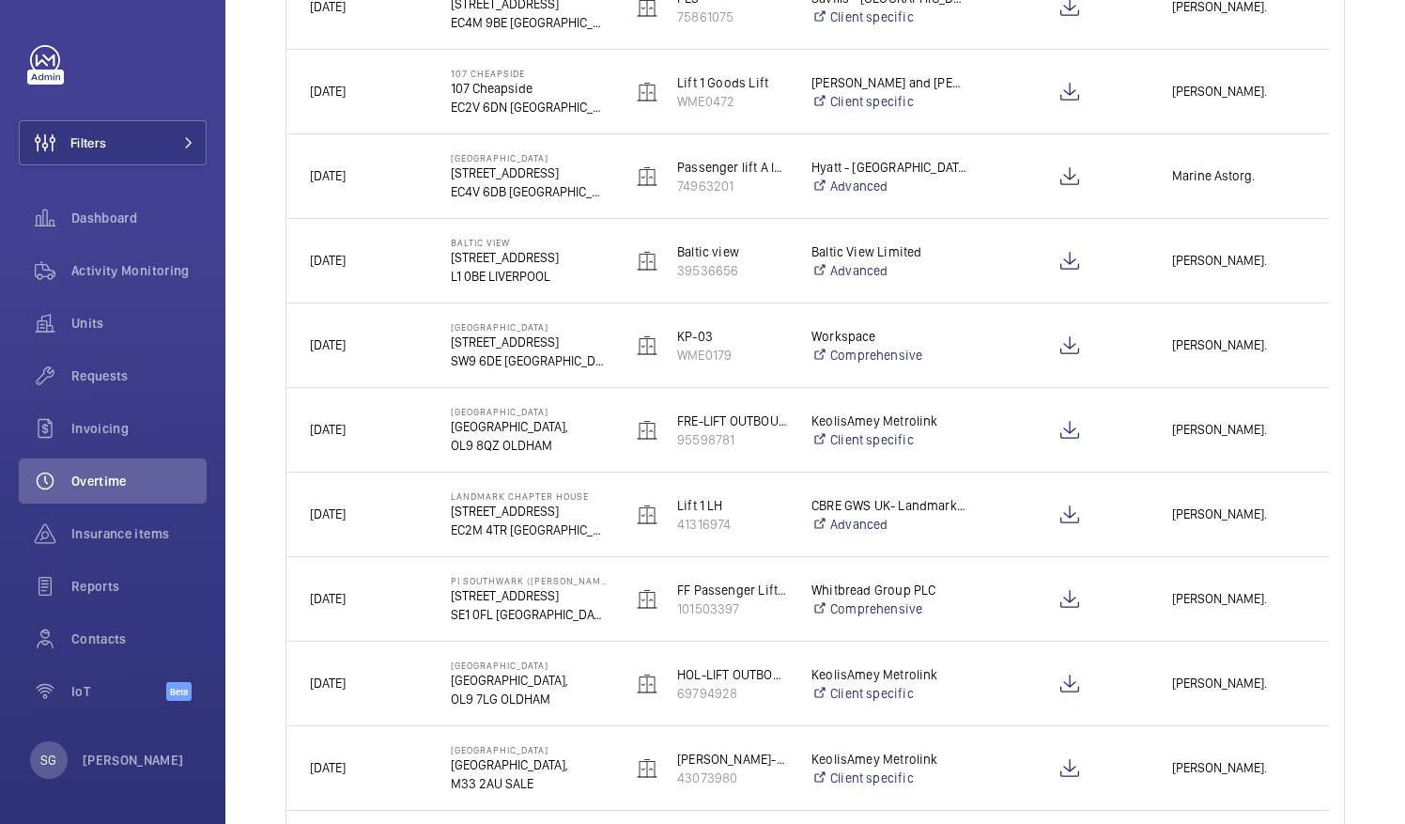
scroll to position [467, 0]
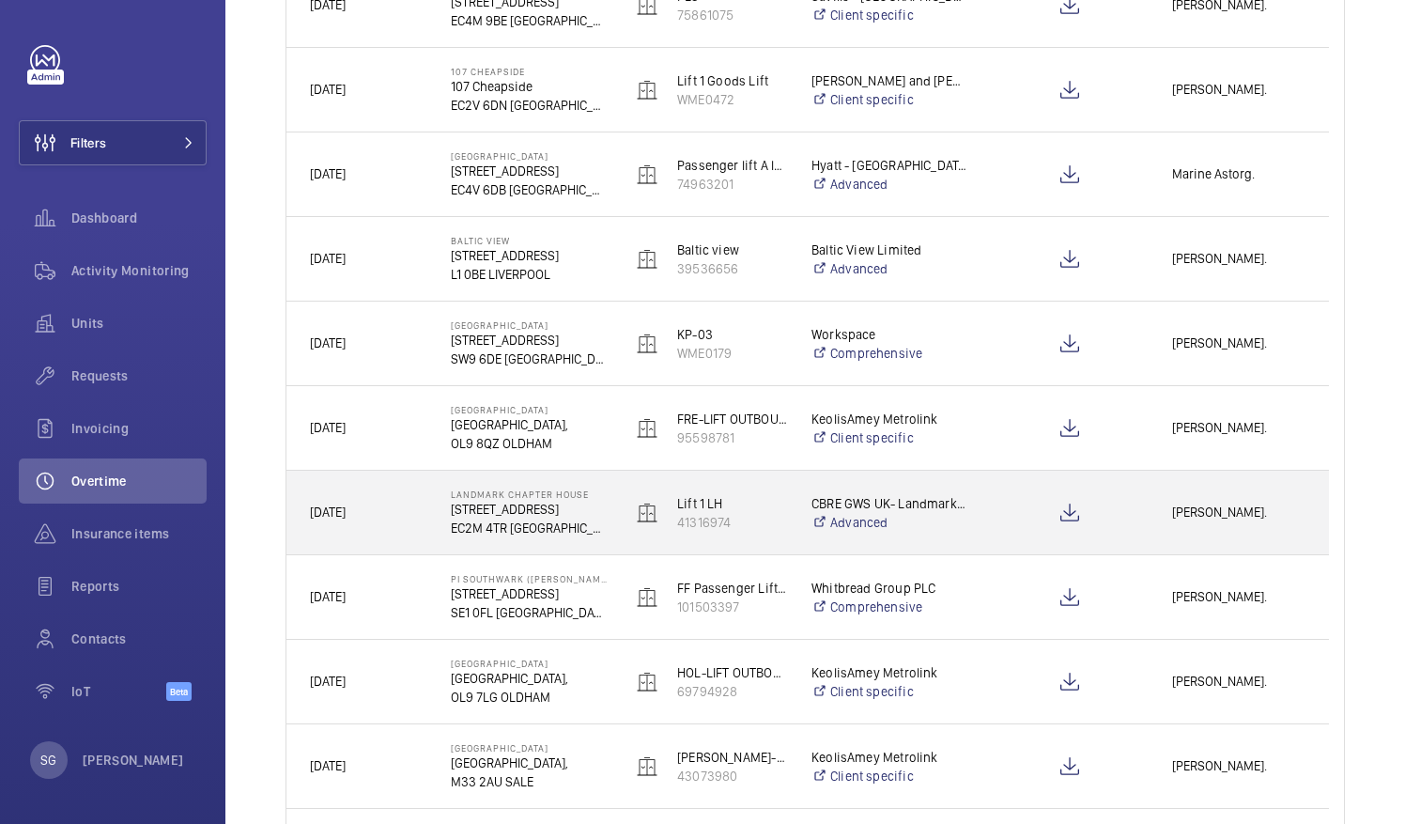
click at [1212, 524] on div "Alfred Rickard." at bounding box center [1239, 512] width 178 height 59
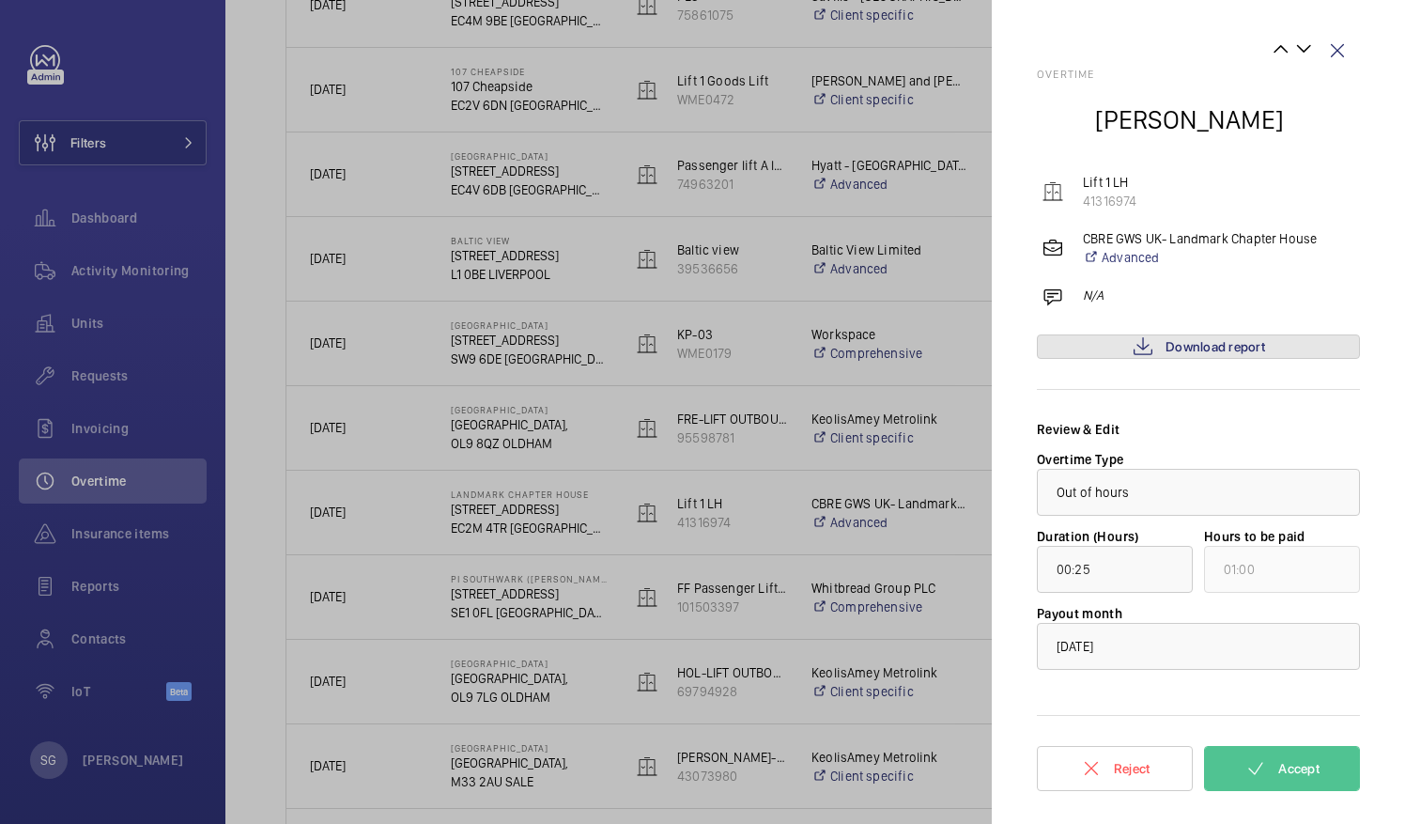
click at [1238, 346] on span "Download report" at bounding box center [1216, 346] width 100 height 15
click at [1215, 353] on span "Download report" at bounding box center [1216, 346] width 100 height 15
click at [1334, 54] on wm-front-icon-button at bounding box center [1337, 50] width 45 height 45
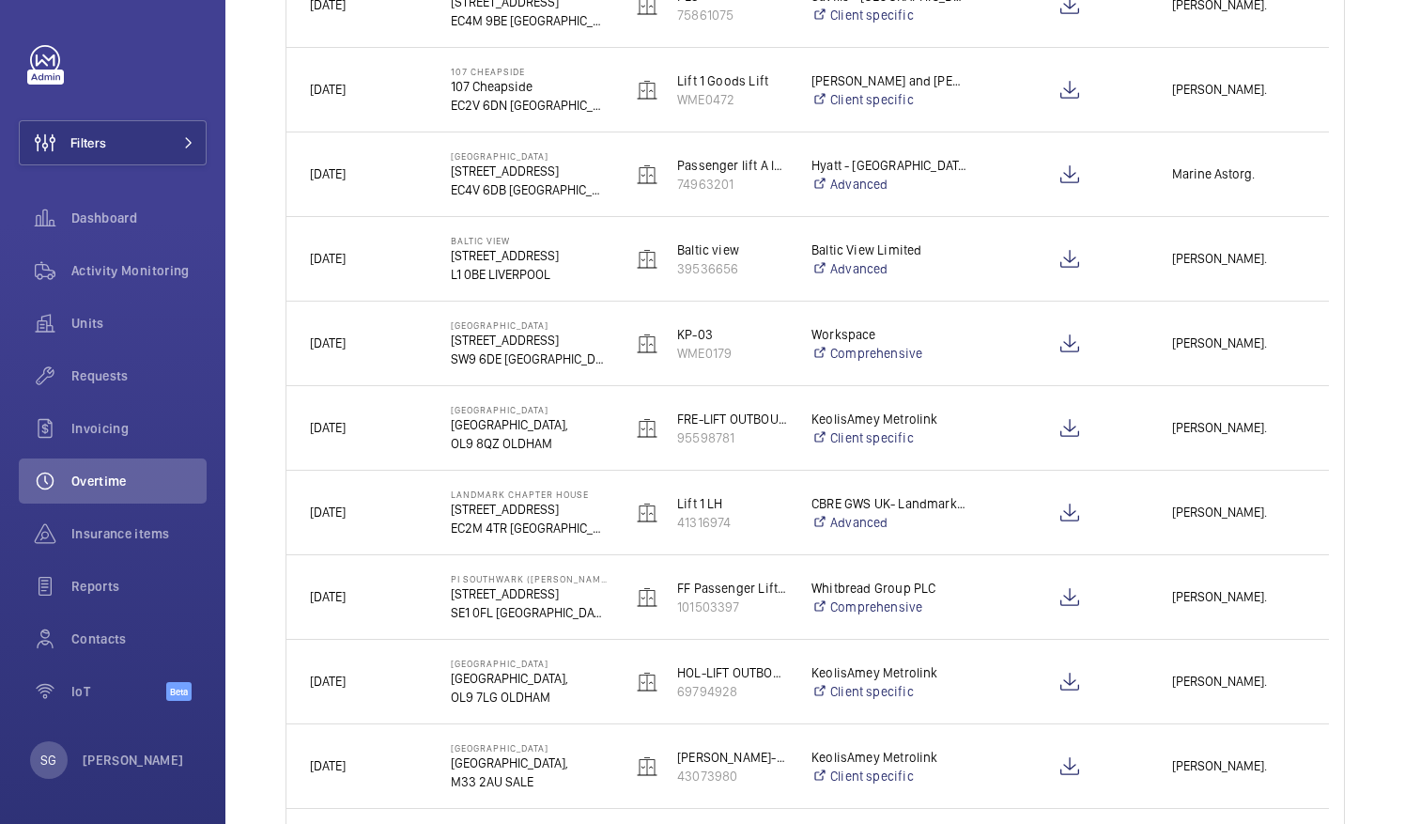
scroll to position [0, 0]
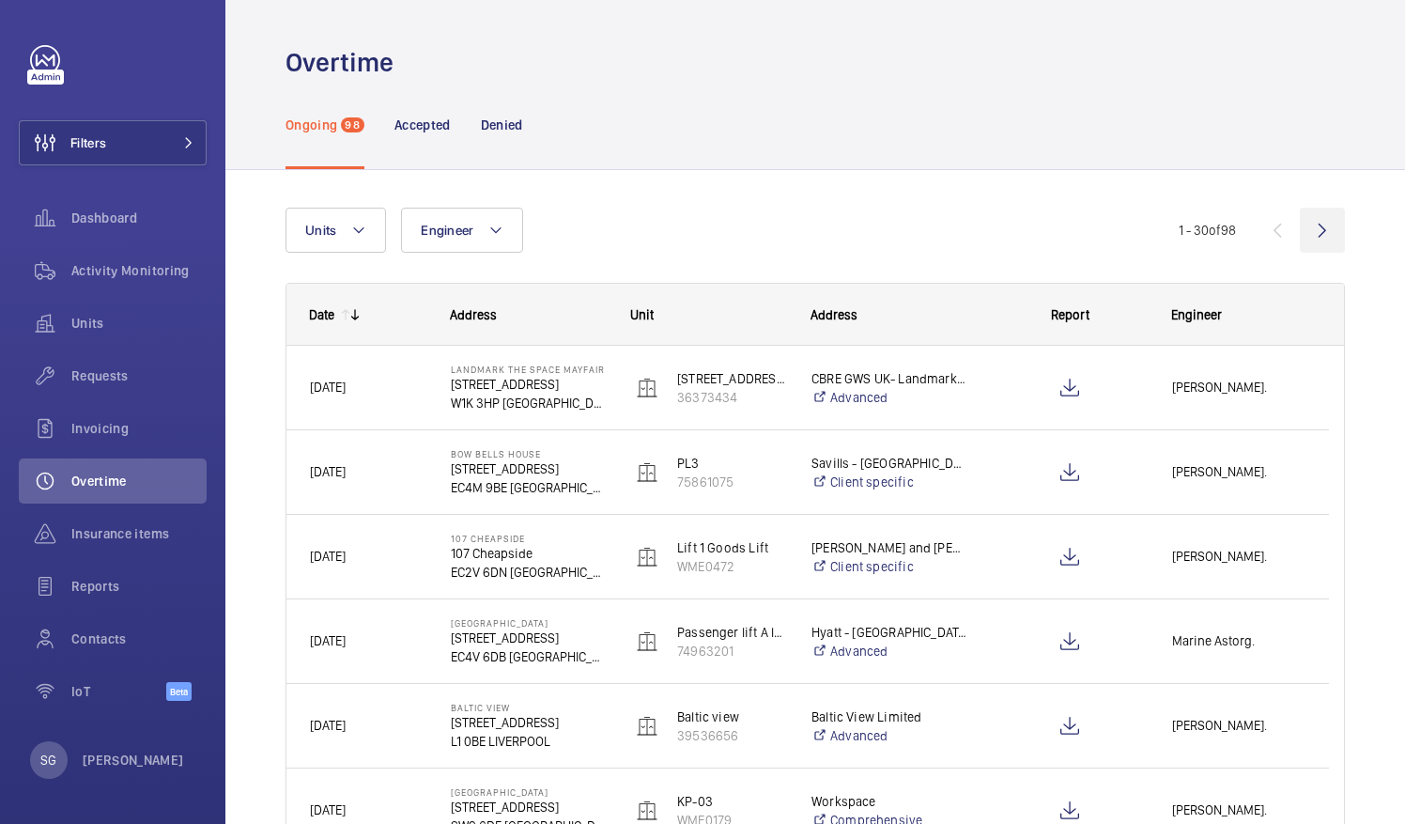
click at [1310, 224] on wm-front-icon-button at bounding box center [1322, 230] width 45 height 45
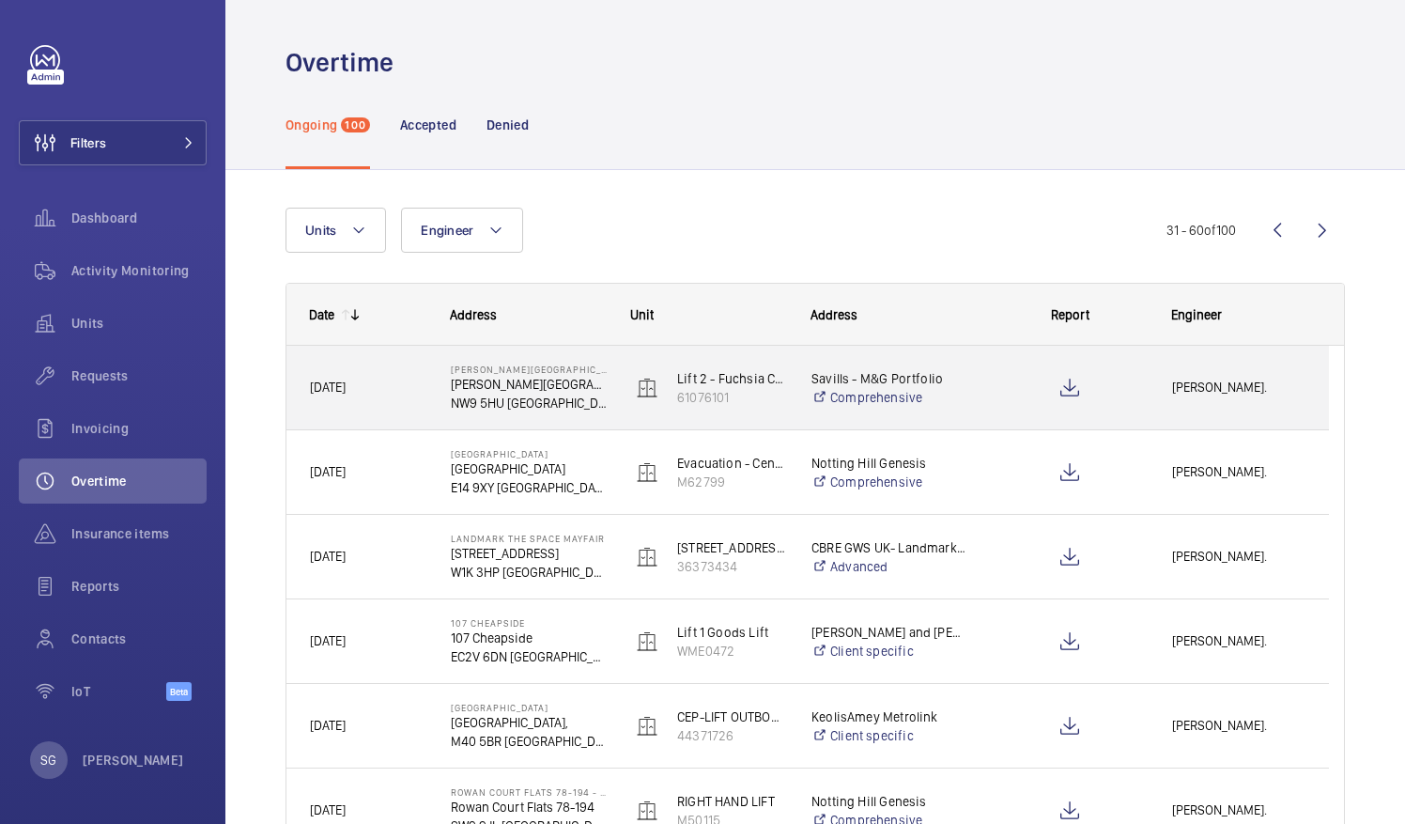
click at [1182, 374] on div "Lewis Wormleighton." at bounding box center [1239, 387] width 178 height 59
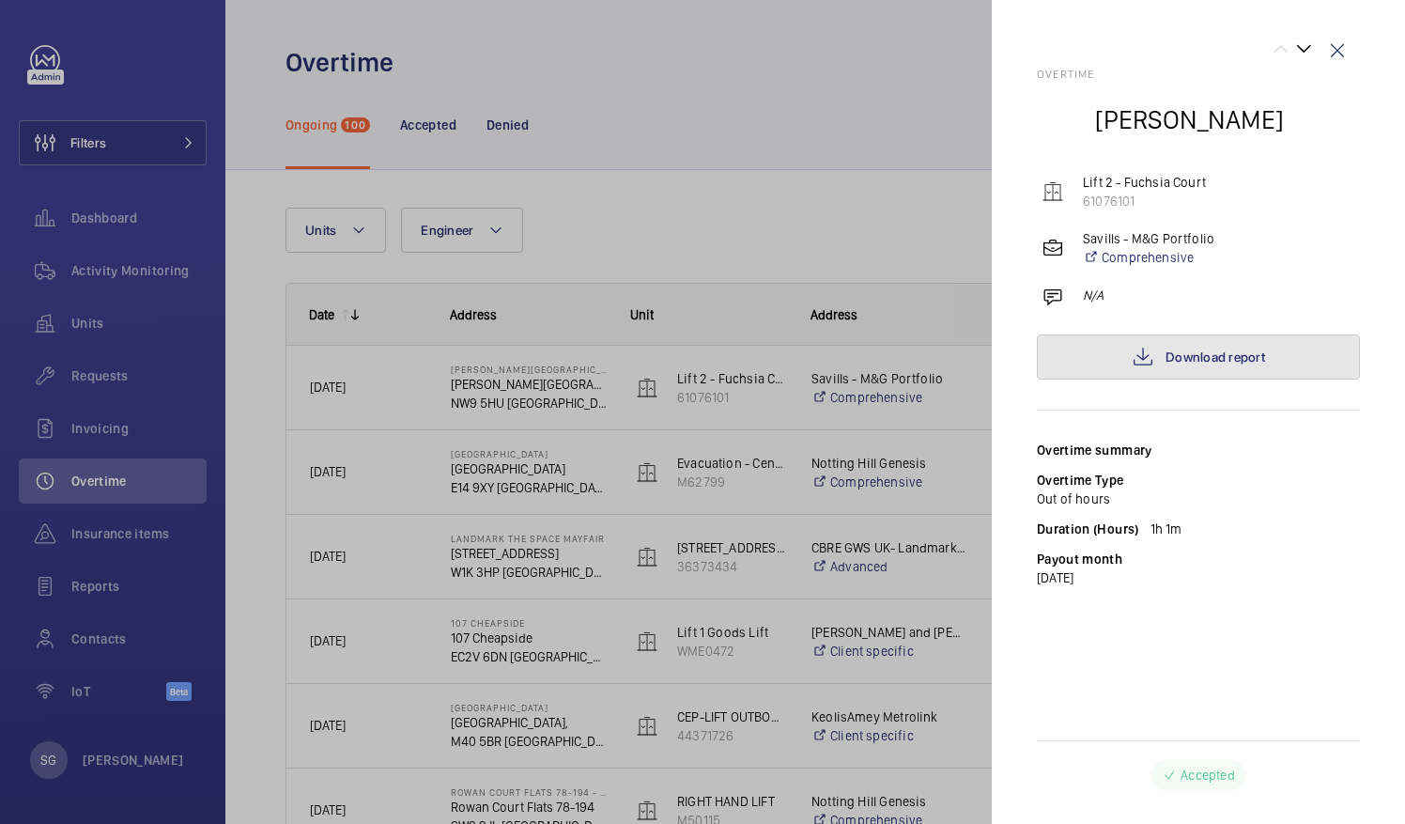
click at [1165, 355] on link "Download report" at bounding box center [1198, 356] width 323 height 45
click at [1343, 48] on wm-front-icon-button at bounding box center [1337, 50] width 45 height 45
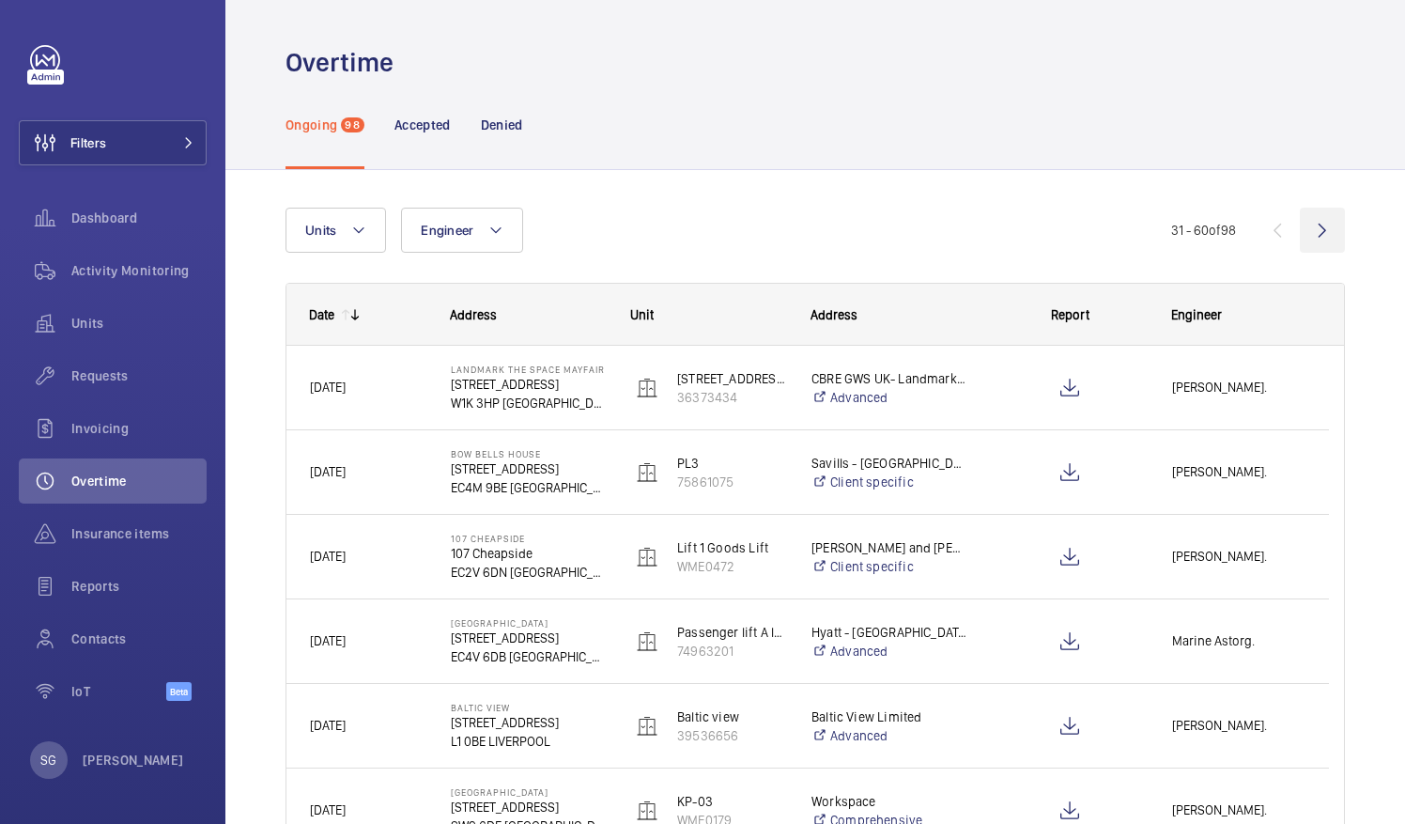
click at [1305, 221] on wm-front-icon-button at bounding box center [1322, 230] width 45 height 45
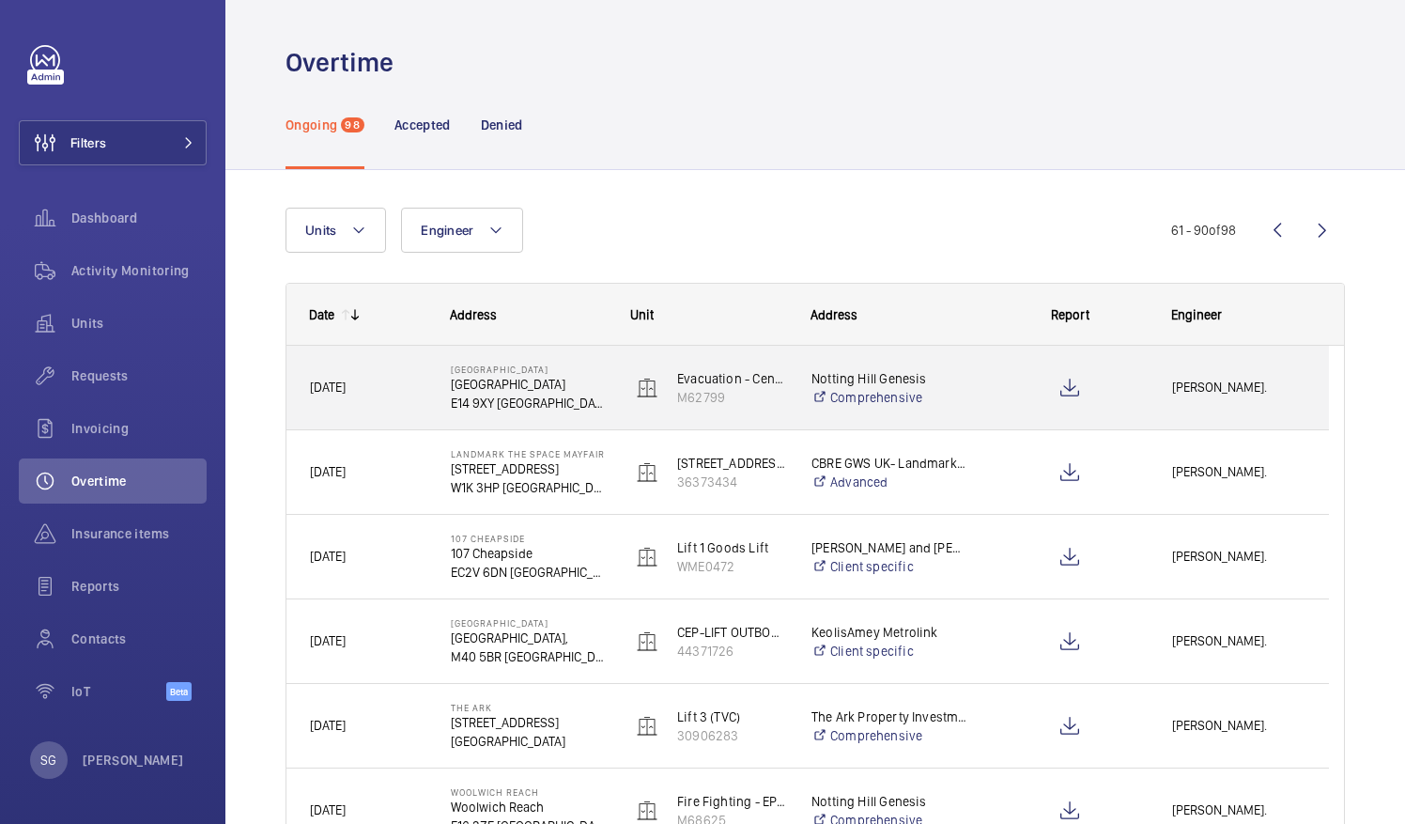
click at [1240, 388] on span "[PERSON_NAME]." at bounding box center [1238, 388] width 133 height 22
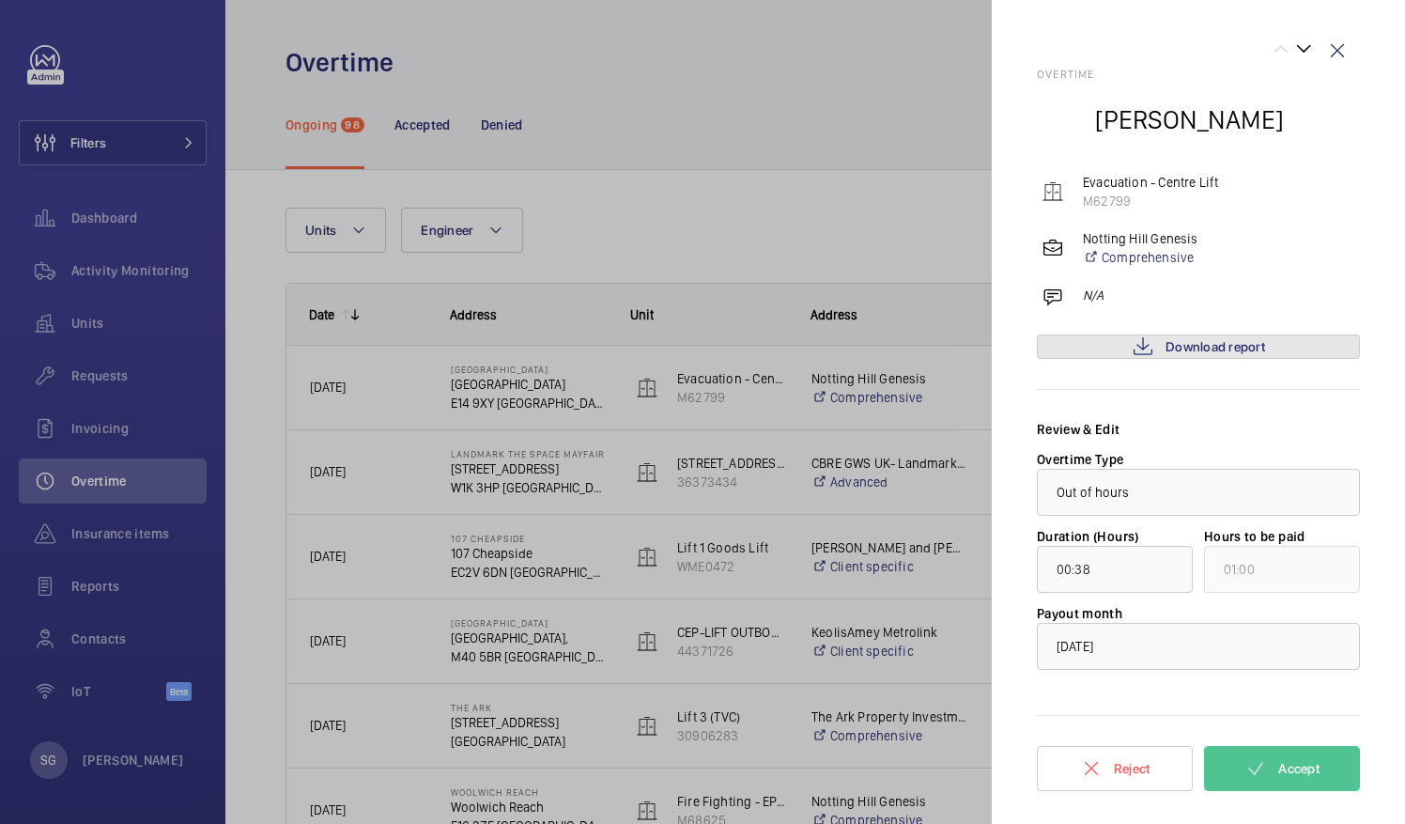
click at [1214, 349] on span "Download report" at bounding box center [1216, 346] width 100 height 15
click at [1268, 757] on button "Accept" at bounding box center [1282, 768] width 156 height 45
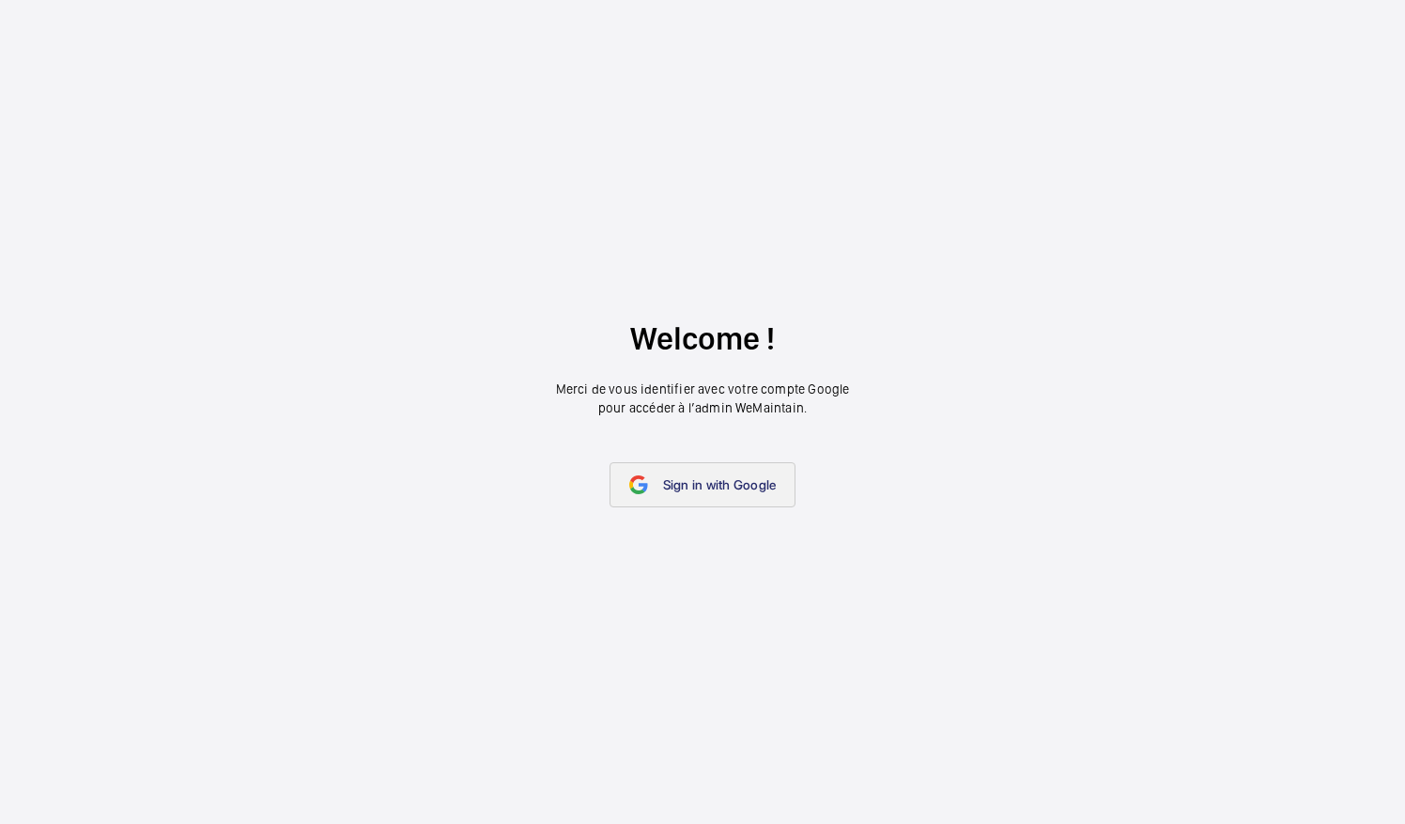
click at [714, 488] on span "Sign in with Google" at bounding box center [720, 484] width 114 height 15
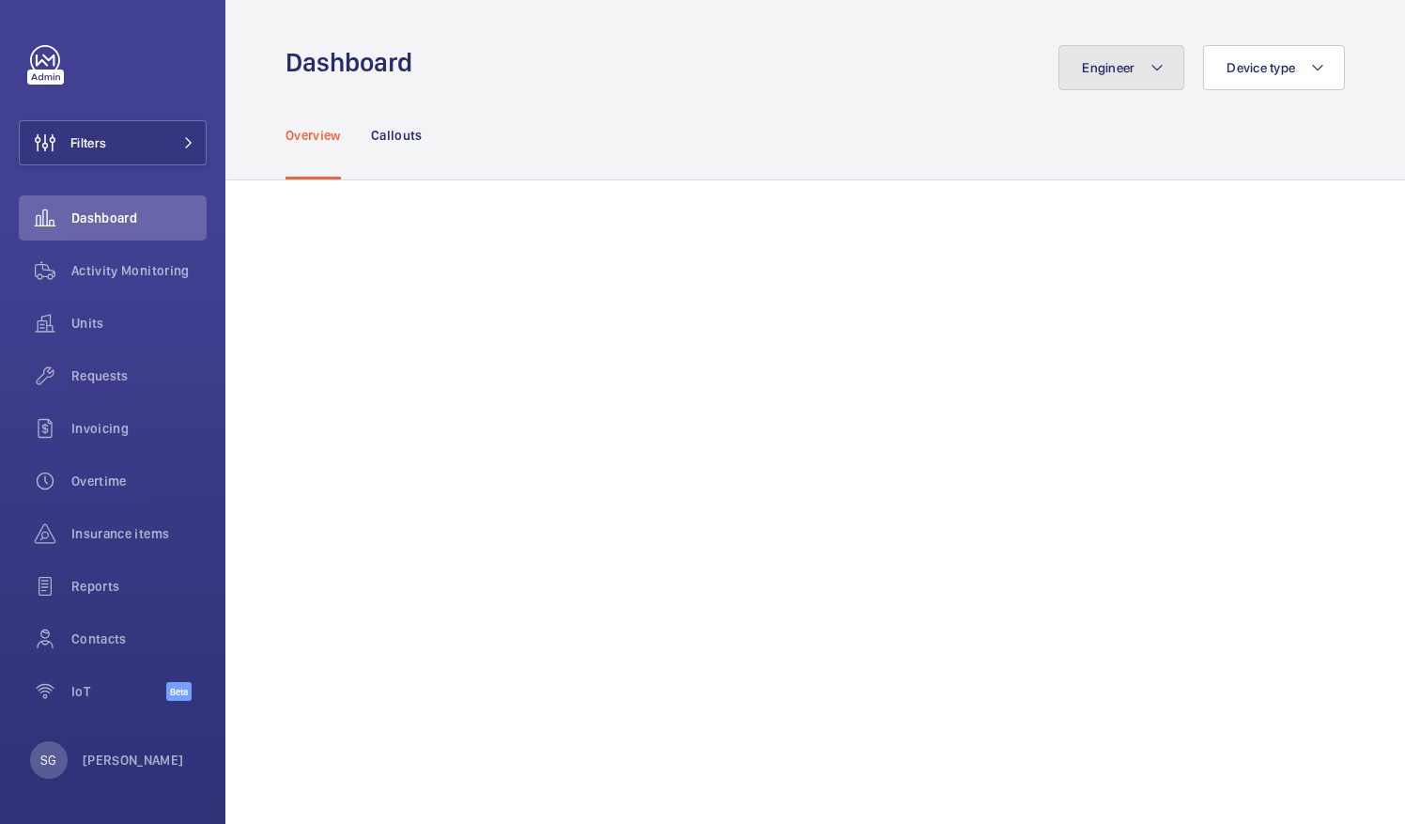
click at [1153, 58] on mat-icon at bounding box center [1157, 67] width 15 height 23
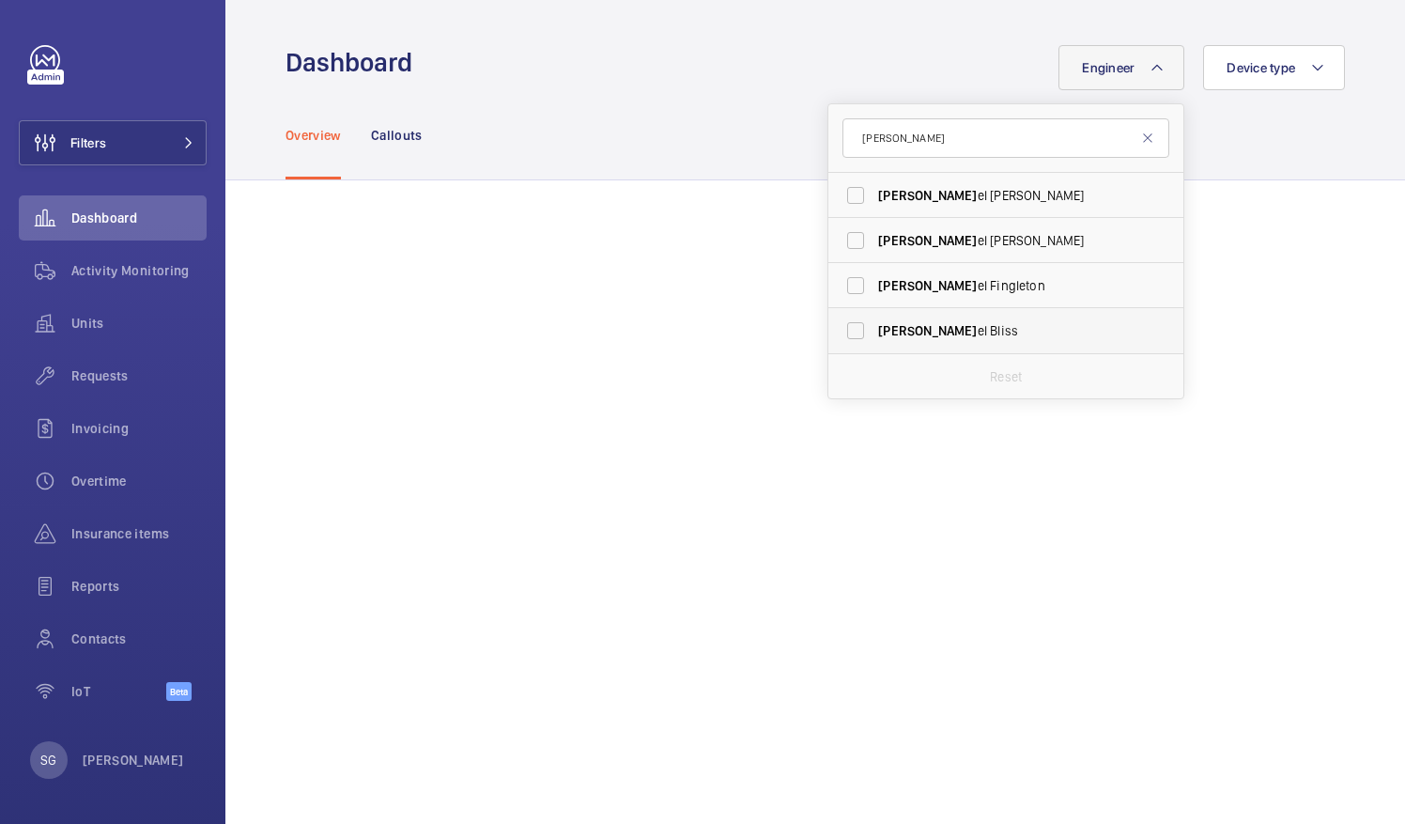
type input "[PERSON_NAME]"
click at [841, 333] on label "[PERSON_NAME]" at bounding box center [991, 330] width 327 height 45
click at [841, 333] on input "[PERSON_NAME]" at bounding box center [856, 331] width 38 height 38
checkbox input "true"
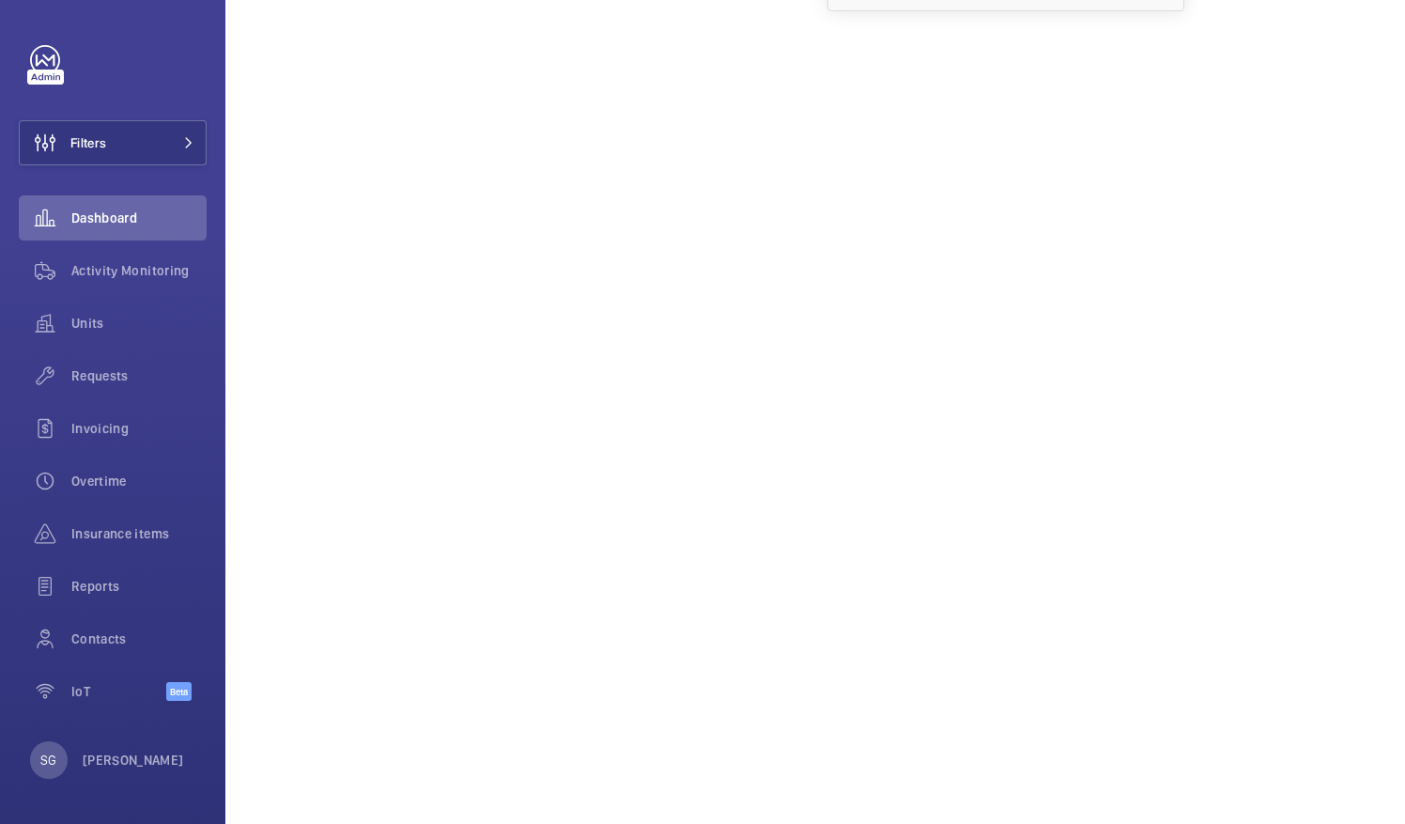
scroll to position [411, 0]
click at [88, 261] on span "Activity Monitoring" at bounding box center [138, 270] width 135 height 19
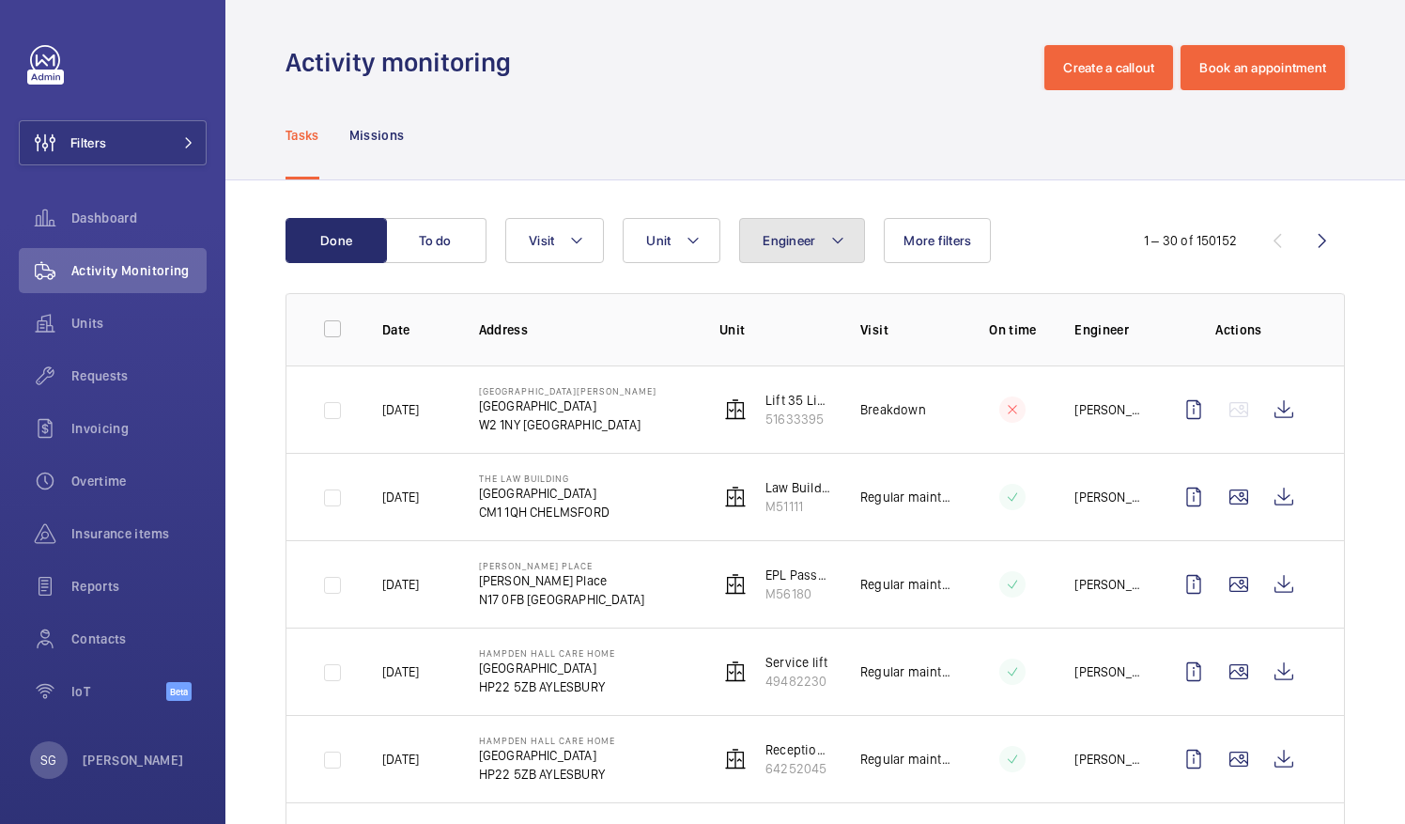
click at [813, 237] on span "Engineer" at bounding box center [789, 240] width 53 height 15
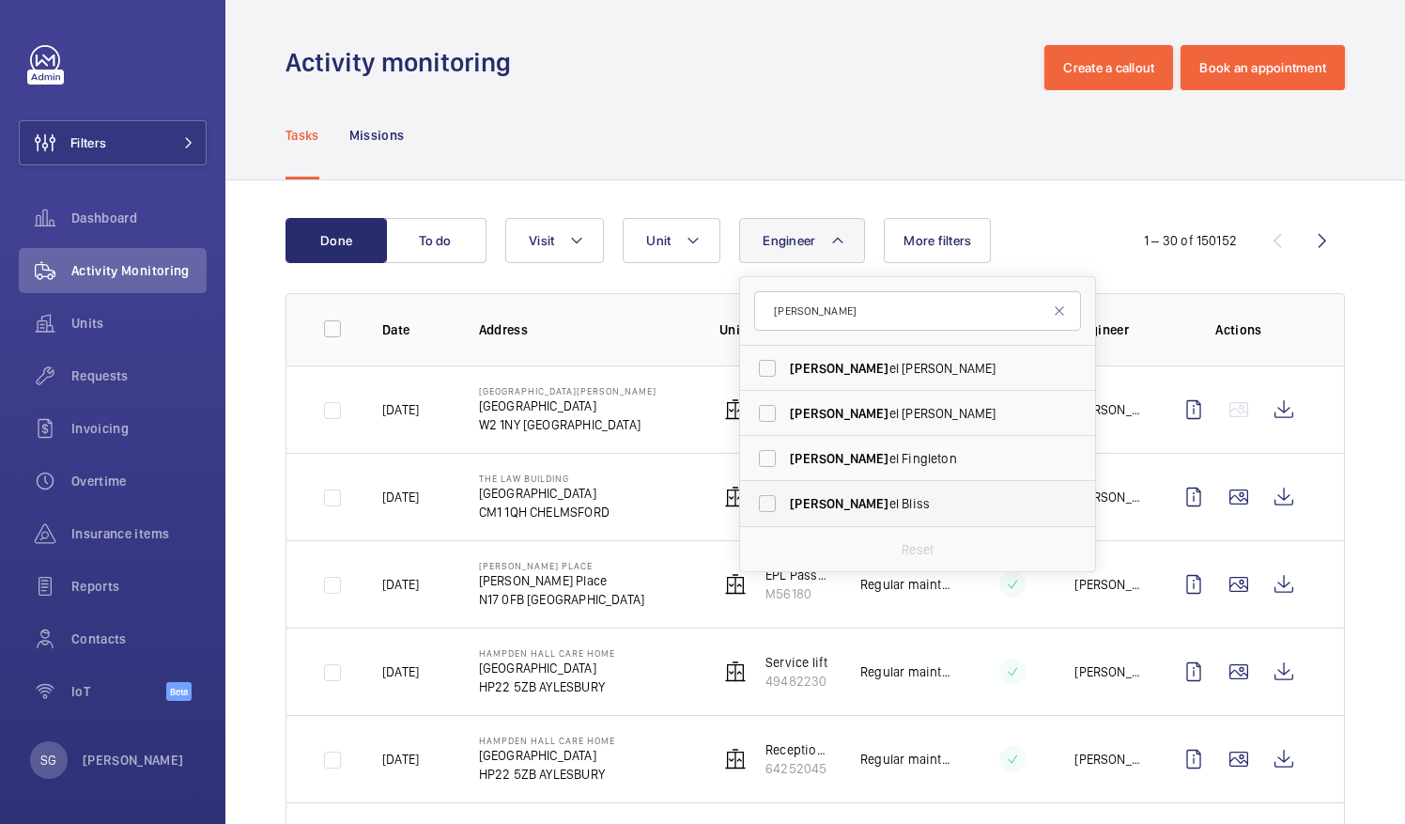
type input "[PERSON_NAME]"
click at [766, 504] on label "[PERSON_NAME]" at bounding box center [903, 503] width 327 height 45
click at [766, 504] on input "[PERSON_NAME]" at bounding box center [768, 504] width 38 height 38
checkbox input "true"
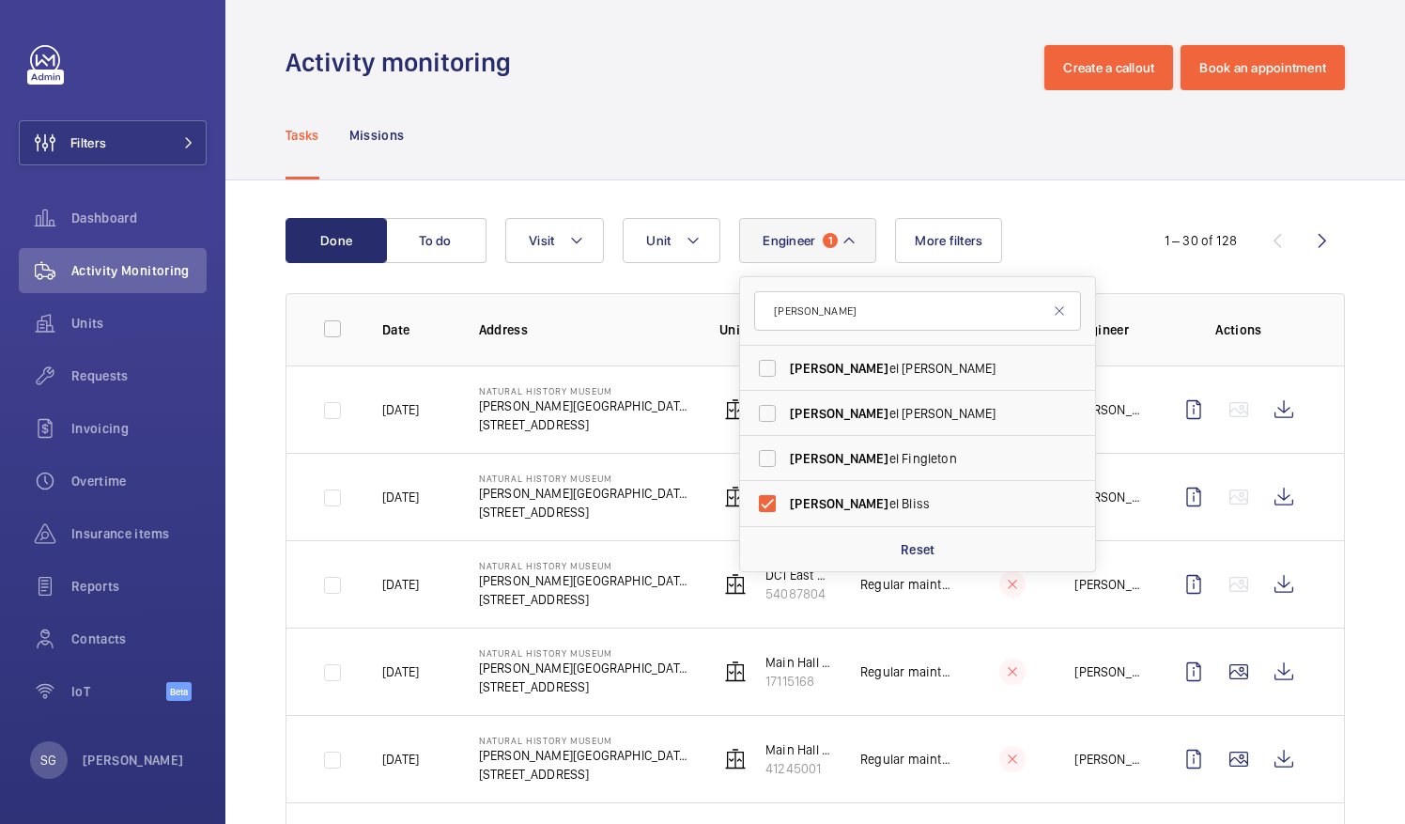
click at [939, 152] on div "Tasks Missions" at bounding box center [816, 134] width 1060 height 89
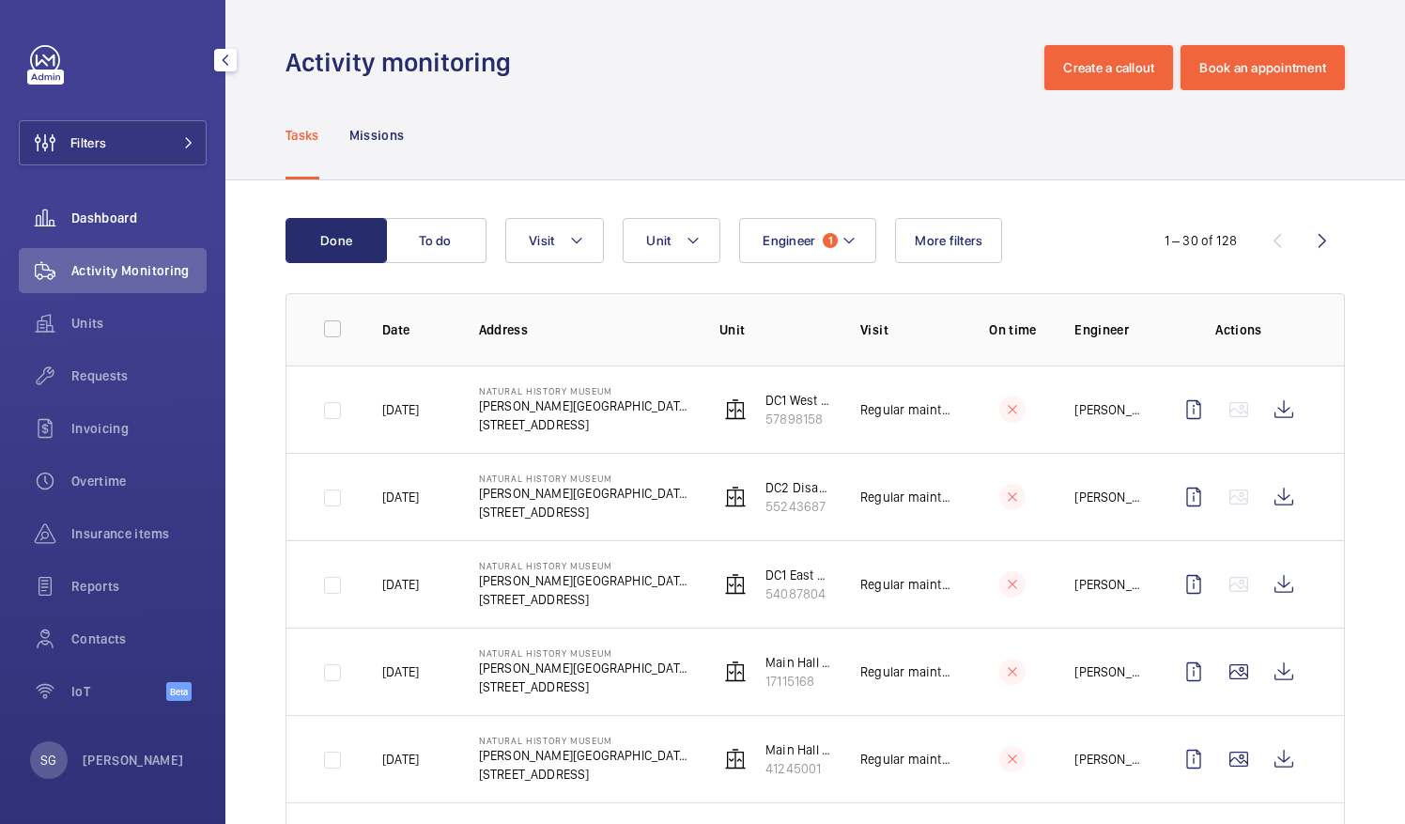
click at [83, 223] on span "Dashboard" at bounding box center [138, 218] width 135 height 19
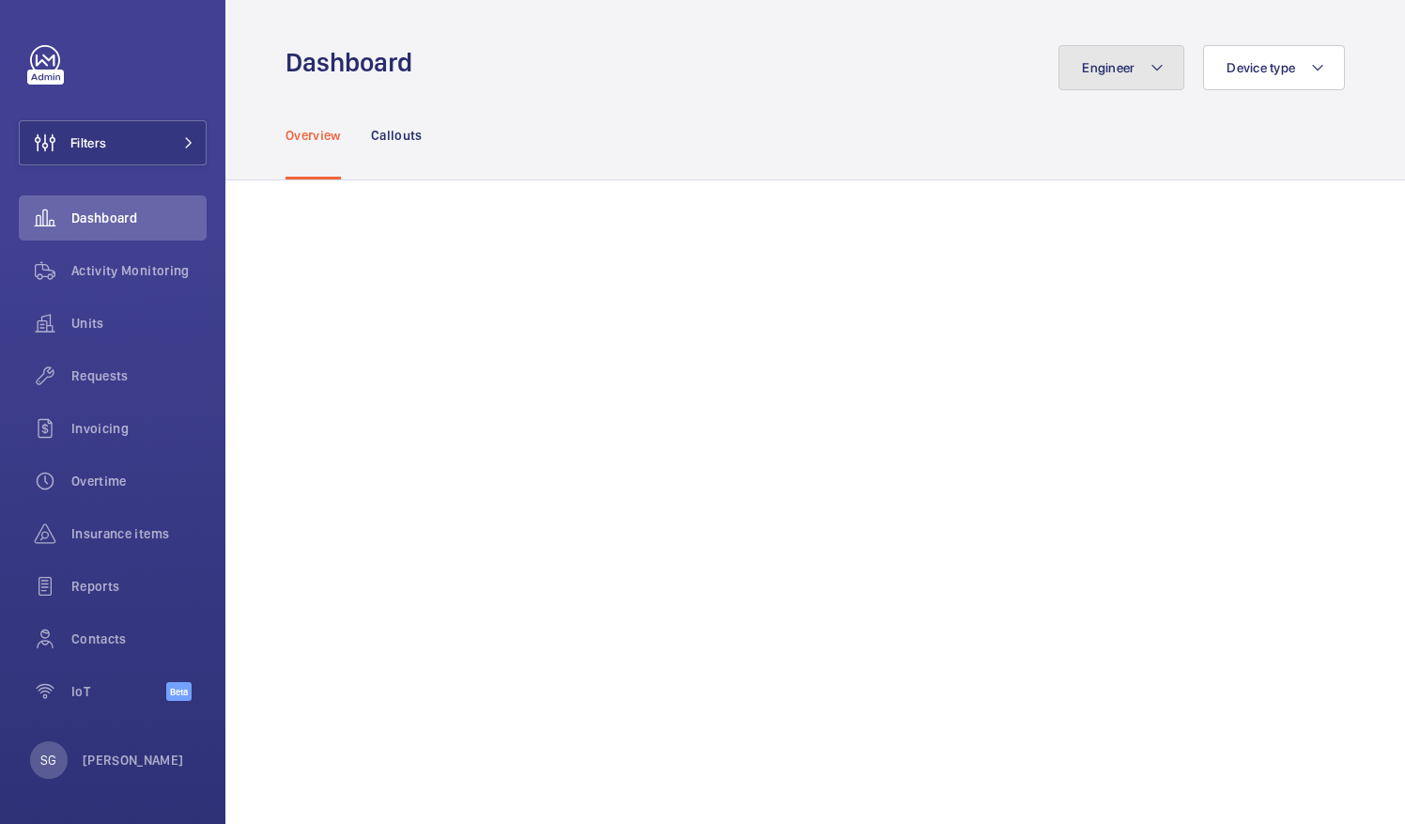
click at [1130, 58] on button "Engineer" at bounding box center [1122, 67] width 126 height 45
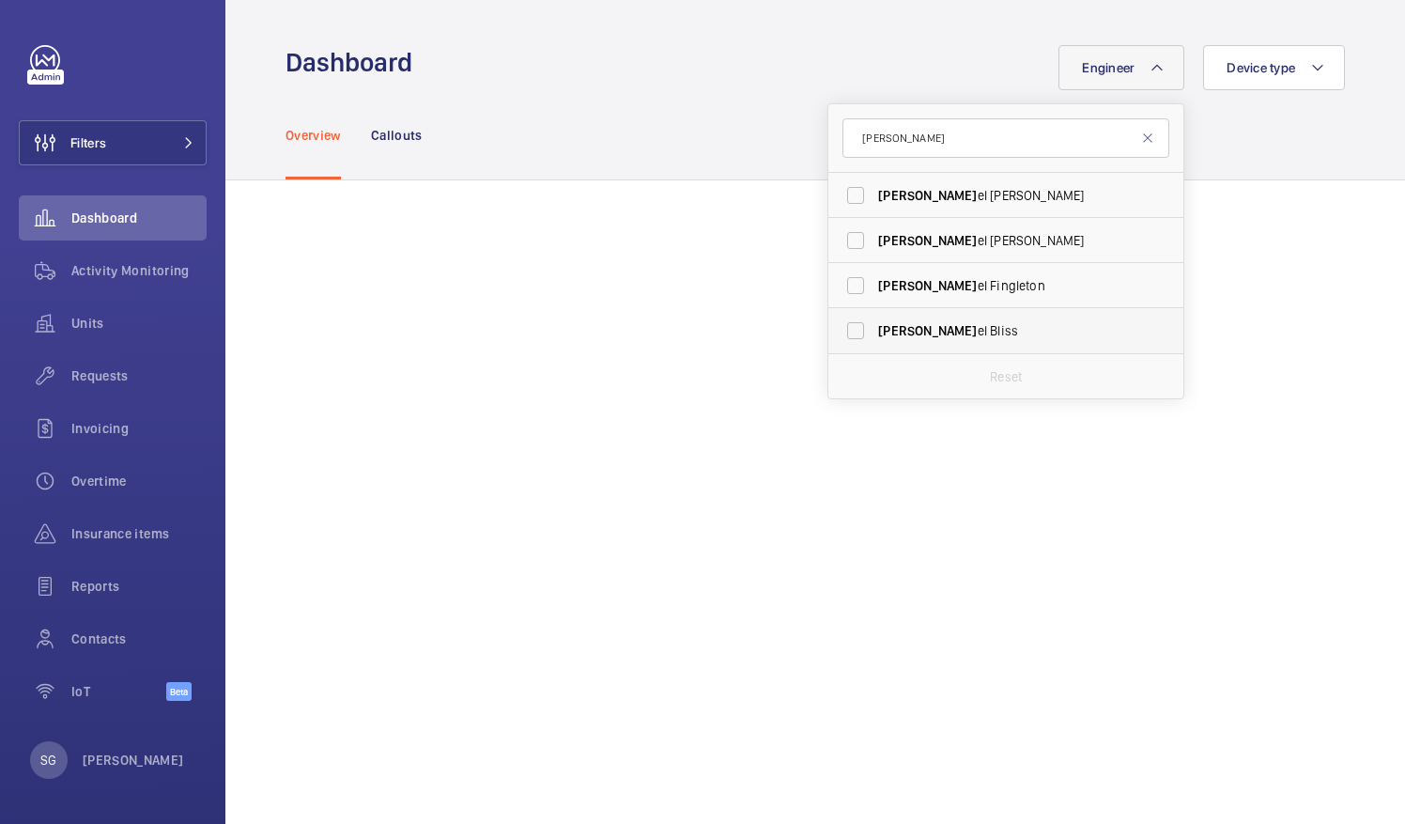
type input "[PERSON_NAME]"
click at [843, 325] on label "[PERSON_NAME]" at bounding box center [991, 330] width 327 height 45
click at [843, 325] on input "[PERSON_NAME]" at bounding box center [856, 331] width 38 height 38
checkbox input "true"
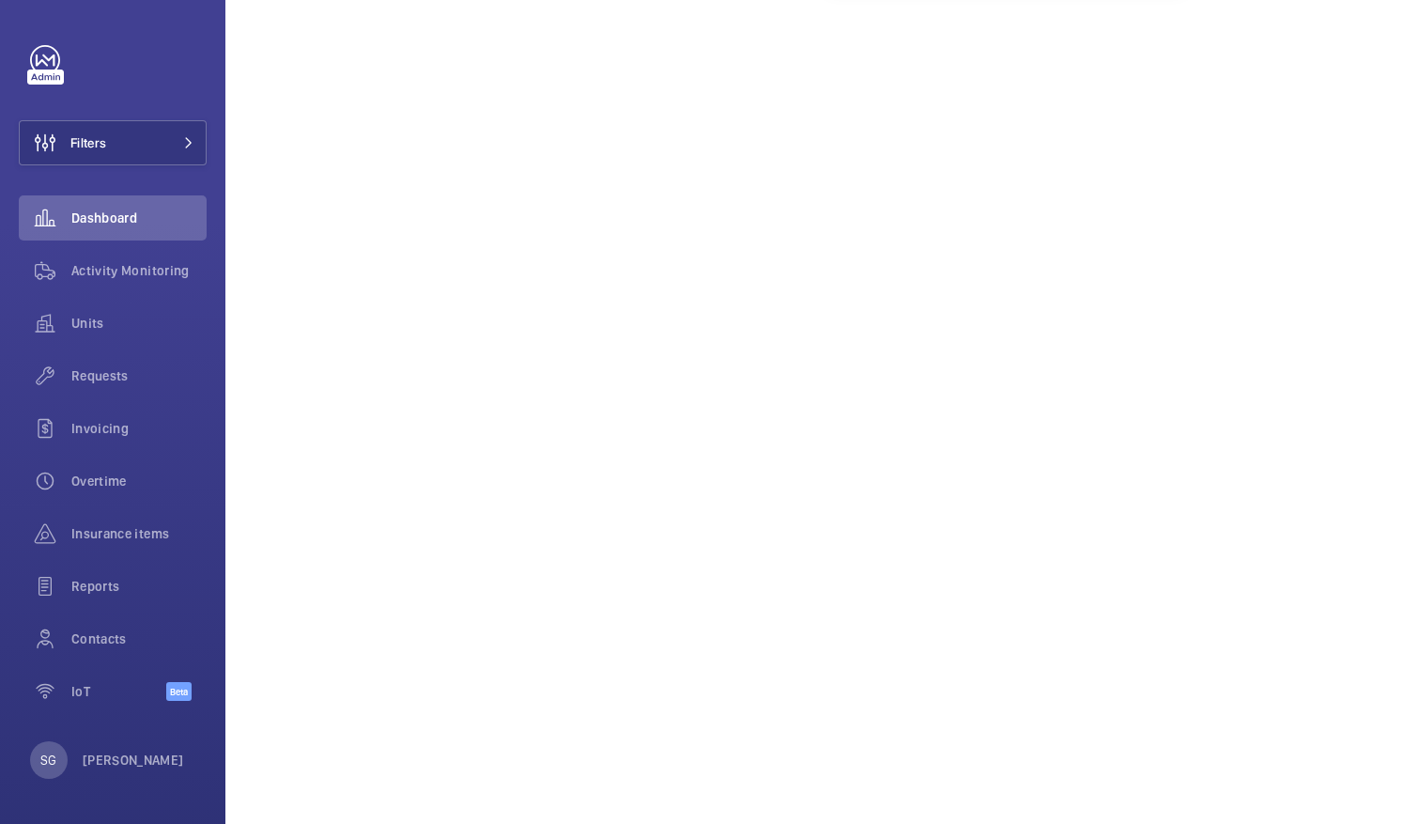
scroll to position [442, 0]
click at [126, 267] on span "Activity Monitoring" at bounding box center [138, 270] width 135 height 19
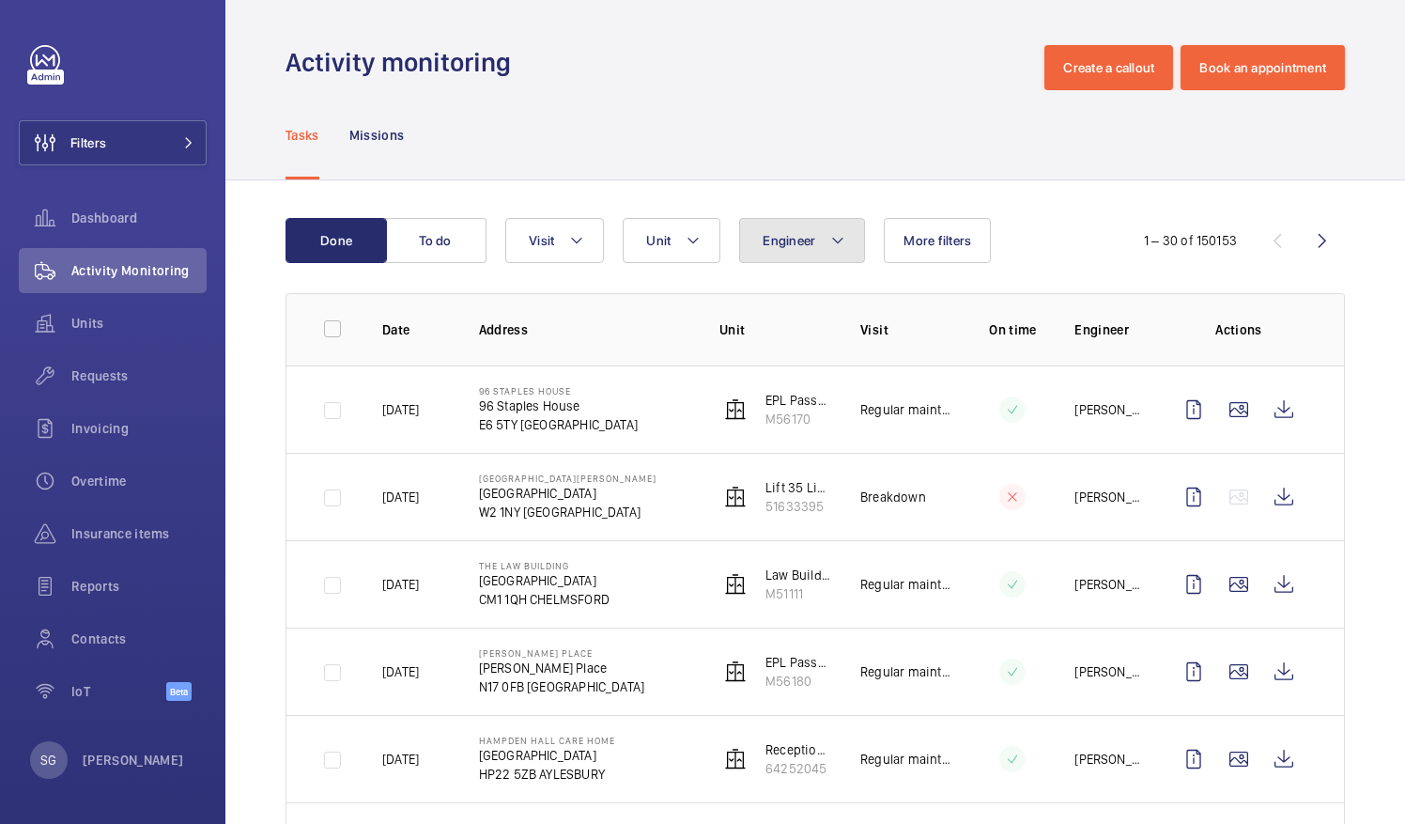
click at [770, 244] on span "Engineer" at bounding box center [789, 240] width 53 height 15
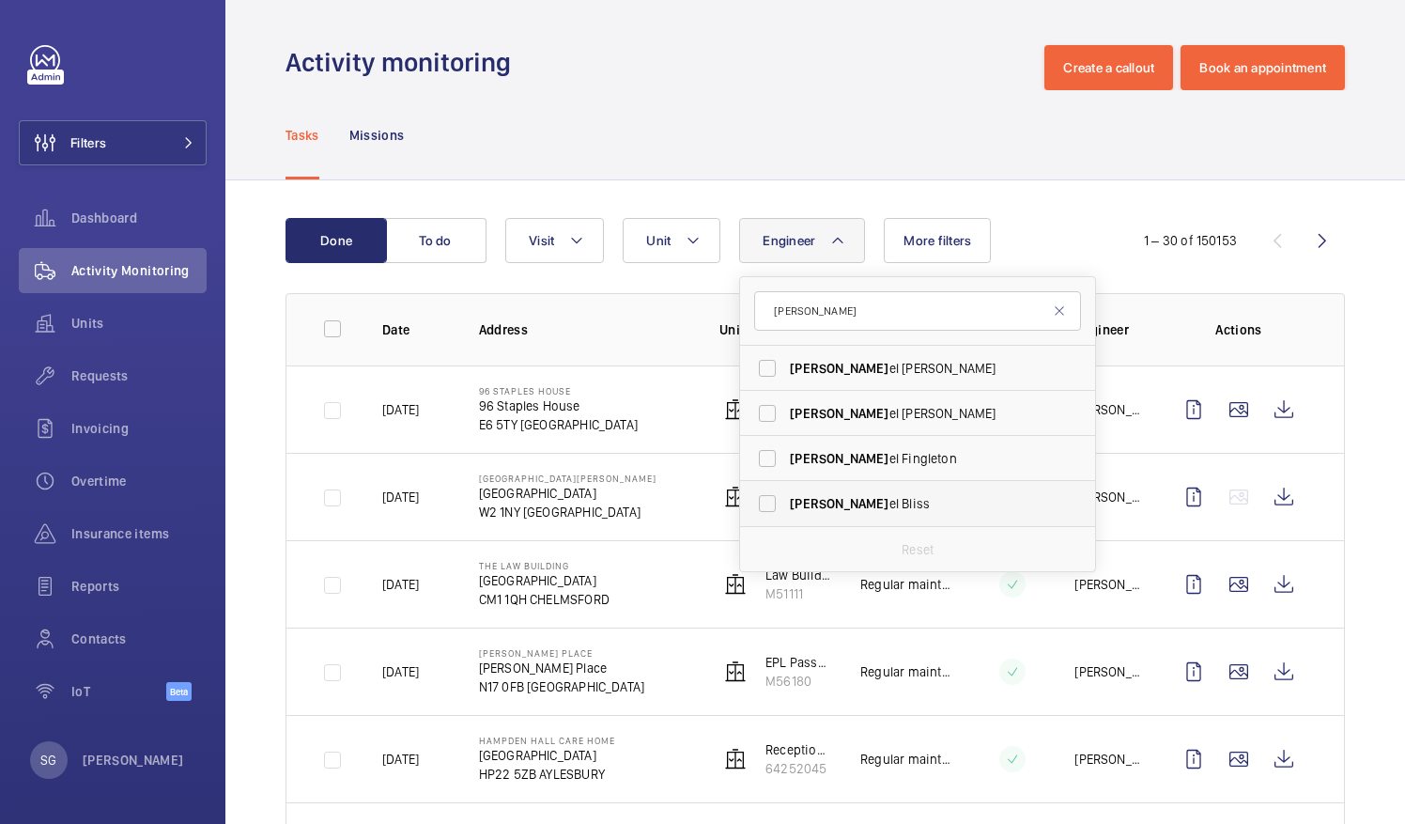
type input "[PERSON_NAME]"
click at [770, 502] on label "[PERSON_NAME]" at bounding box center [903, 503] width 327 height 45
click at [770, 502] on input "[PERSON_NAME]" at bounding box center [768, 504] width 38 height 38
checkbox input "true"
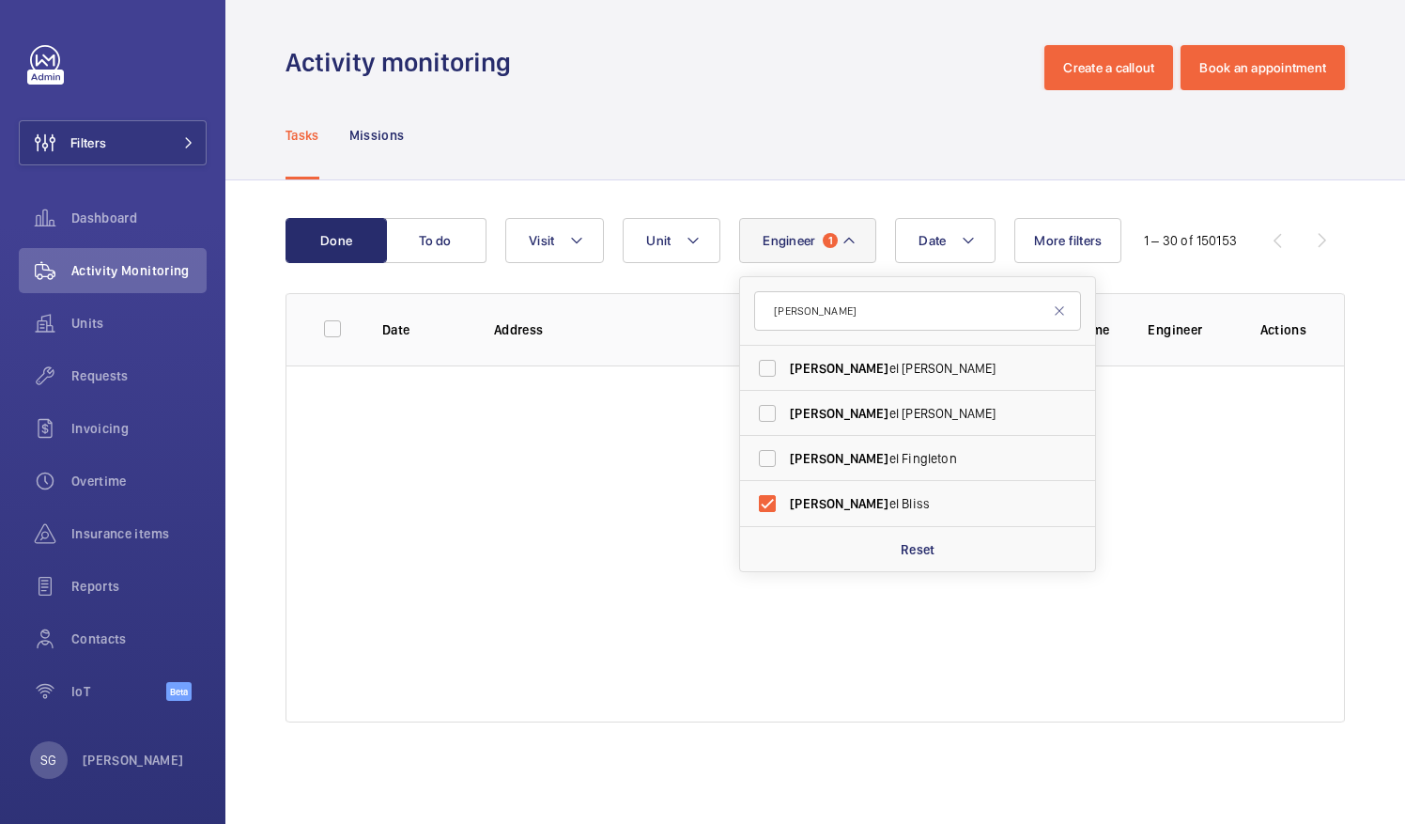
click at [1384, 415] on div "Done To do Date Engineer 1 [PERSON_NAME] el [PERSON_NAME] el [PERSON_NAME] el […" at bounding box center [815, 473] width 1180 height 587
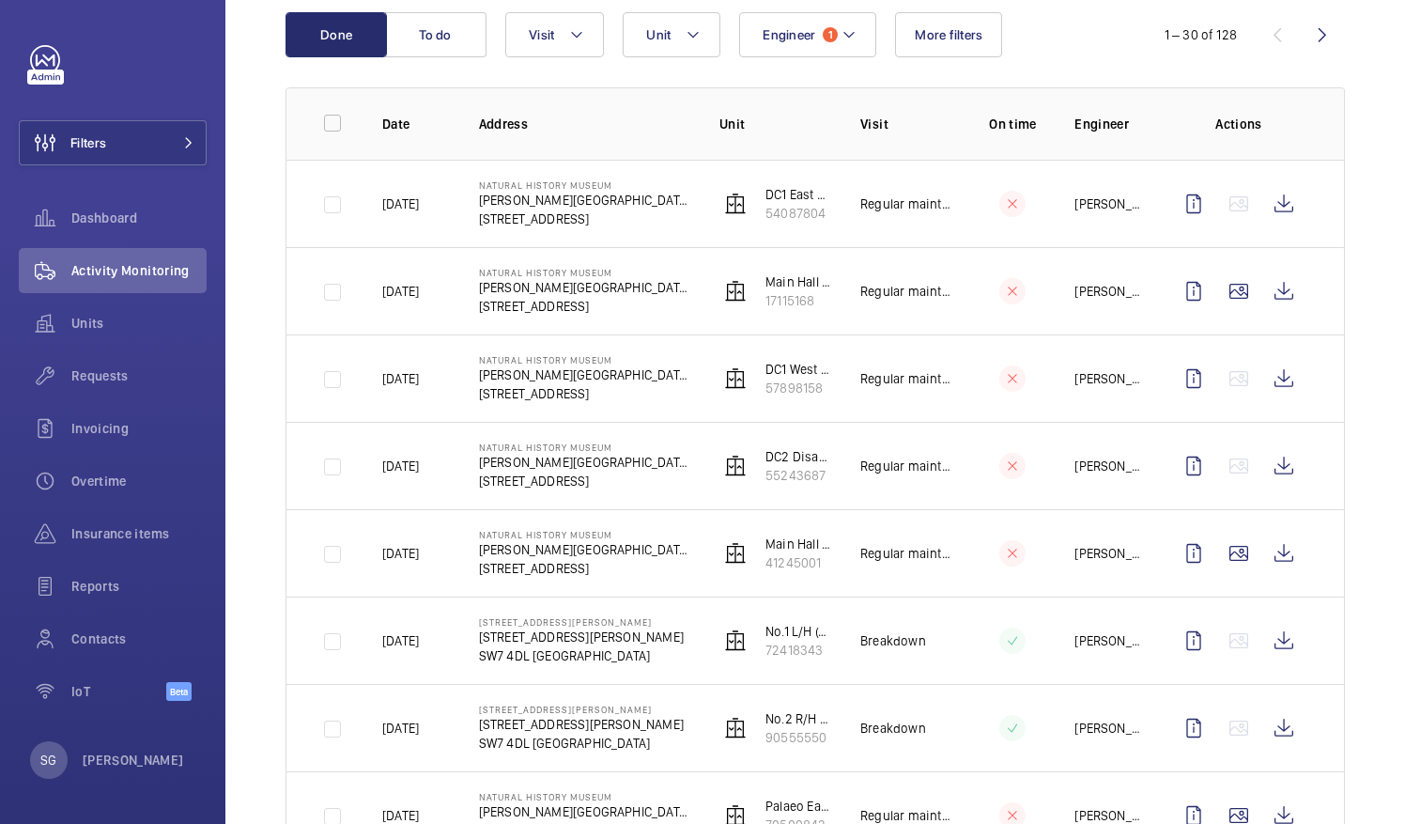
scroll to position [216, 0]
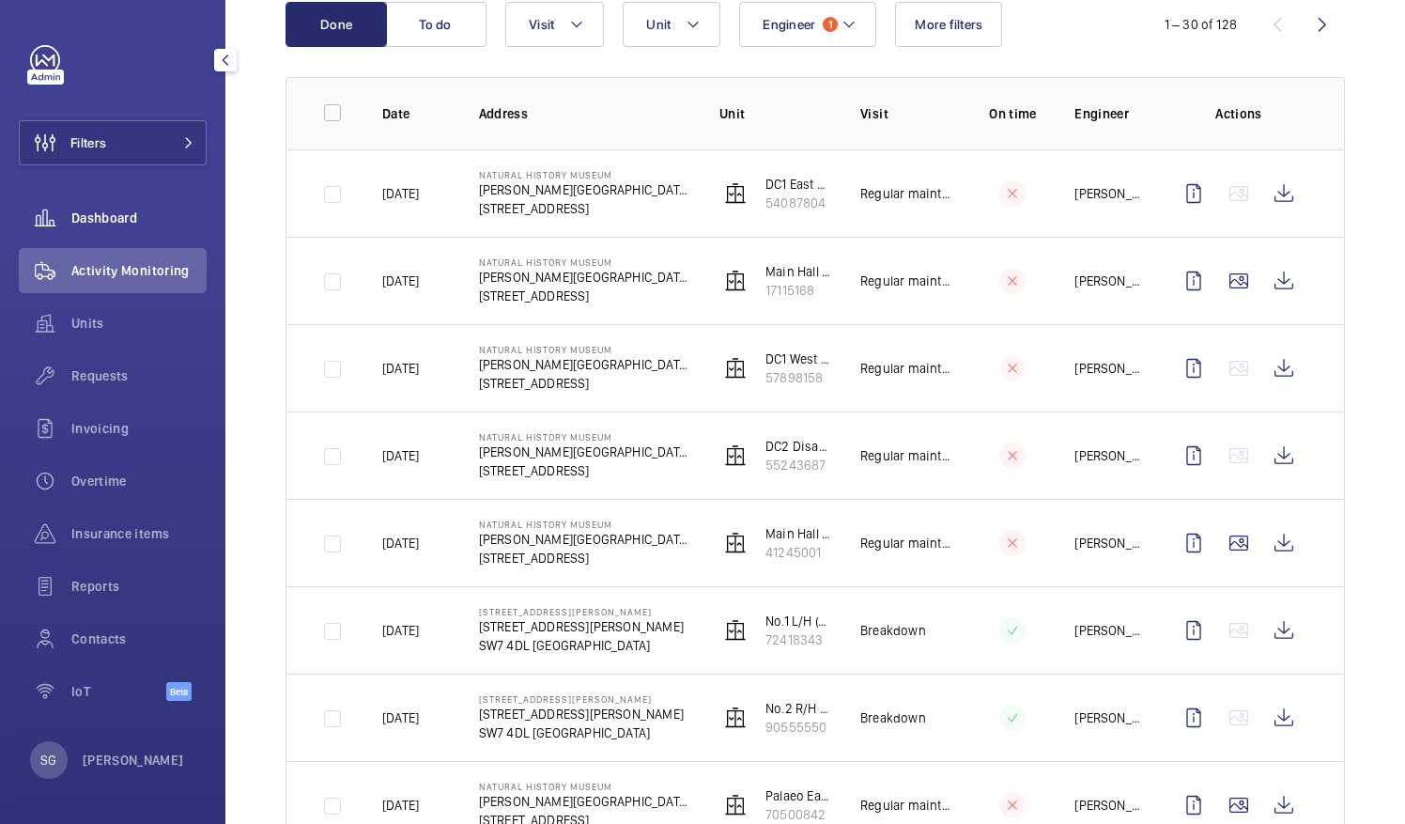
click at [132, 209] on span "Dashboard" at bounding box center [138, 218] width 135 height 19
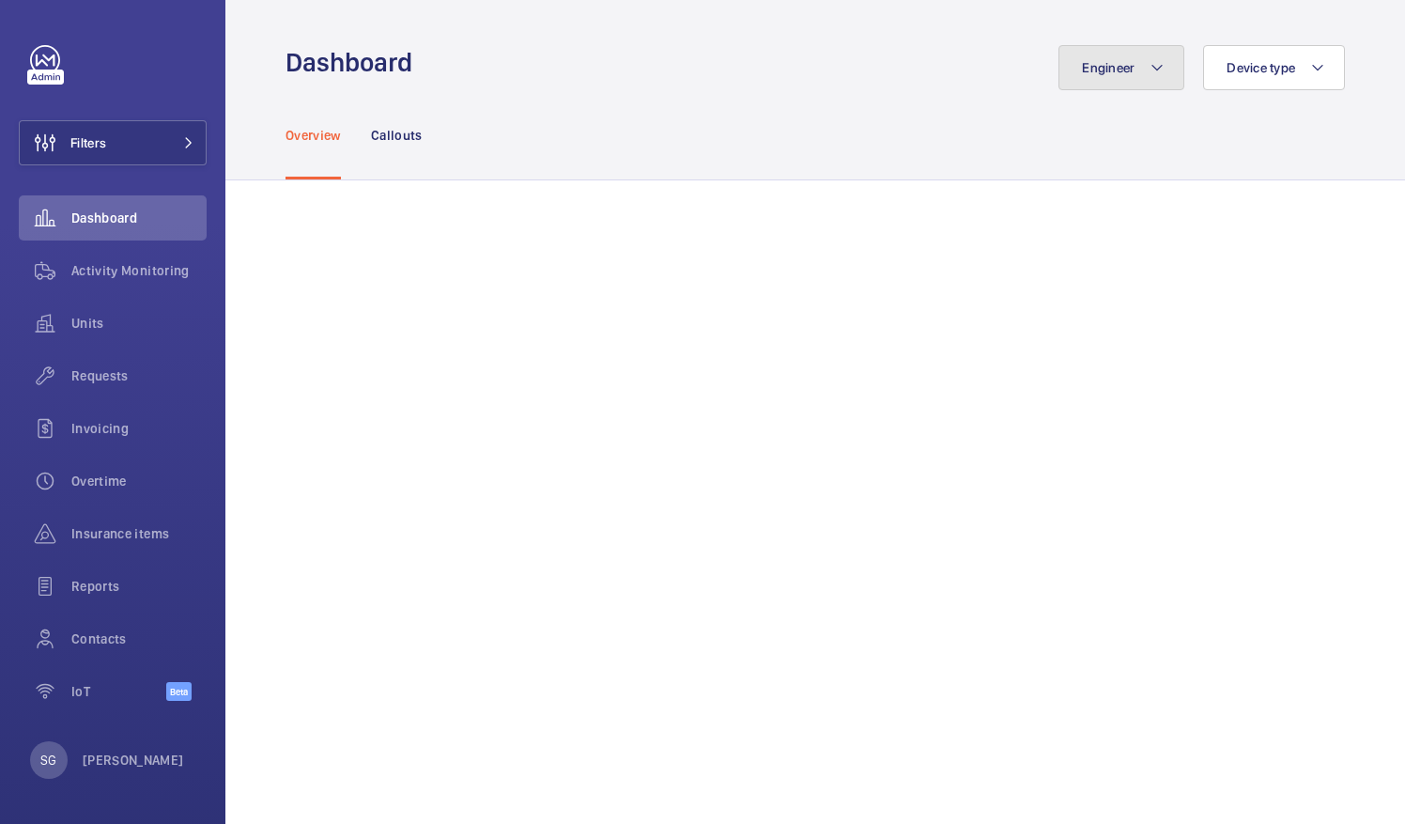
click at [1133, 60] on button "Engineer" at bounding box center [1122, 67] width 126 height 45
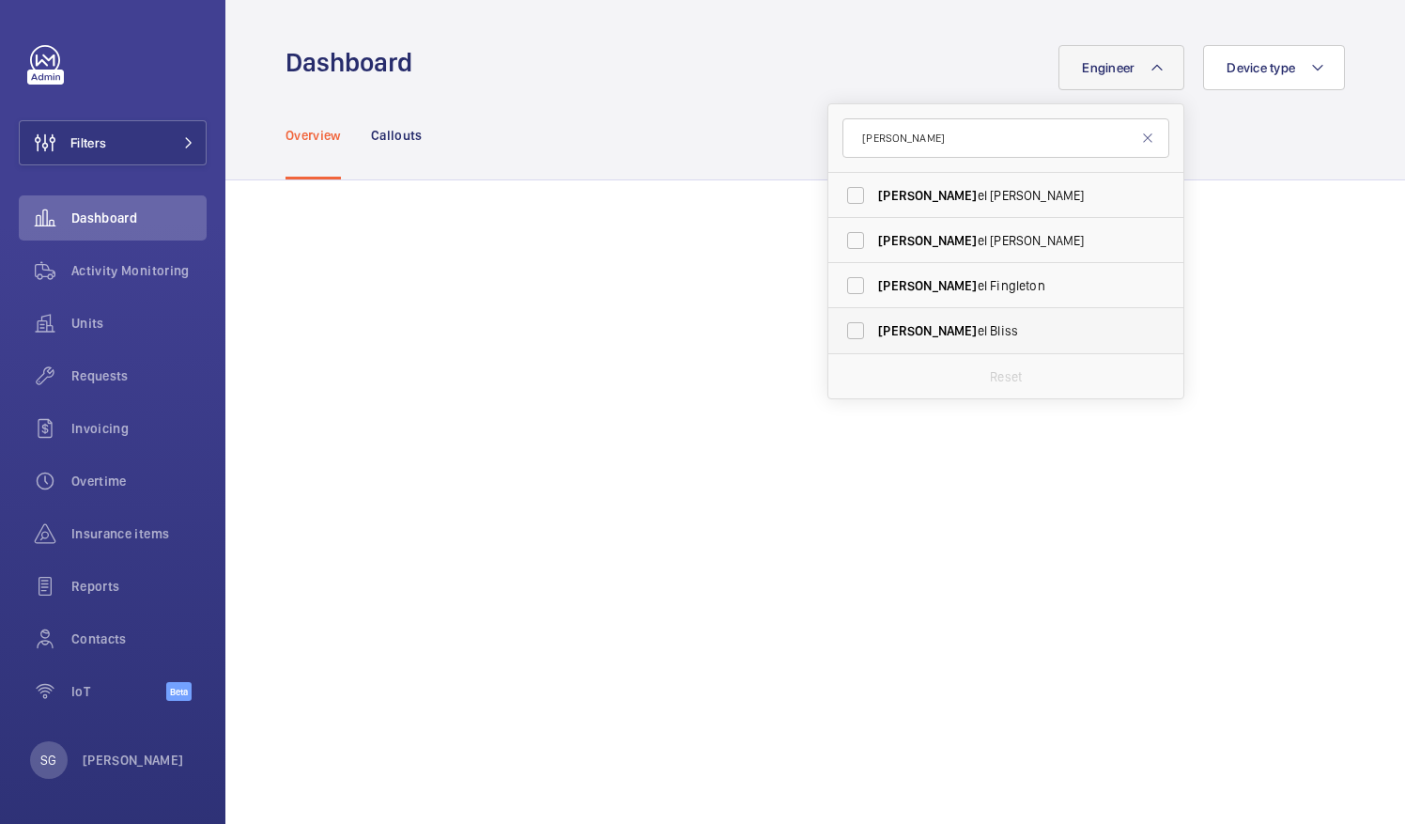
type input "[PERSON_NAME]"
click at [853, 322] on label "[PERSON_NAME]" at bounding box center [991, 330] width 327 height 45
click at [853, 322] on input "[PERSON_NAME]" at bounding box center [856, 331] width 38 height 38
checkbox input "true"
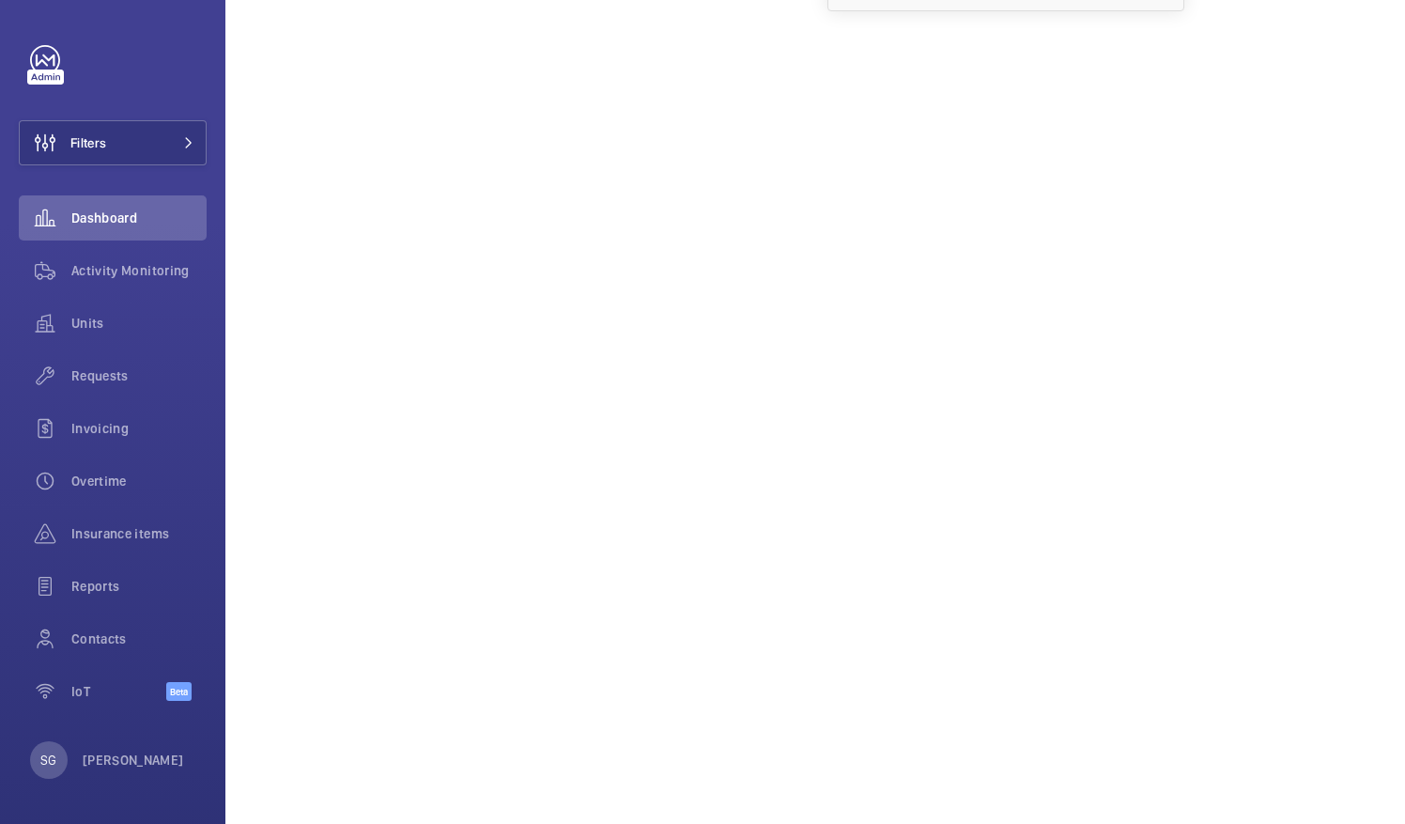
scroll to position [406, 0]
